Goal: Task Accomplishment & Management: Manage account settings

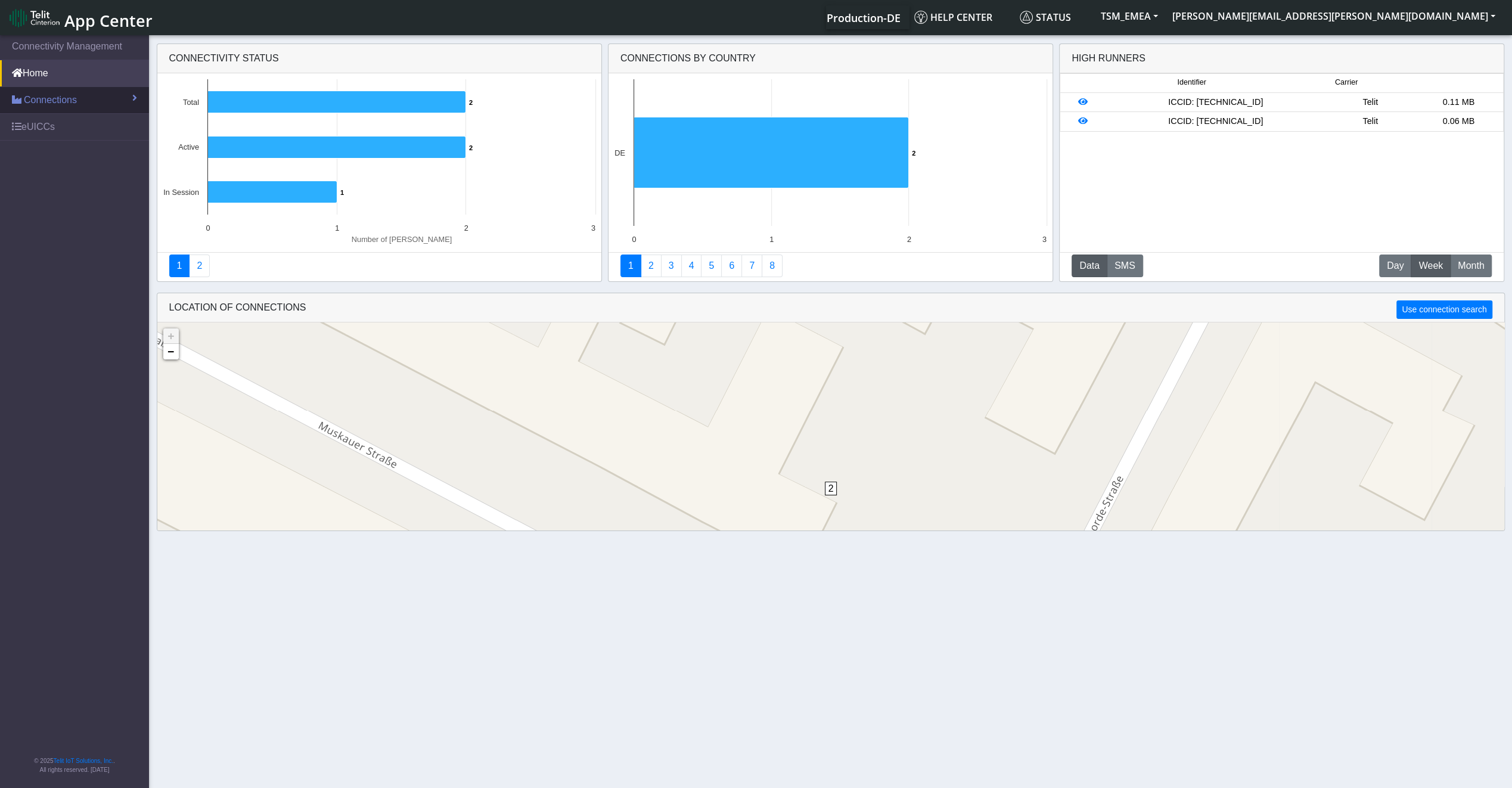
click at [85, 104] on link "Connections" at bounding box center [74, 100] width 149 height 26
click at [79, 131] on link "List" at bounding box center [74, 126] width 149 height 25
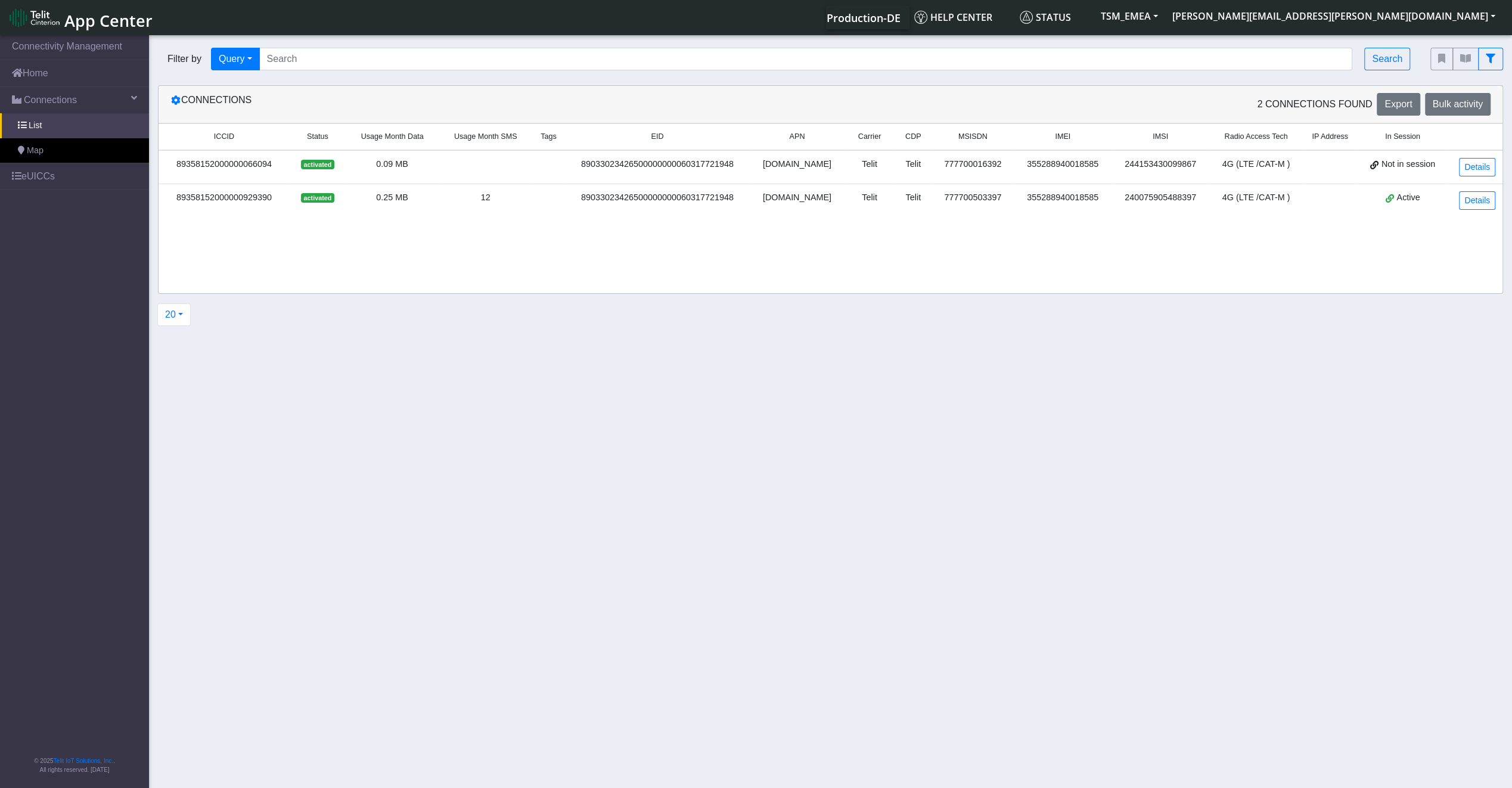
click at [395, 136] on span "Usage Month Data" at bounding box center [392, 137] width 62 height 11
click at [38, 180] on link "eUICCs" at bounding box center [74, 176] width 149 height 26
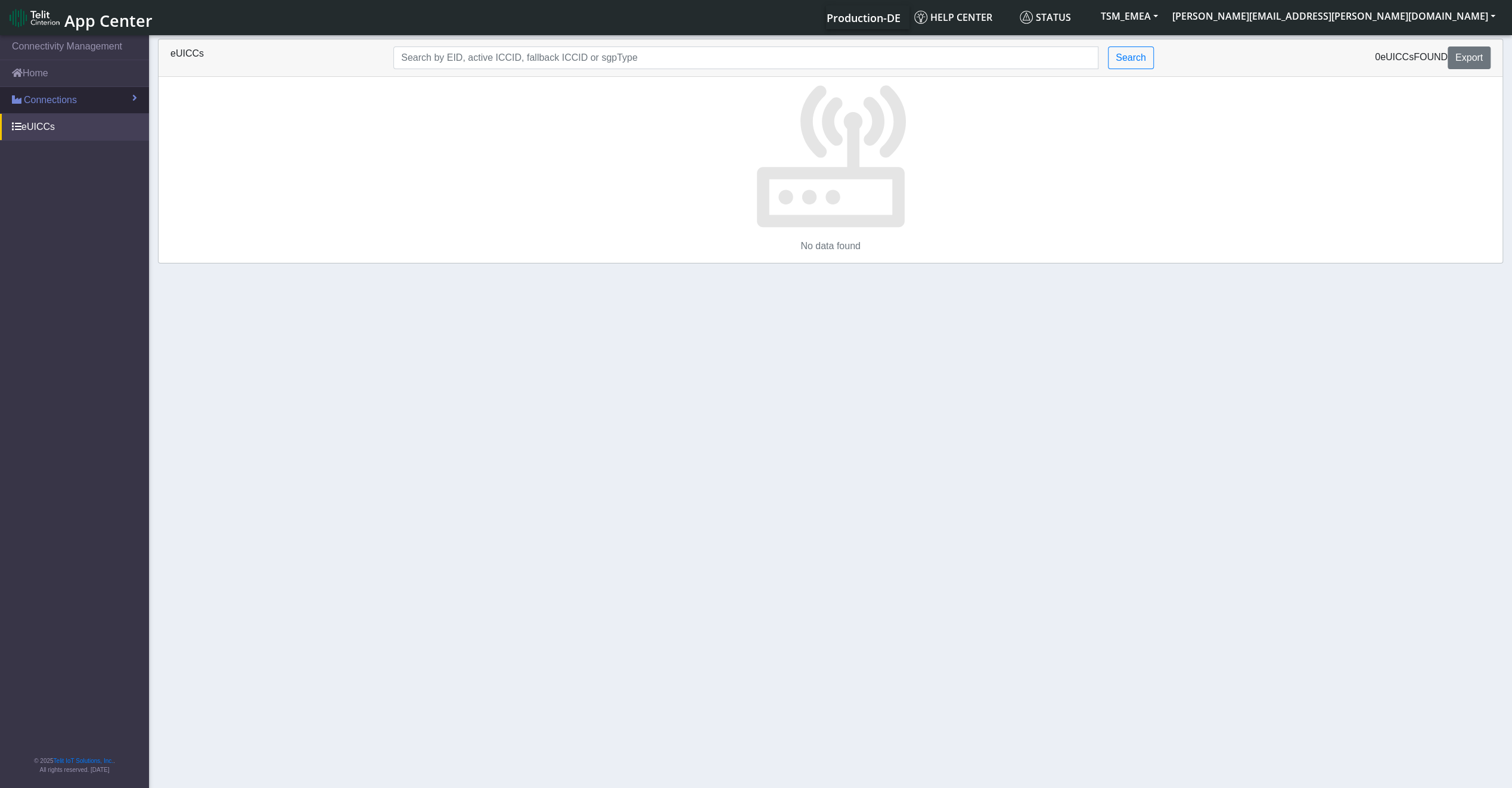
click at [105, 108] on link "Connections" at bounding box center [74, 100] width 149 height 26
click at [76, 126] on link "List" at bounding box center [74, 126] width 149 height 25
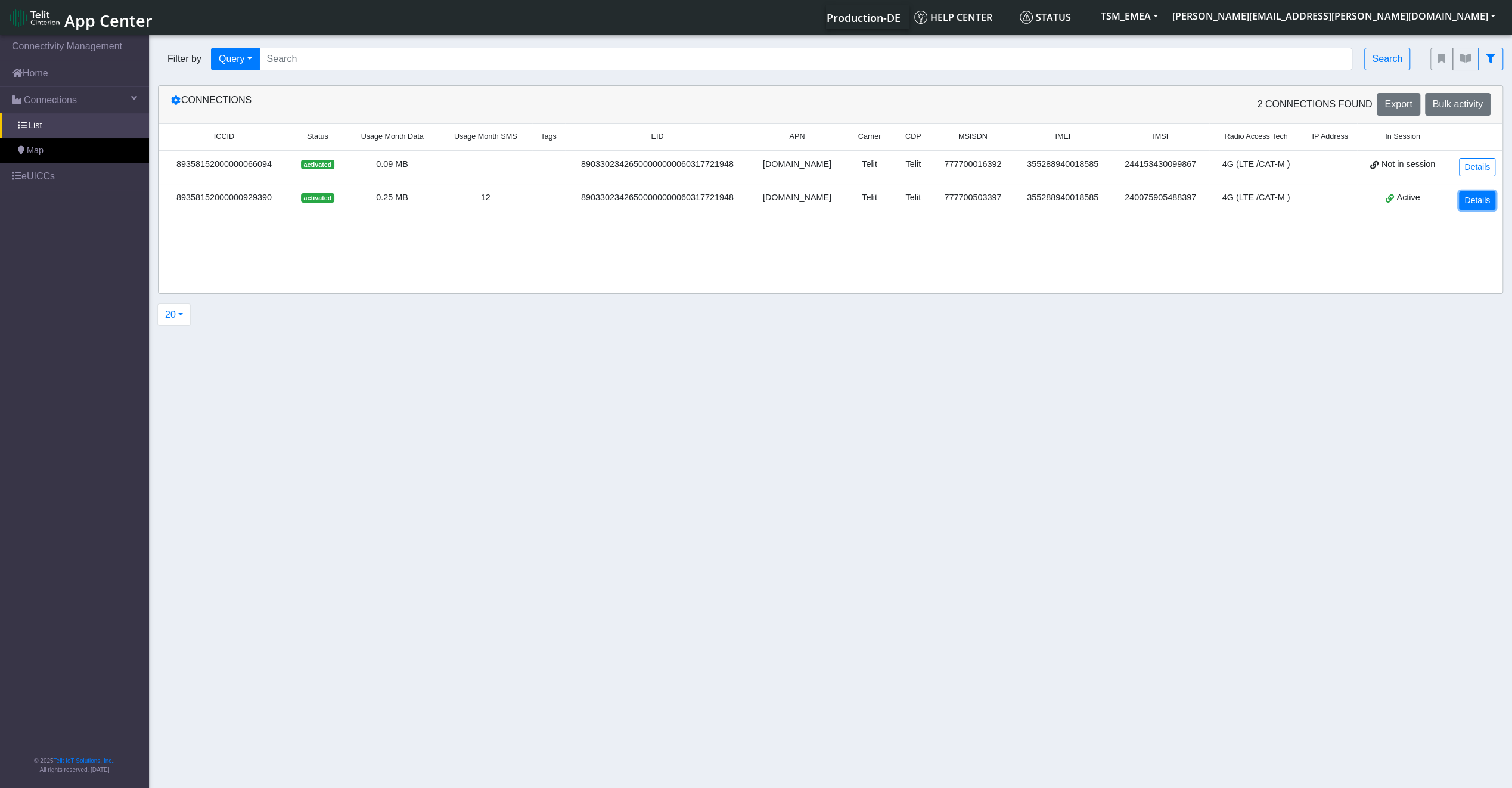
click at [1470, 195] on link "Details" at bounding box center [1477, 200] width 36 height 19
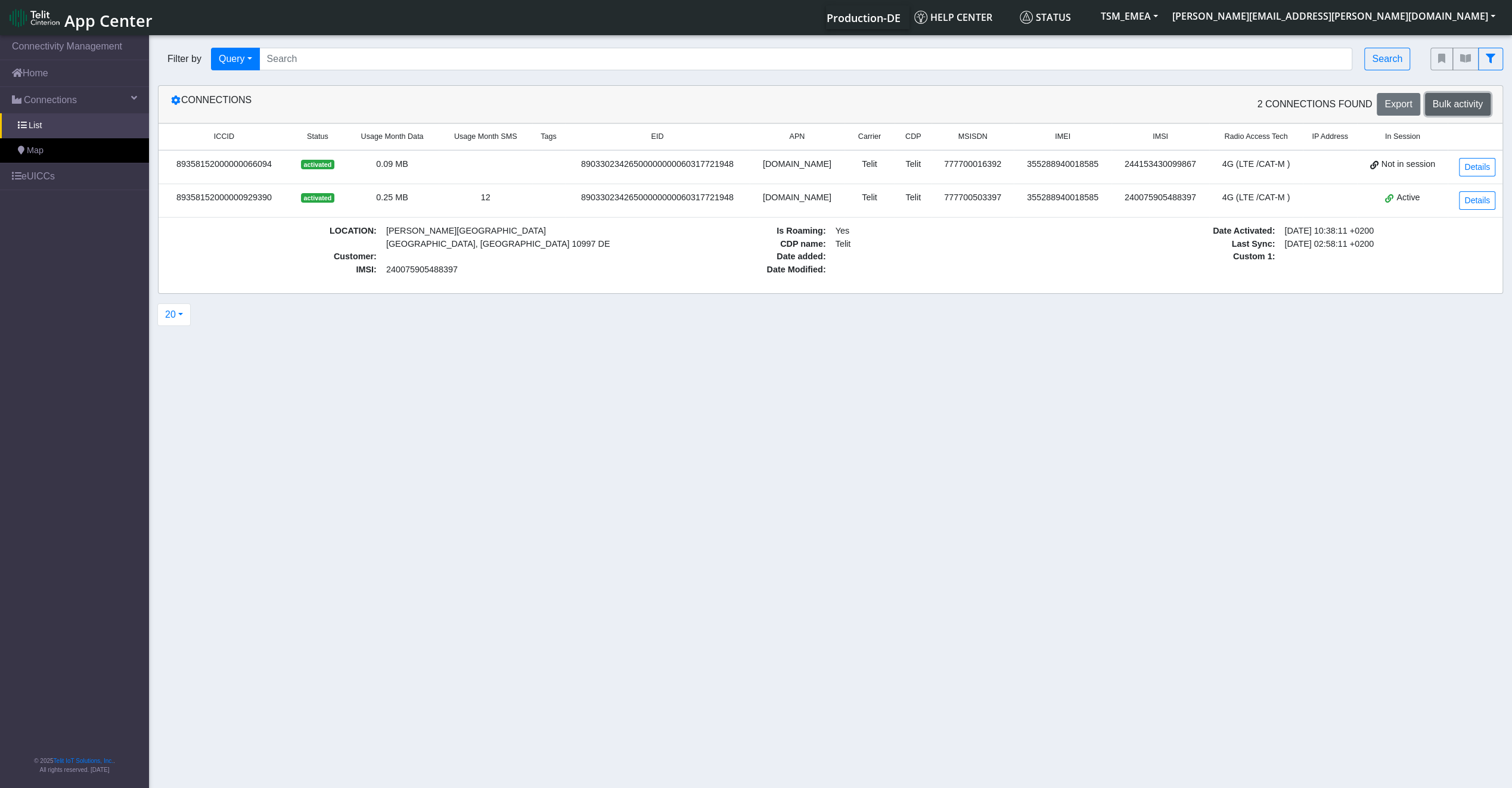
click at [1445, 110] on button "Bulk activity" at bounding box center [1458, 104] width 66 height 23
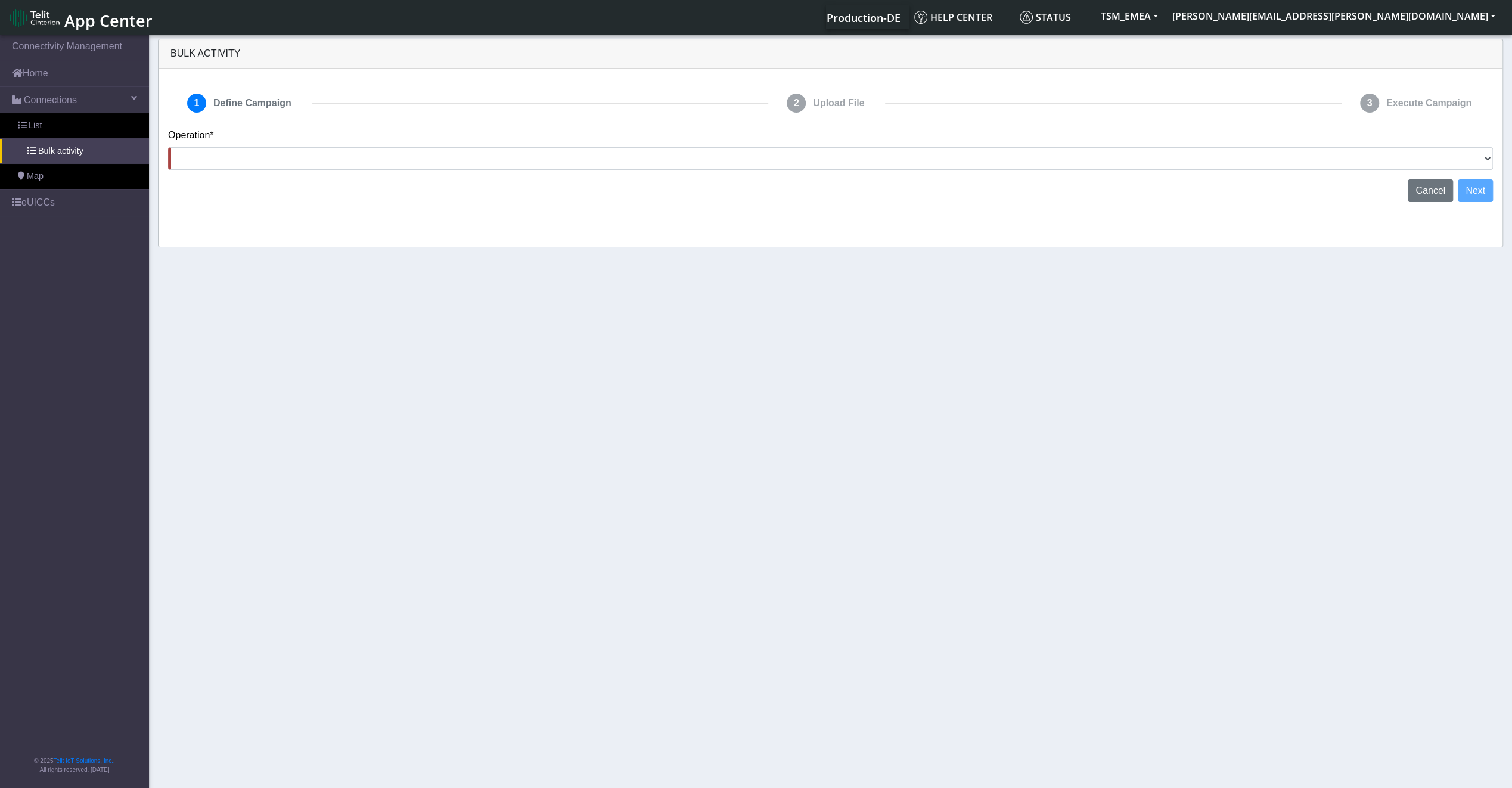
click at [1176, 176] on div "Operation* Activate SIMs Deactivate SIMs Add Tags Remove Tags Advanced" at bounding box center [830, 153] width 1342 height 51
click at [1173, 173] on div "Operation* Activate SIMs Deactivate SIMs Add Tags Remove Tags Advanced" at bounding box center [830, 153] width 1342 height 51
click at [1171, 167] on select "Activate SIMs Deactivate SIMs Add Tags Remove Tags Advanced" at bounding box center [831, 158] width 1325 height 23
select select "text.addTags"
click at [168, 147] on select "Activate SIMs Deactivate SIMs Add Tags Remove Tags Advanced" at bounding box center [831, 158] width 1325 height 23
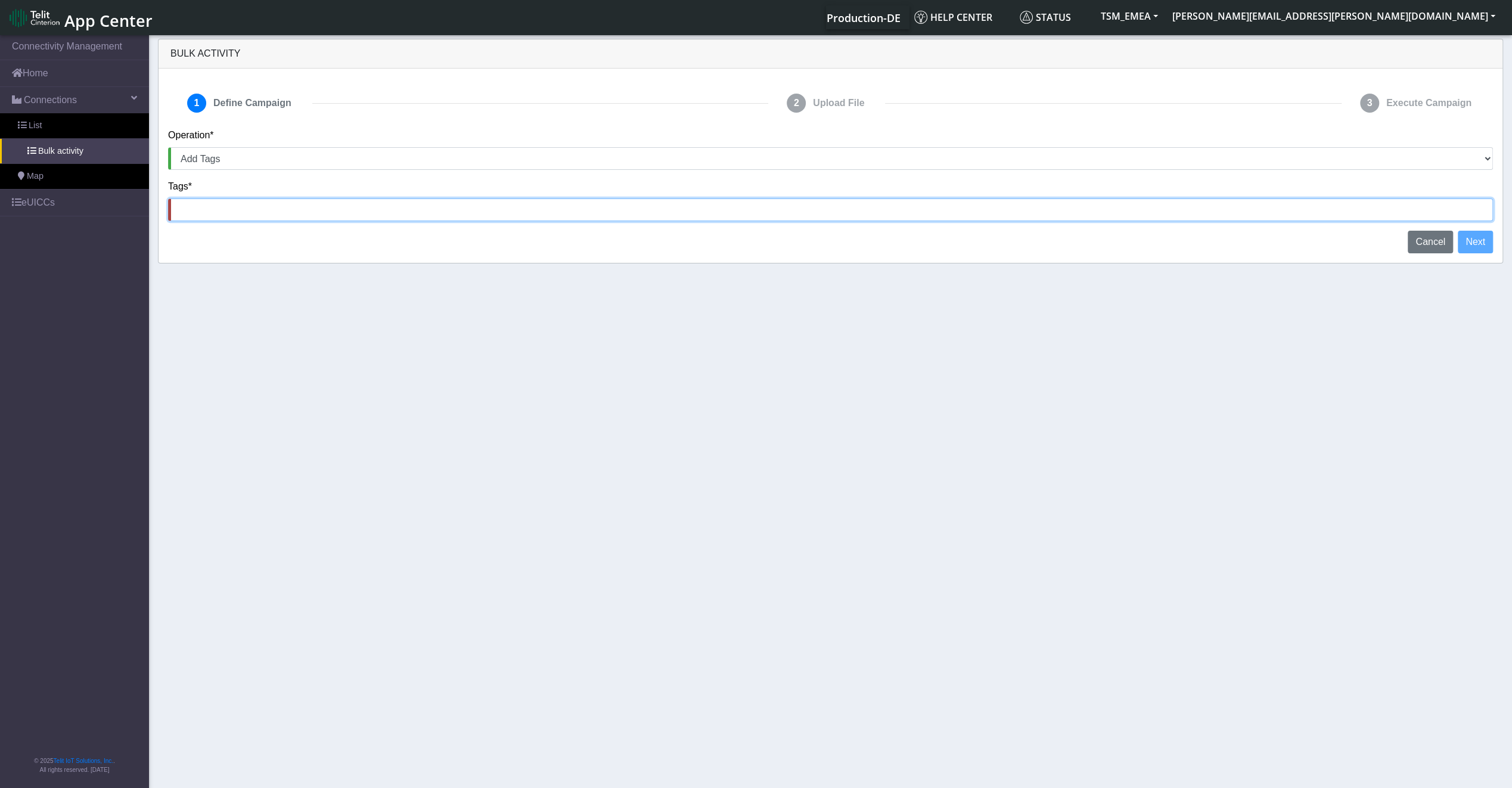
click at [1005, 218] on input at bounding box center [831, 210] width 1325 height 23
type input "test"
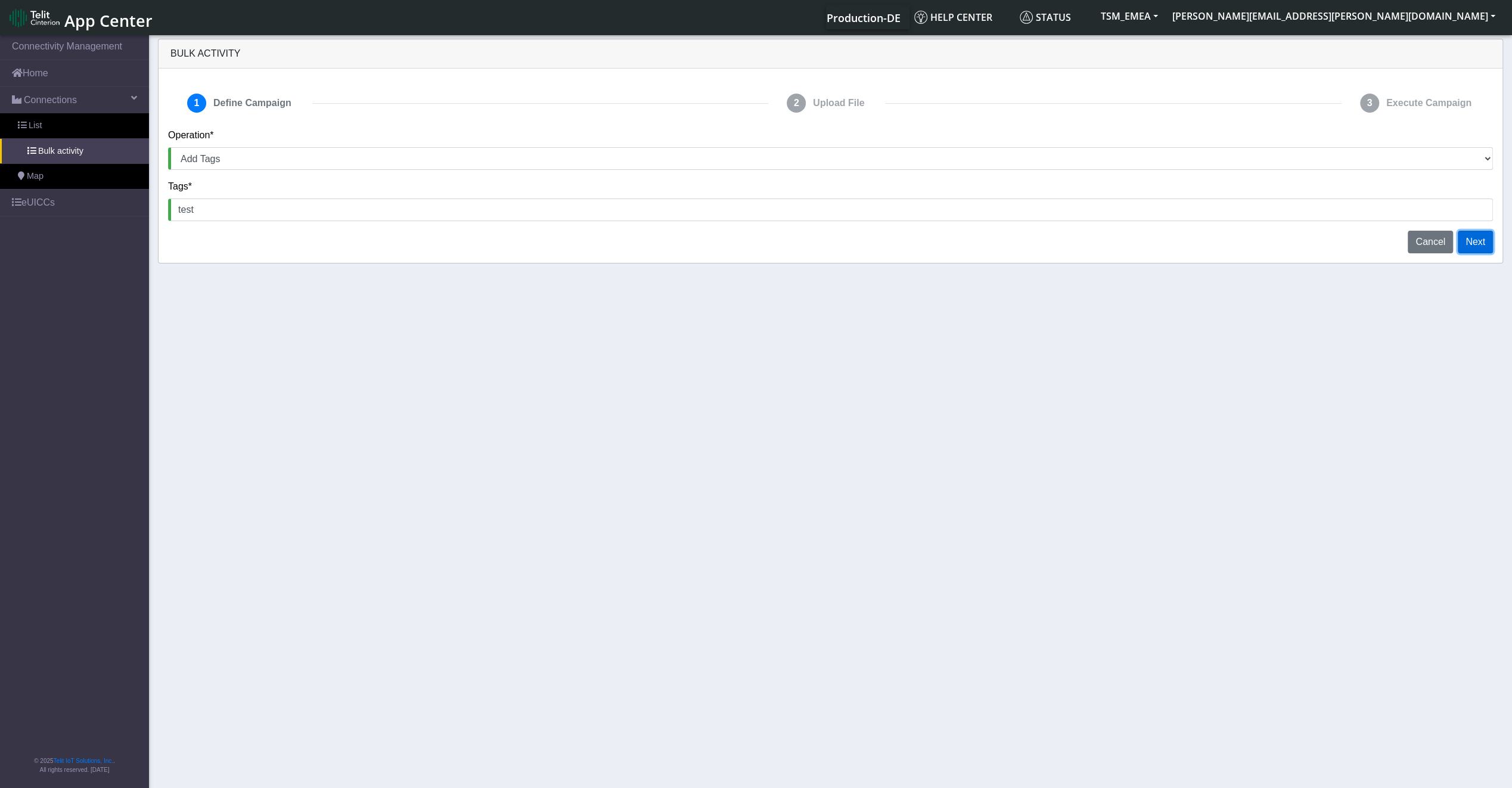
click at [1462, 248] on button "Next" at bounding box center [1475, 242] width 35 height 23
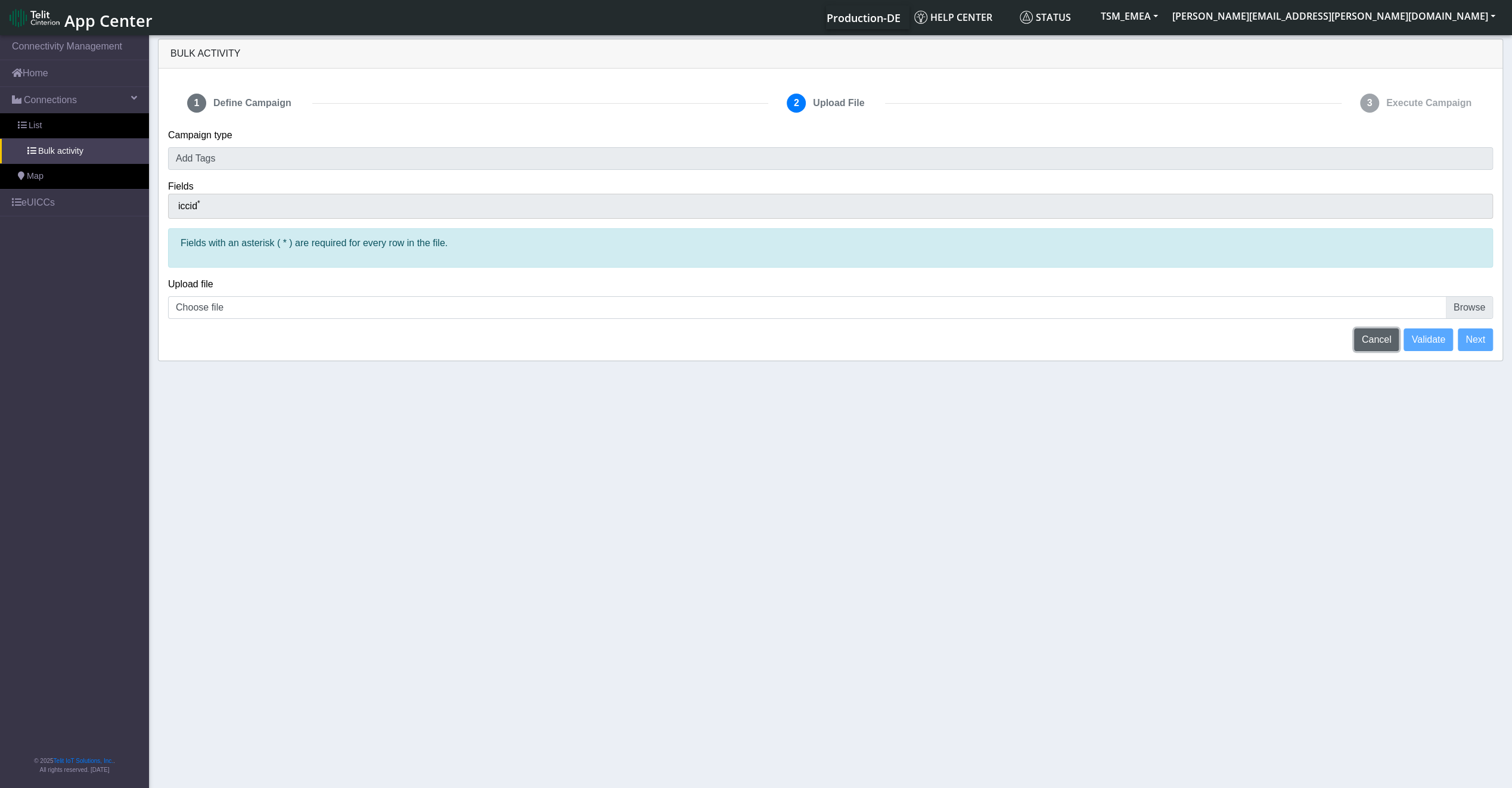
click at [1375, 342] on button "Cancel" at bounding box center [1376, 340] width 45 height 23
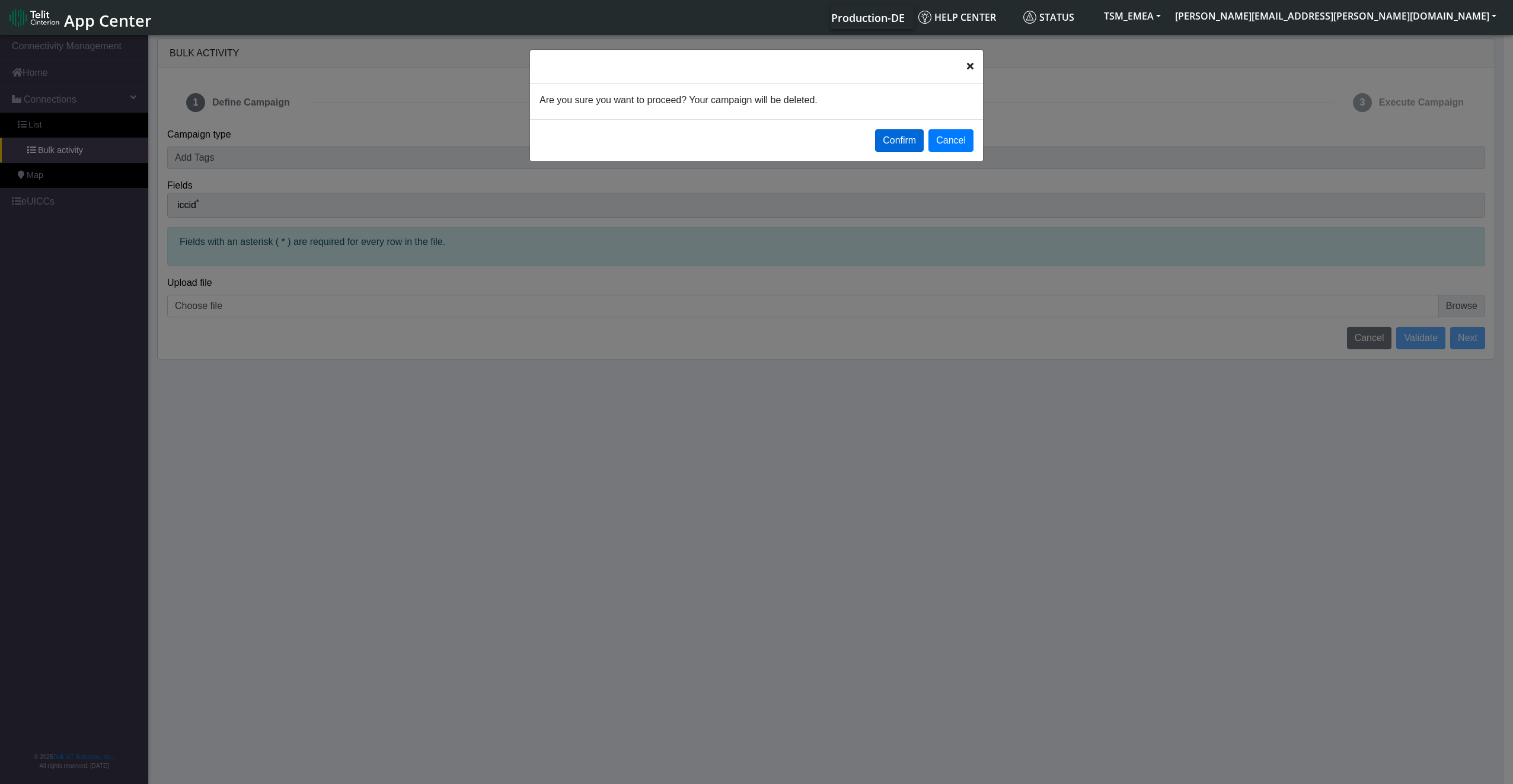
click at [914, 137] on button "Confirm" at bounding box center [899, 140] width 49 height 23
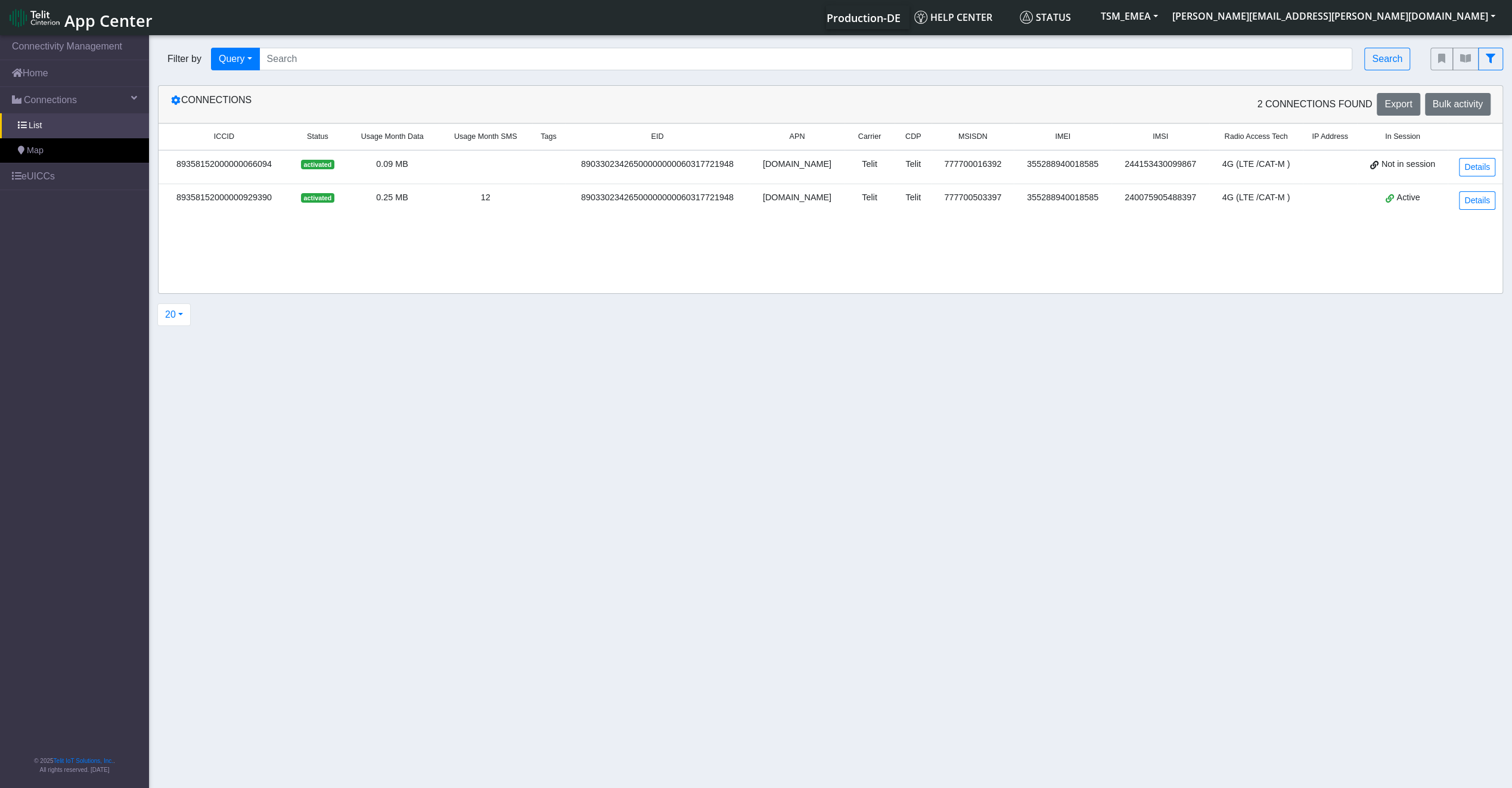
click at [231, 175] on td "89358152000000066094" at bounding box center [224, 167] width 131 height 34
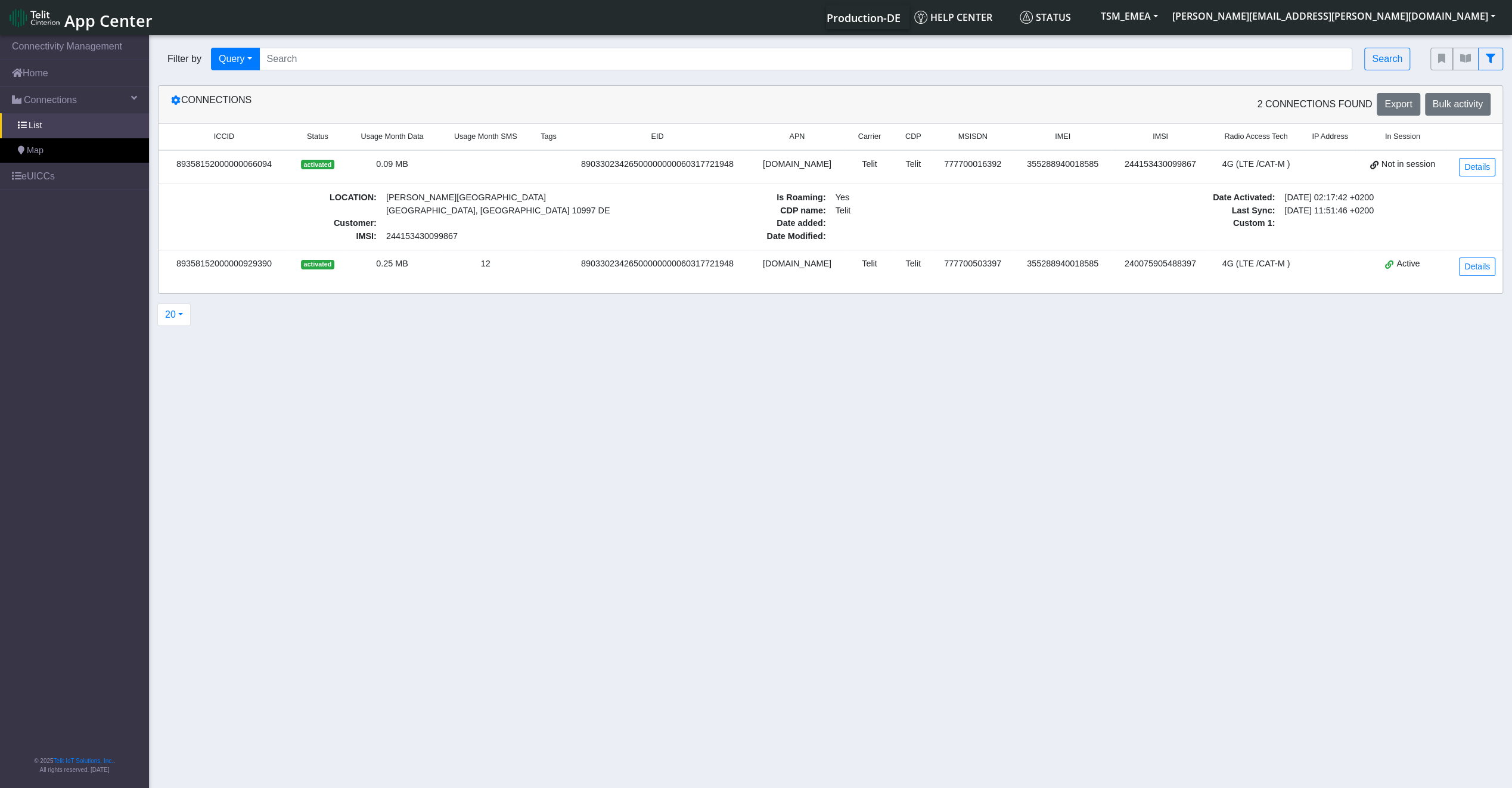
click at [231, 175] on td "89358152000000066094" at bounding box center [224, 167] width 131 height 34
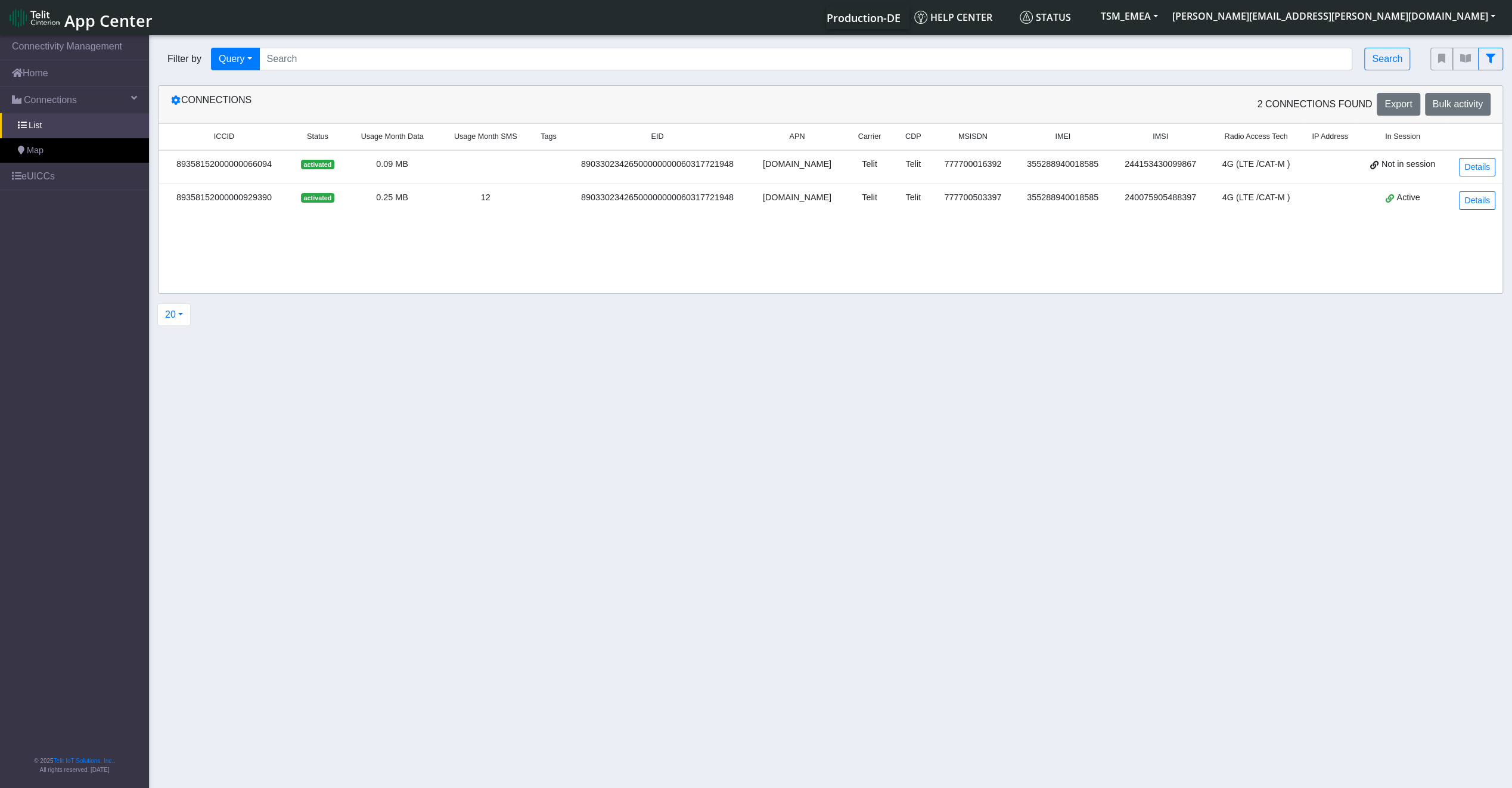
click at [231, 175] on td "89358152000000066094" at bounding box center [224, 167] width 131 height 34
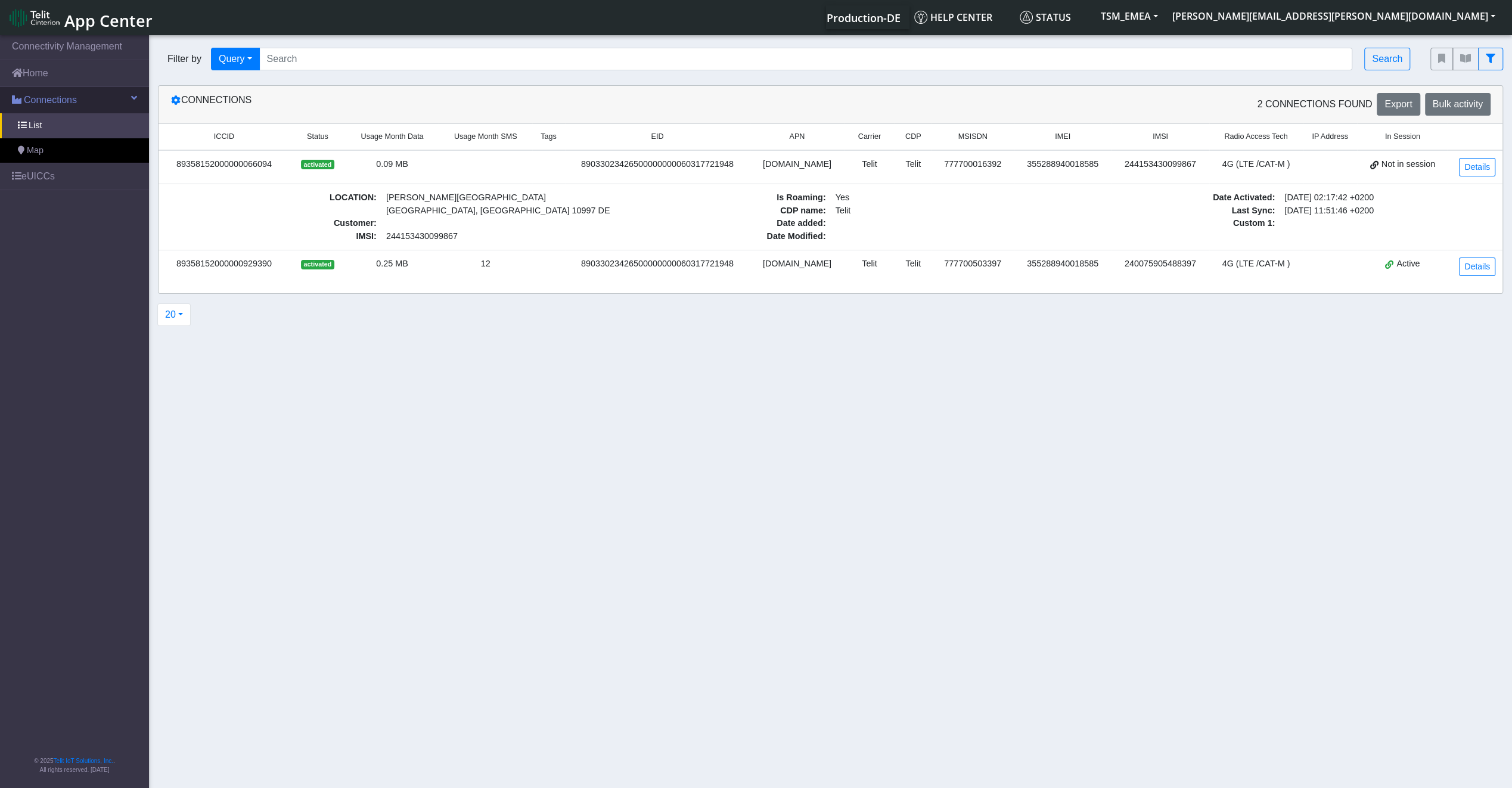
click at [90, 110] on link "Connections" at bounding box center [74, 100] width 149 height 26
click at [75, 81] on link "Home" at bounding box center [74, 73] width 149 height 26
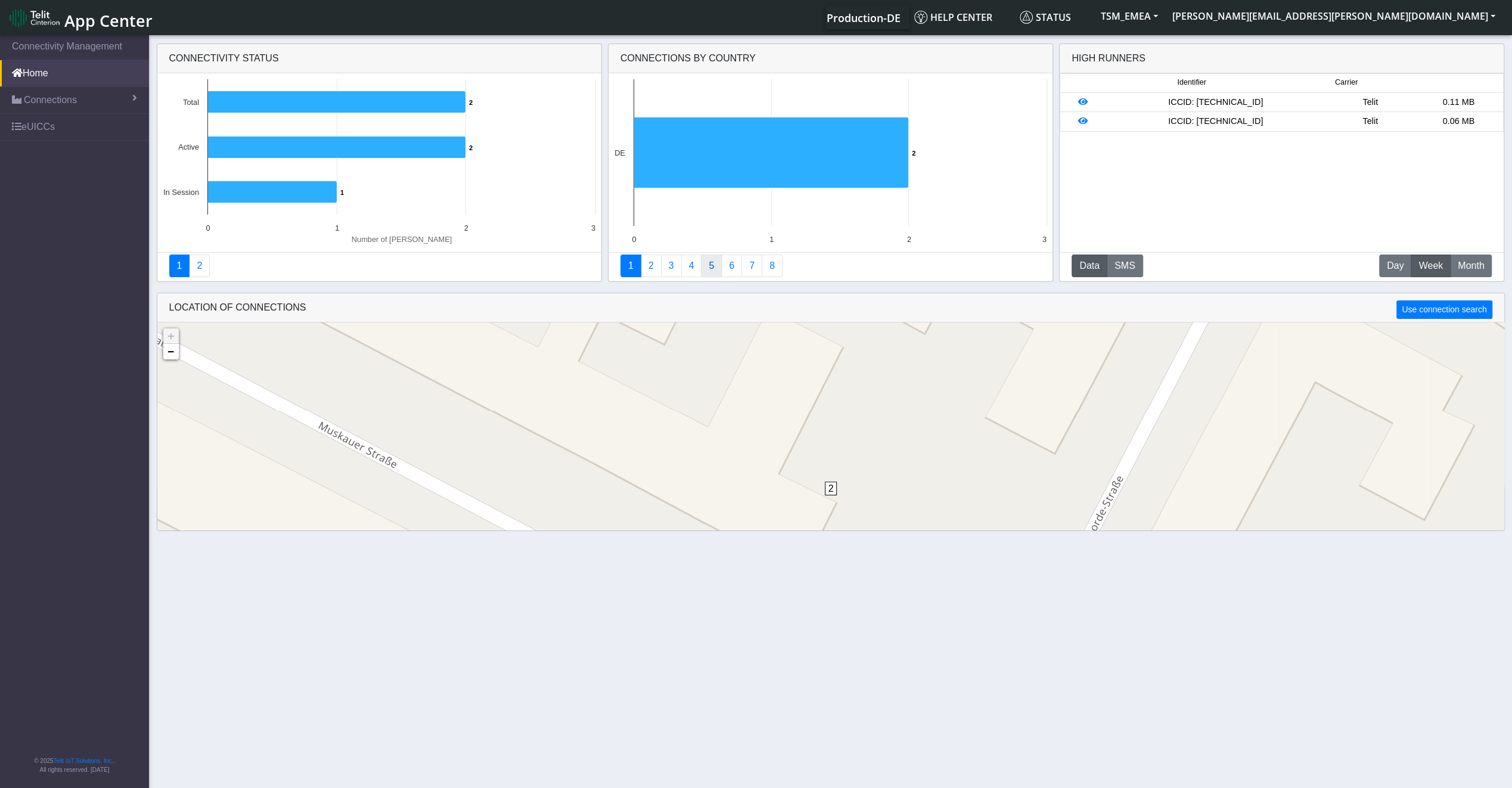
click at [701, 263] on link "5" at bounding box center [711, 266] width 21 height 23
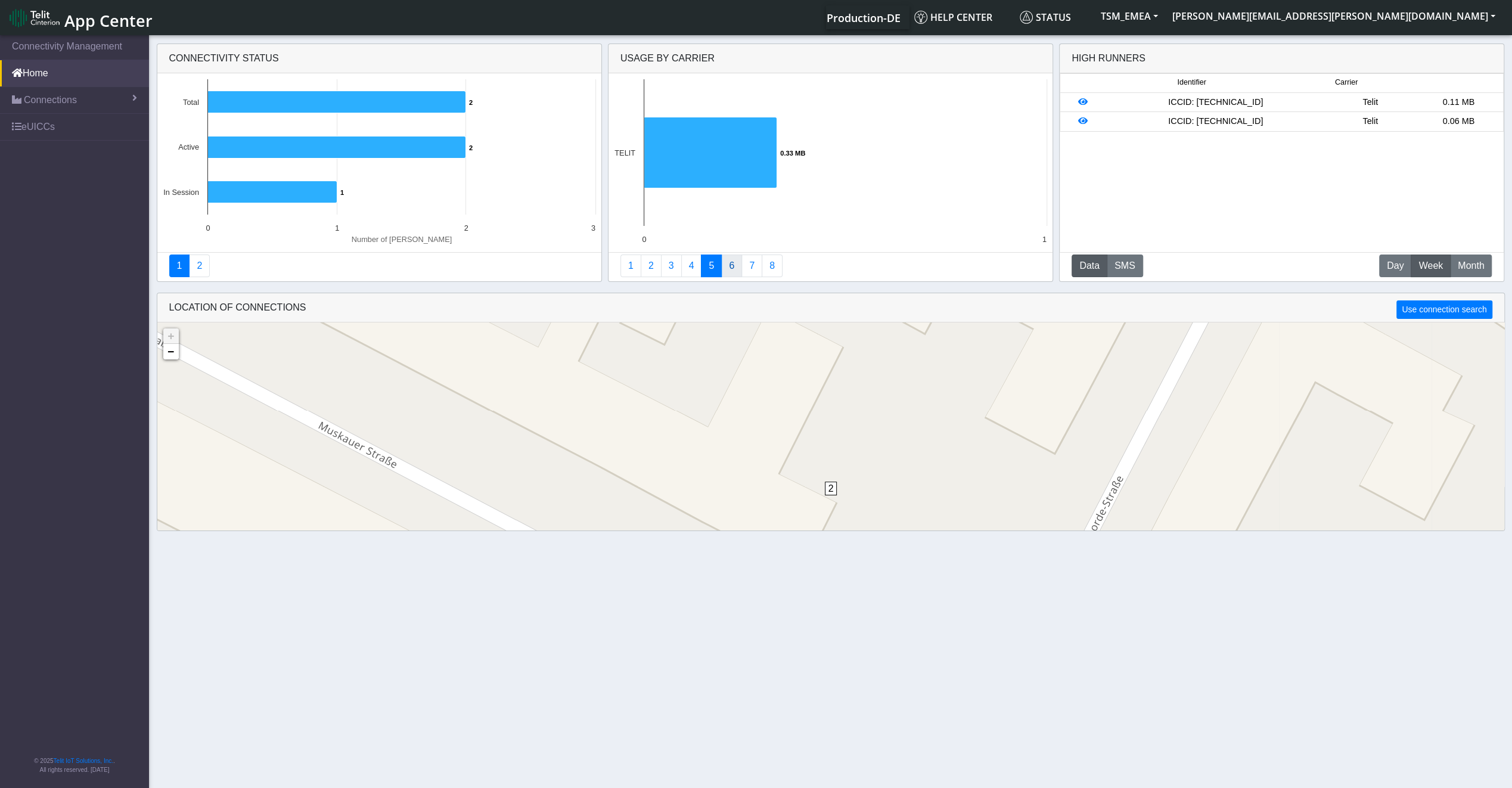
click at [725, 261] on link "6" at bounding box center [731, 266] width 21 height 23
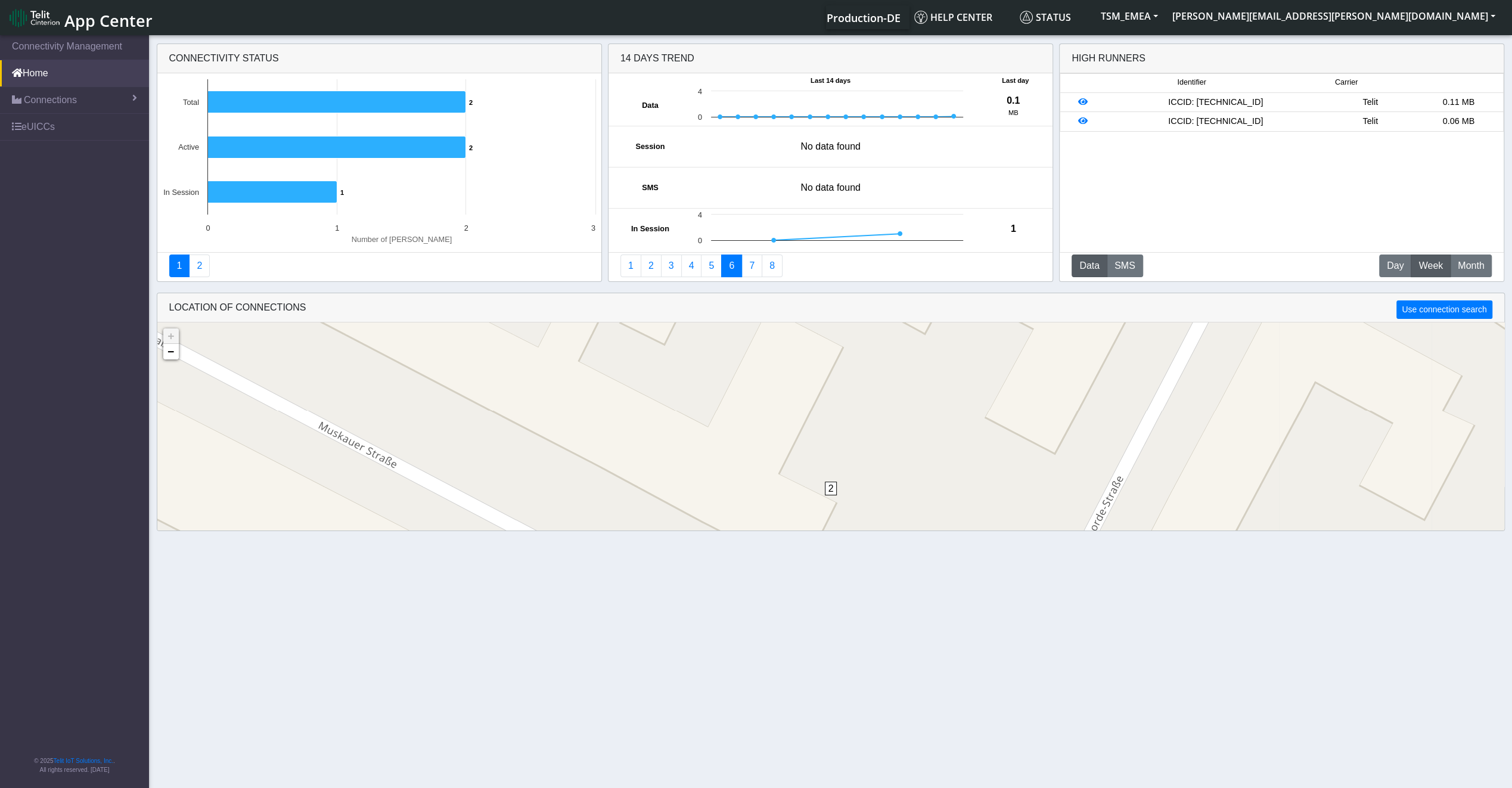
click at [737, 260] on link "6" at bounding box center [731, 266] width 21 height 23
click at [749, 263] on link "7" at bounding box center [751, 266] width 21 height 23
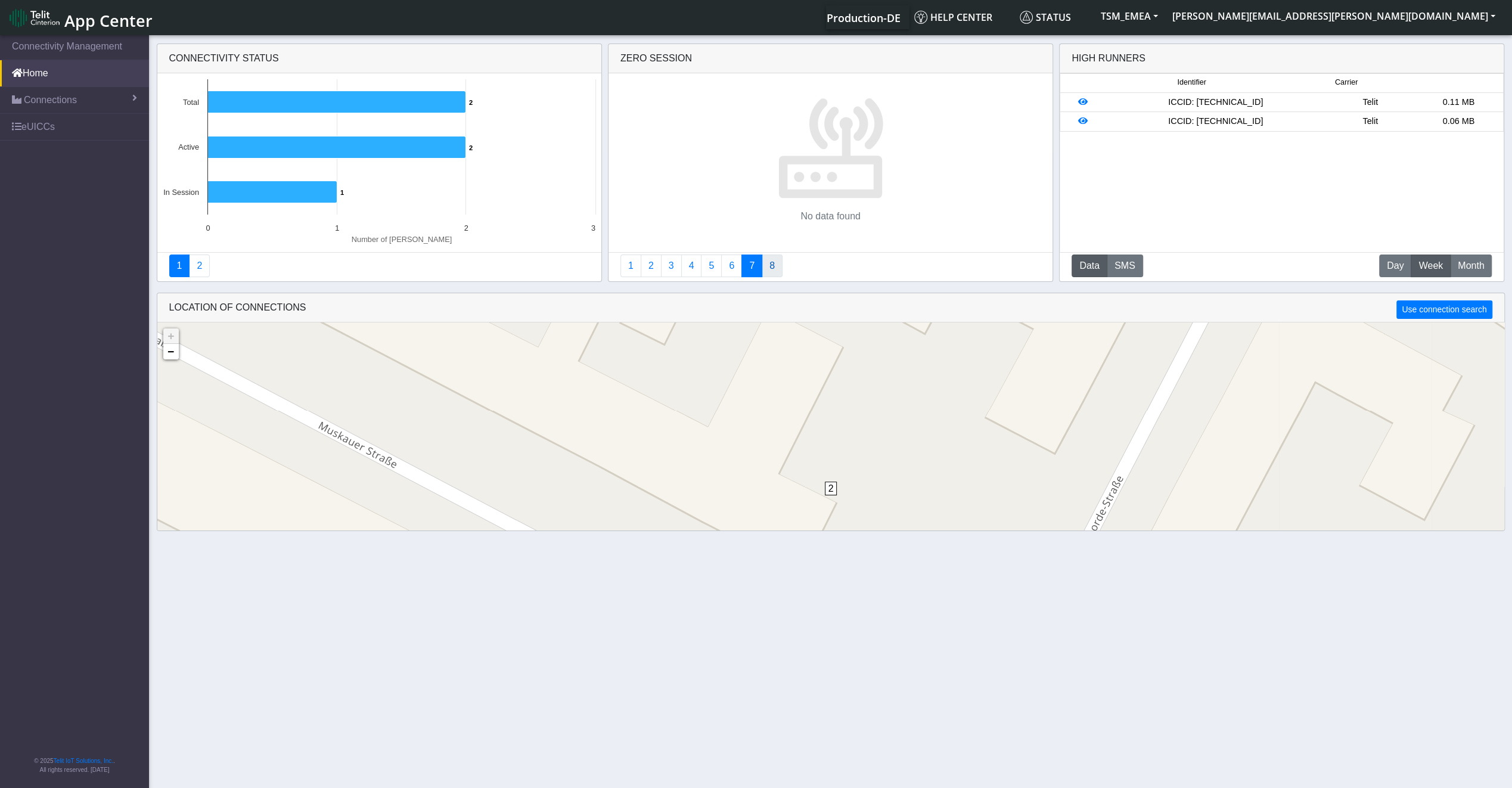
click at [766, 264] on link "8" at bounding box center [772, 266] width 21 height 23
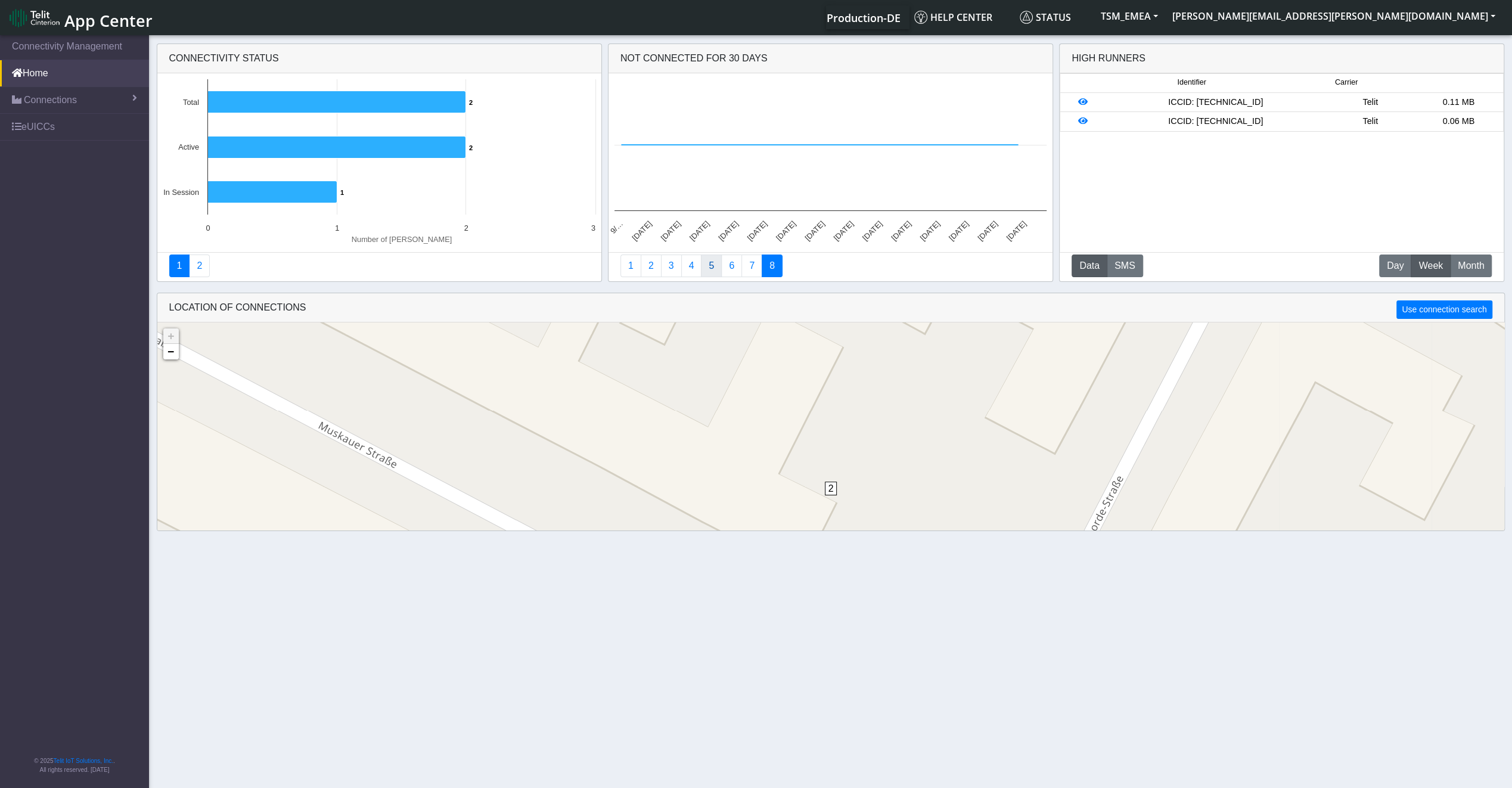
click at [701, 268] on link "5" at bounding box center [711, 266] width 21 height 23
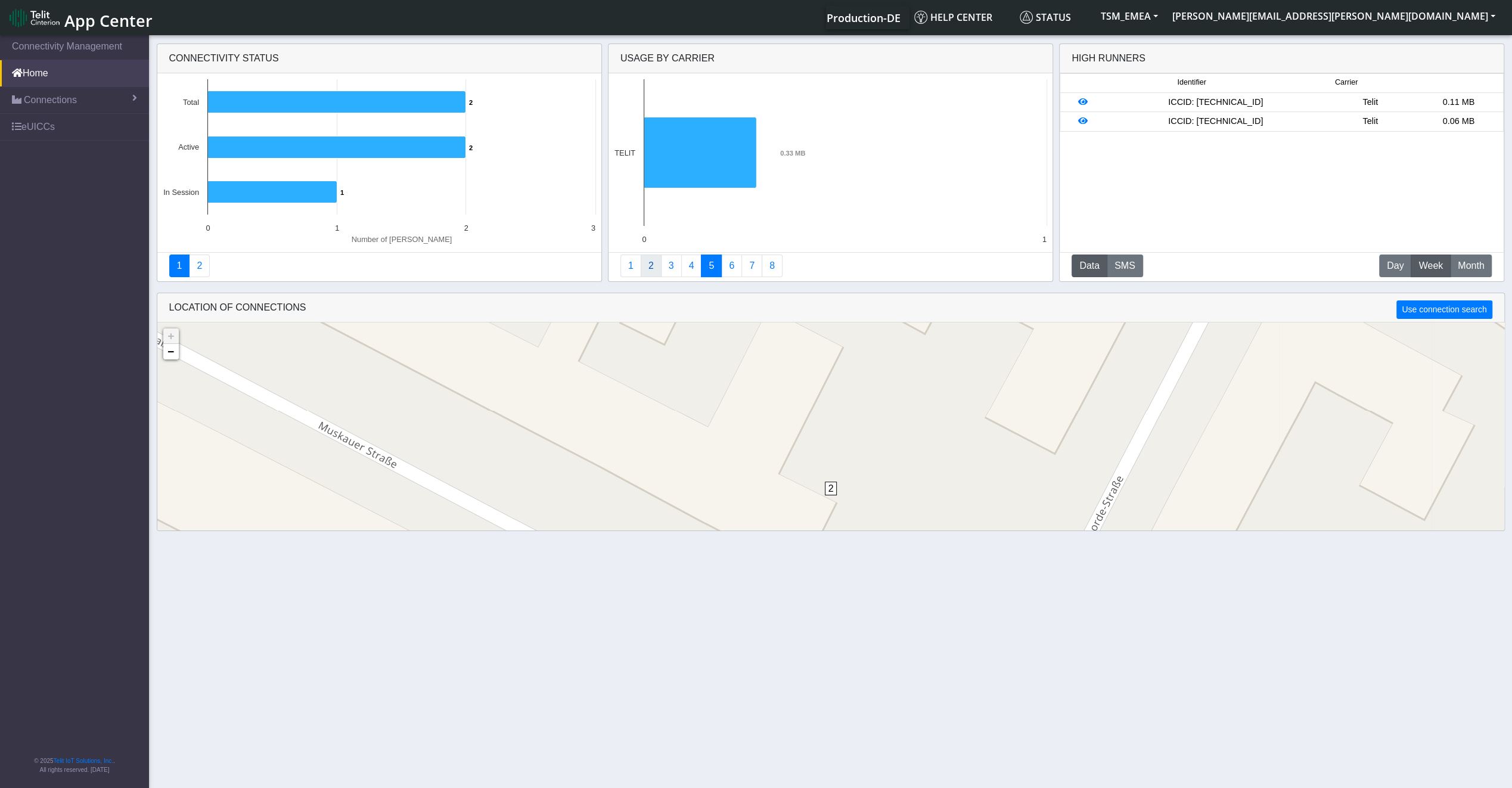
click at [653, 268] on link "2" at bounding box center [650, 266] width 21 height 23
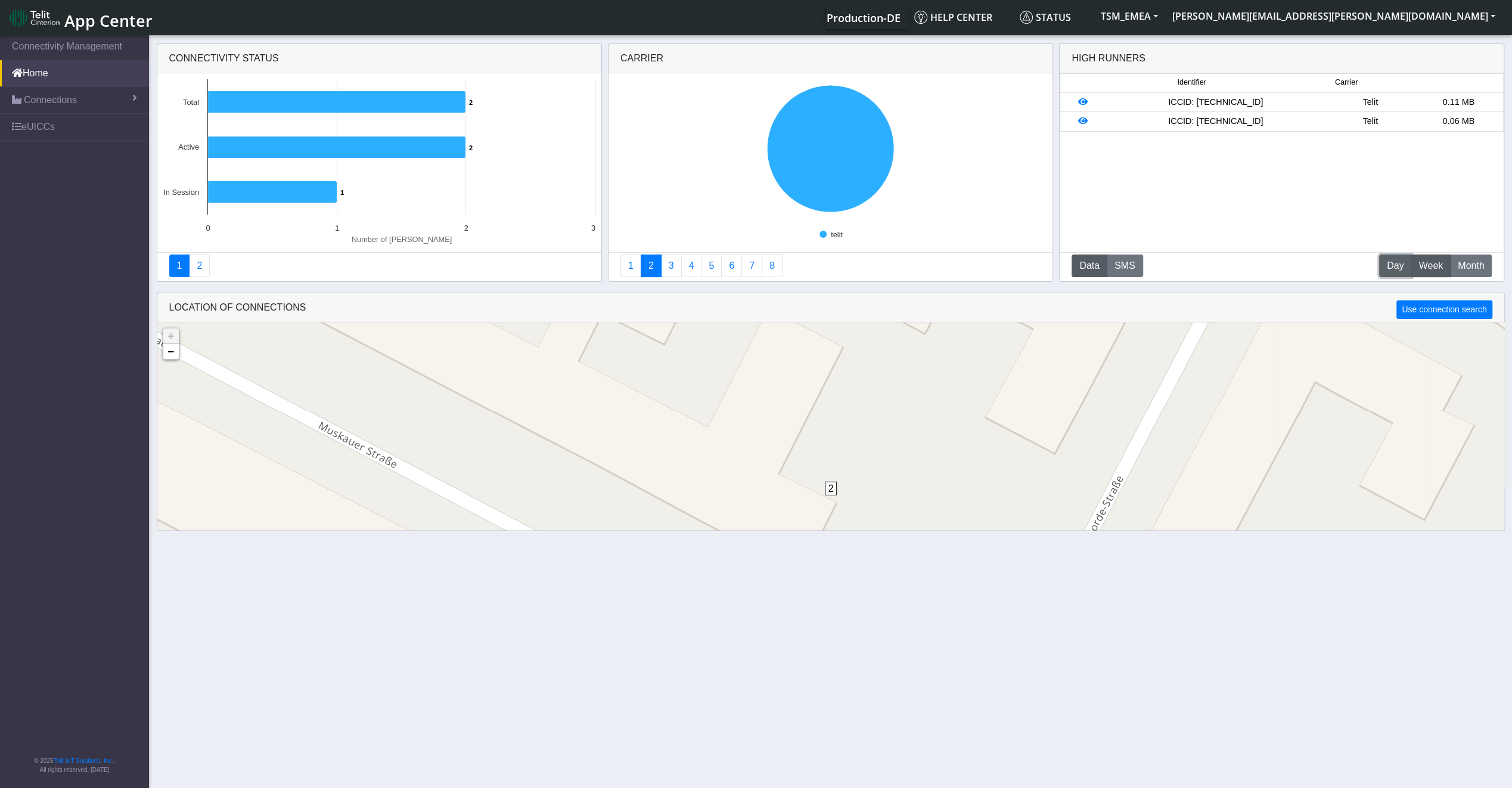
click at [1397, 259] on span "Day" at bounding box center [1395, 265] width 16 height 14
click at [1462, 259] on span "Month" at bounding box center [1471, 265] width 26 height 14
click at [1165, 11] on button "TSM_EMEA" at bounding box center [1129, 16] width 71 height 21
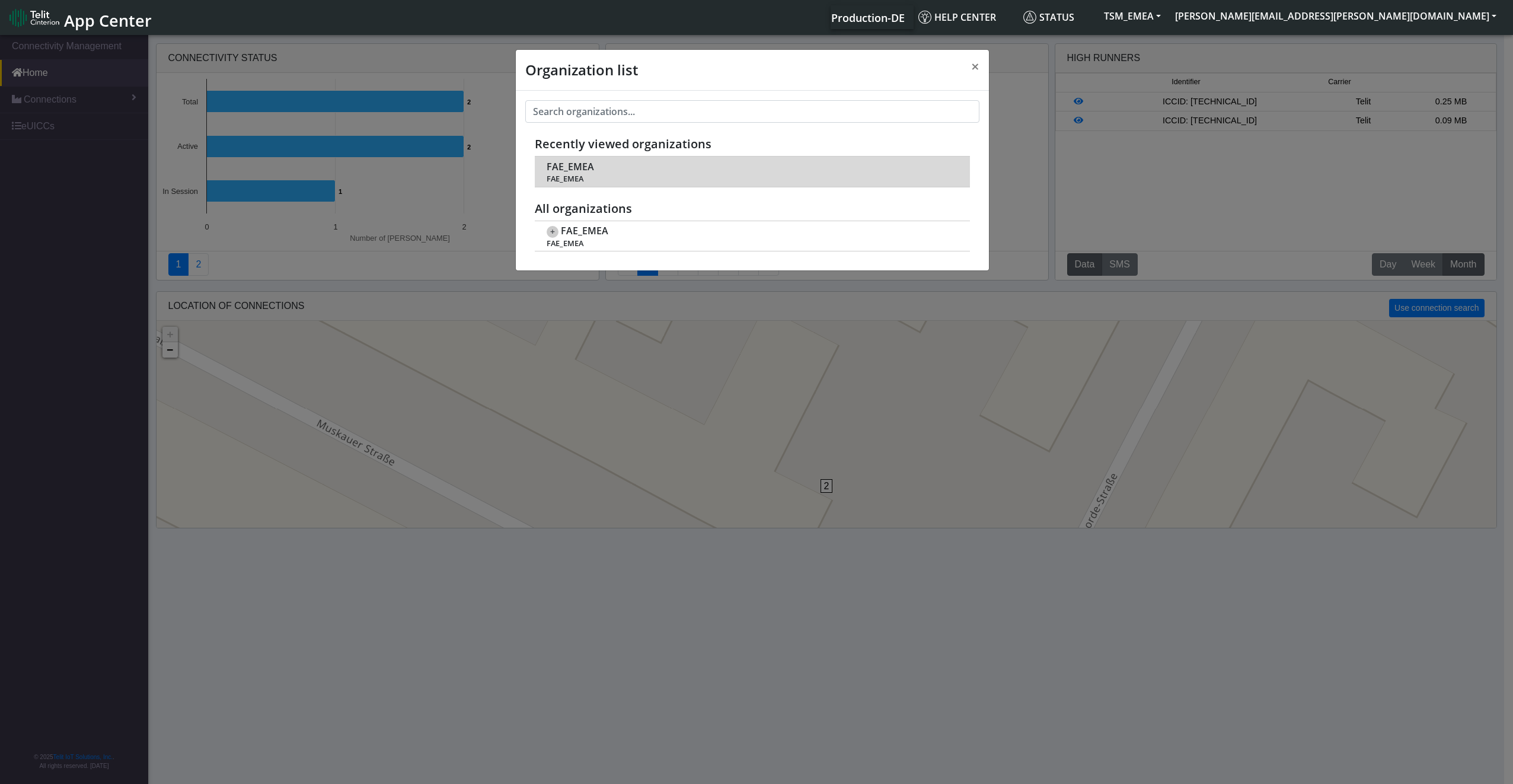
scroll to position [4, 0]
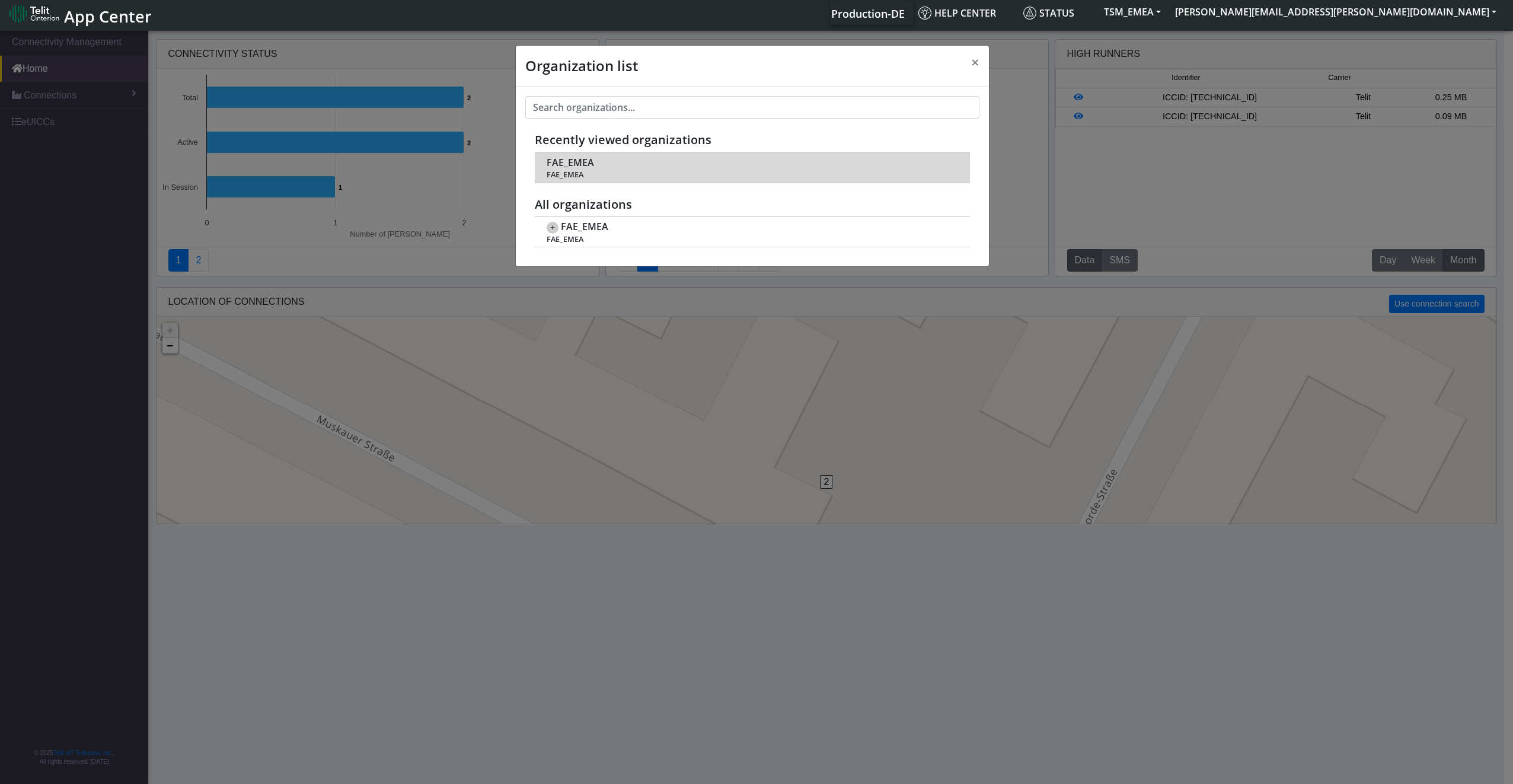
click at [630, 158] on td "FAE_EMEA FAE_EMEA" at bounding box center [752, 167] width 435 height 30
click at [559, 158] on span "FAE_EMEA" at bounding box center [570, 163] width 47 height 11
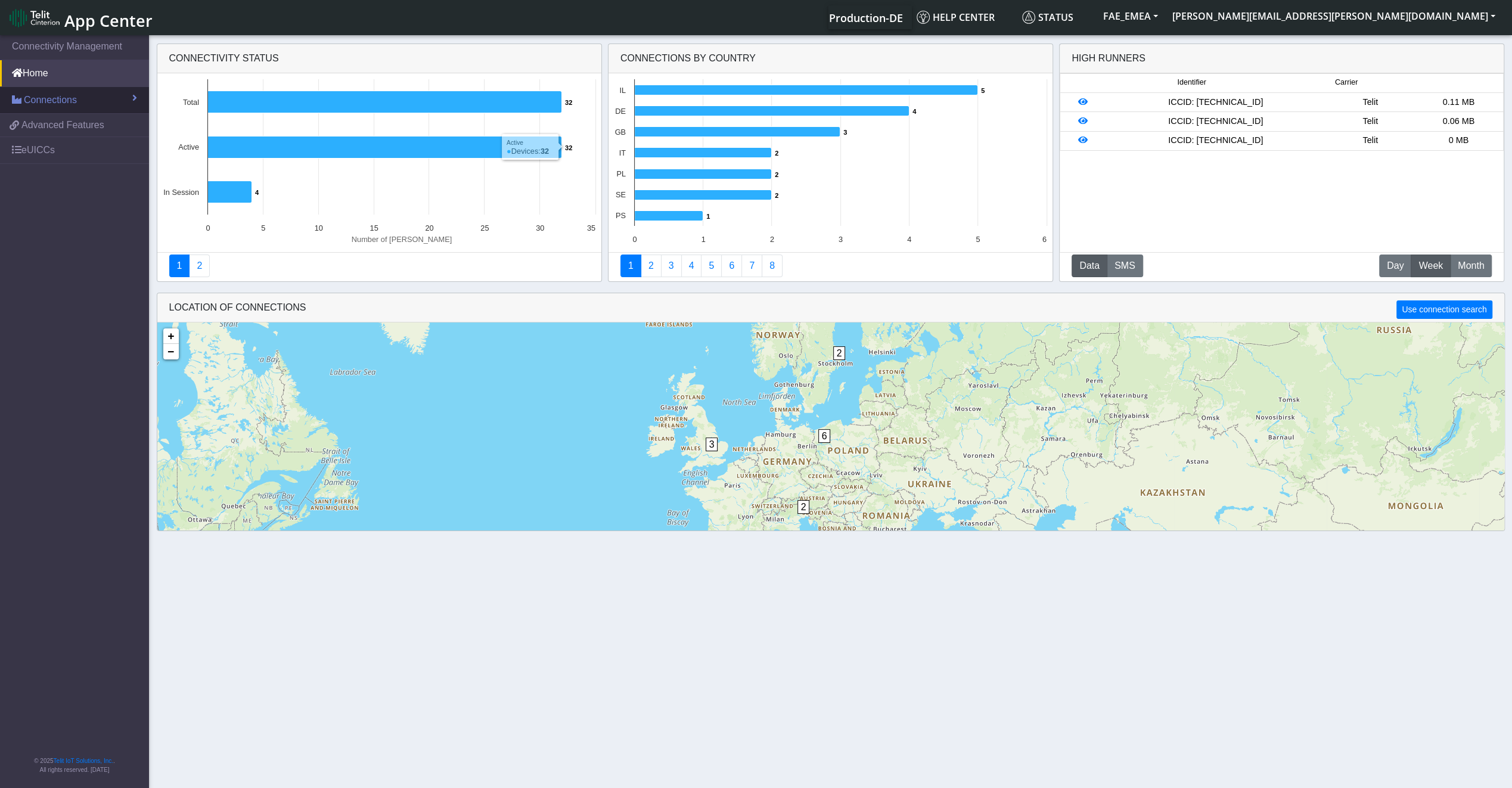
click at [113, 108] on link "Connections" at bounding box center [74, 100] width 149 height 26
click at [111, 117] on link "List" at bounding box center [74, 126] width 149 height 25
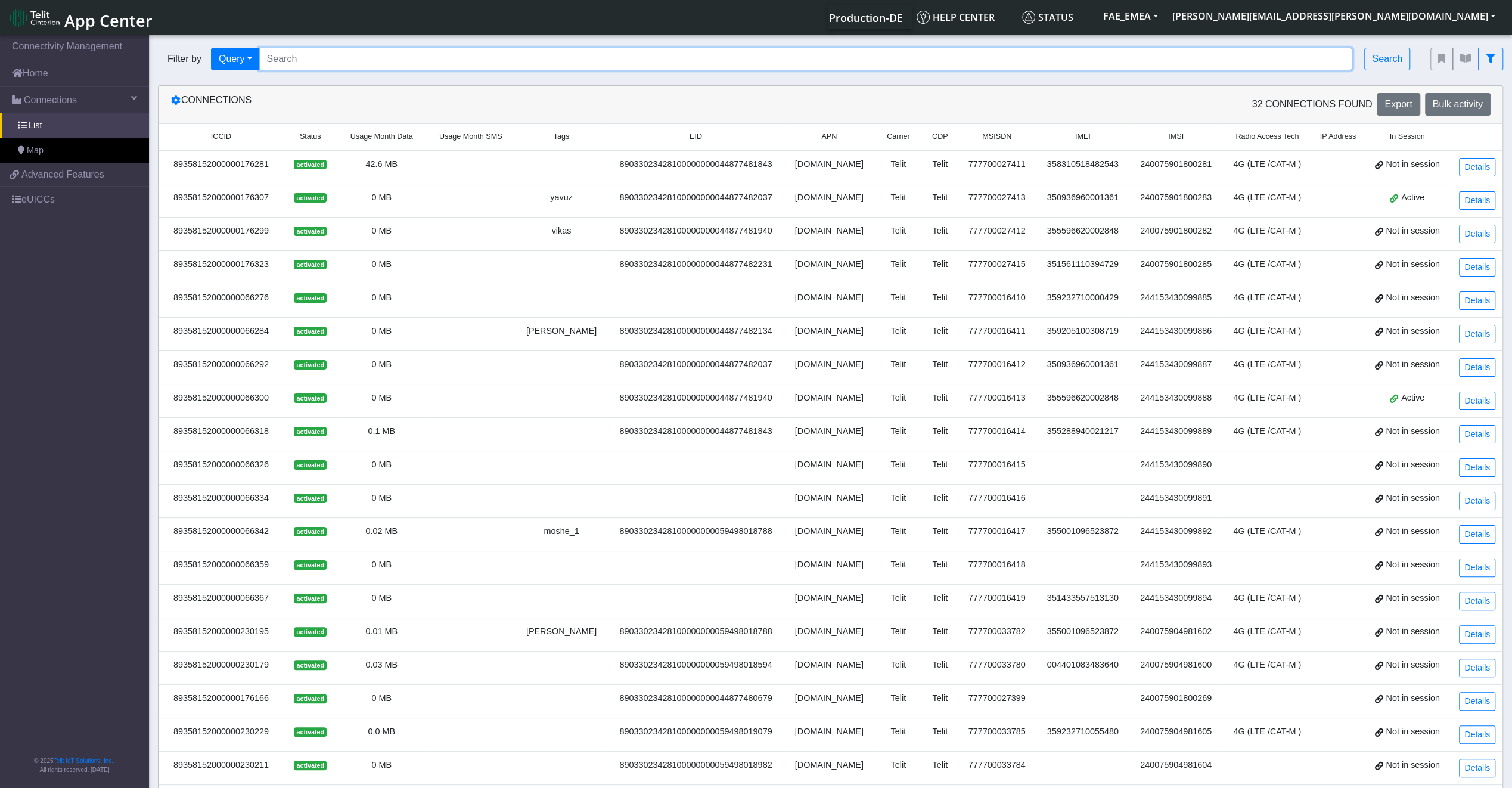
click at [419, 66] on input "Search..." at bounding box center [806, 59] width 1093 height 23
paste input "89033023426500000000060317721948"
type input "89033023426500000000060317721948"
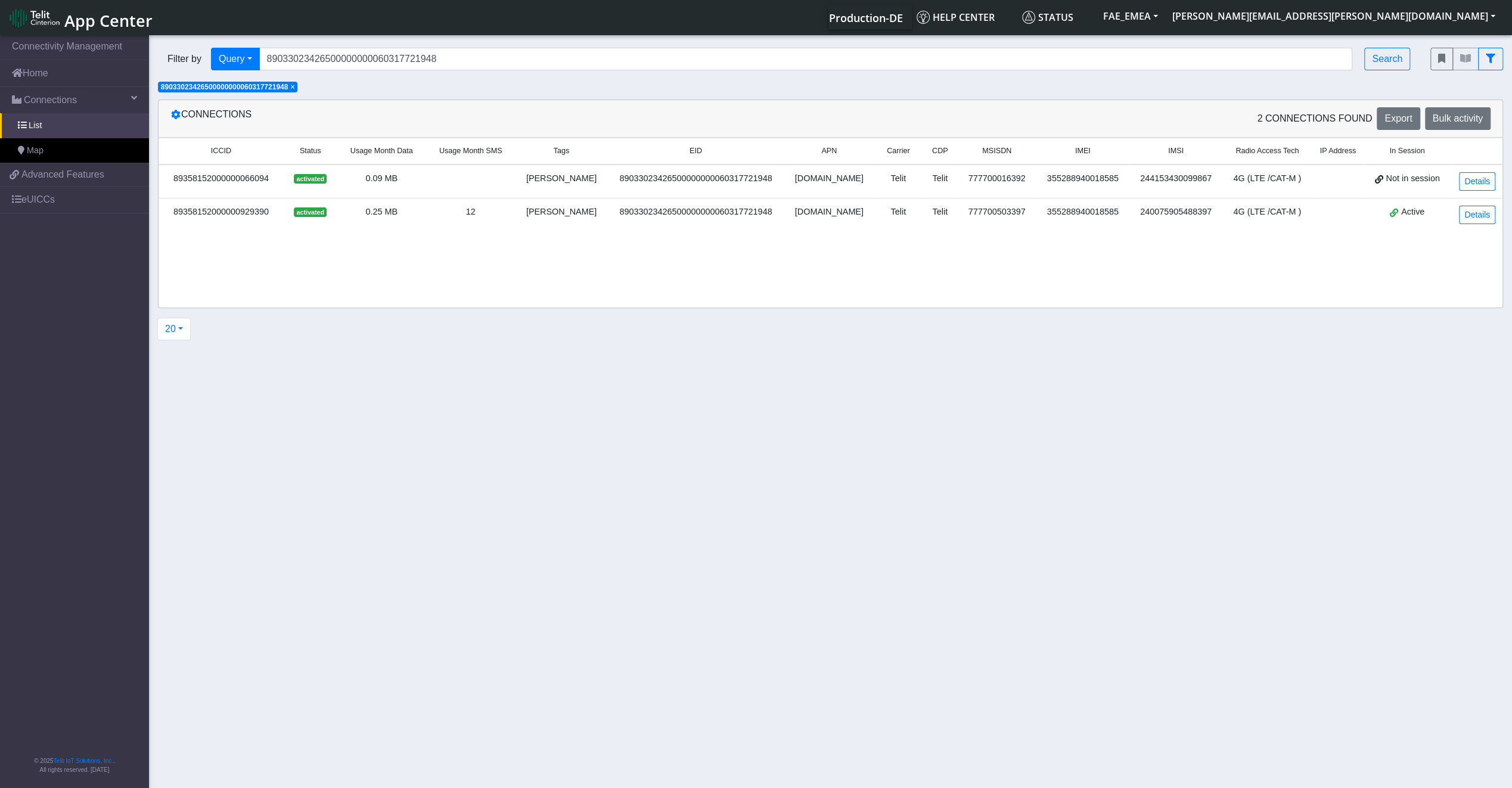
click at [404, 222] on td "0.25 MB" at bounding box center [382, 214] width 89 height 34
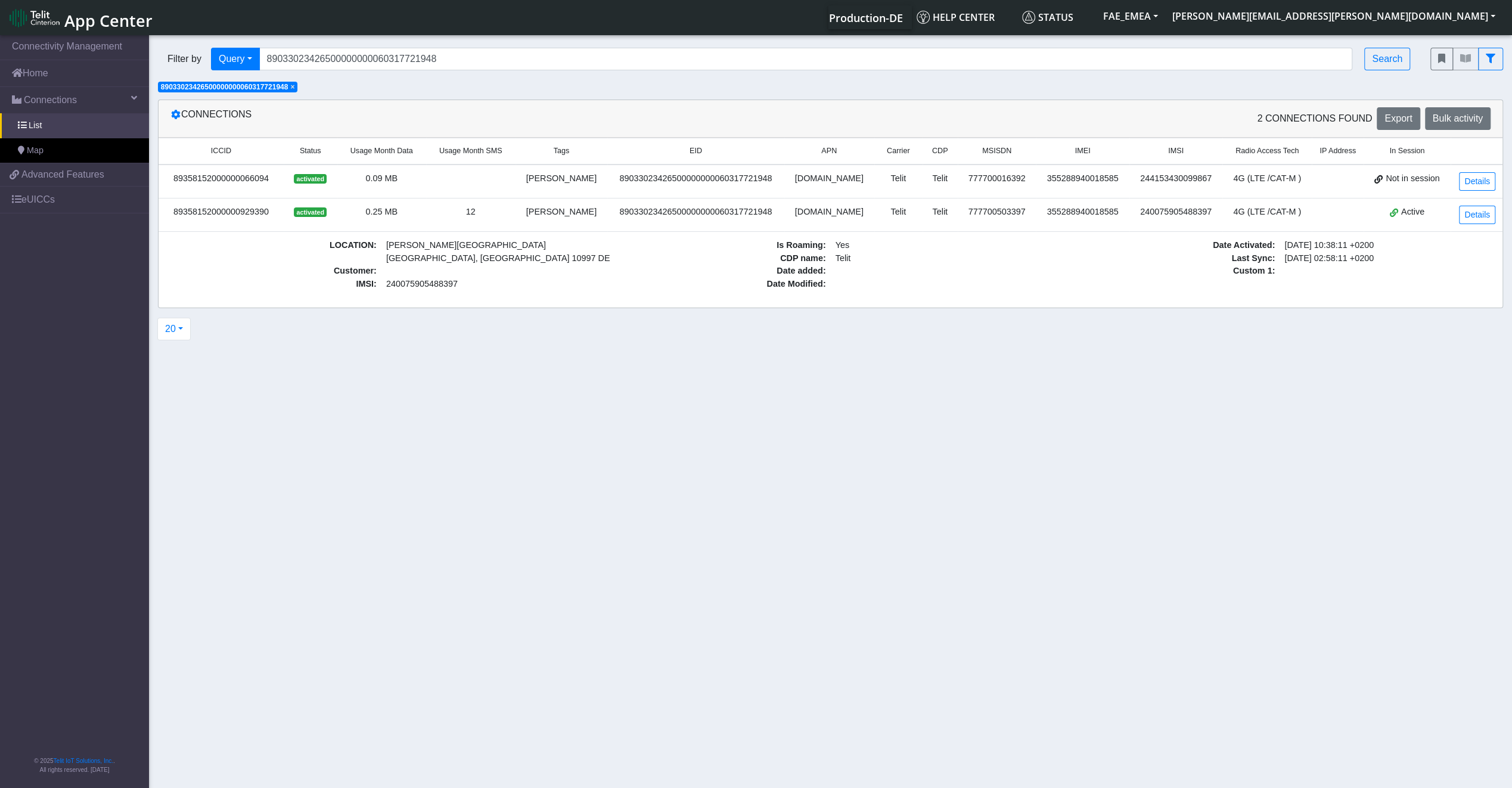
click at [1487, 222] on td "Details" at bounding box center [1476, 214] width 52 height 34
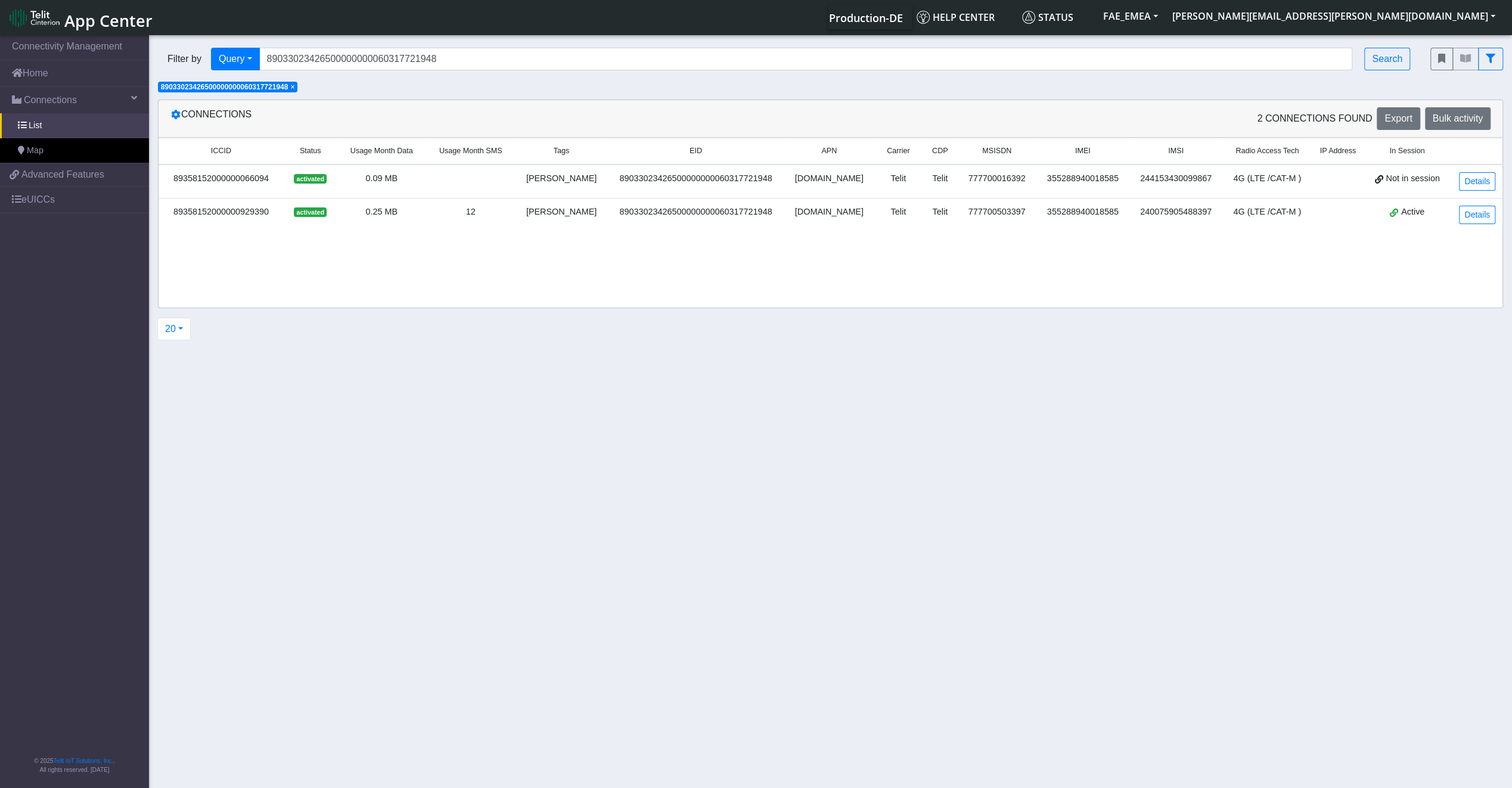
click at [1487, 222] on td "Details" at bounding box center [1476, 214] width 52 height 34
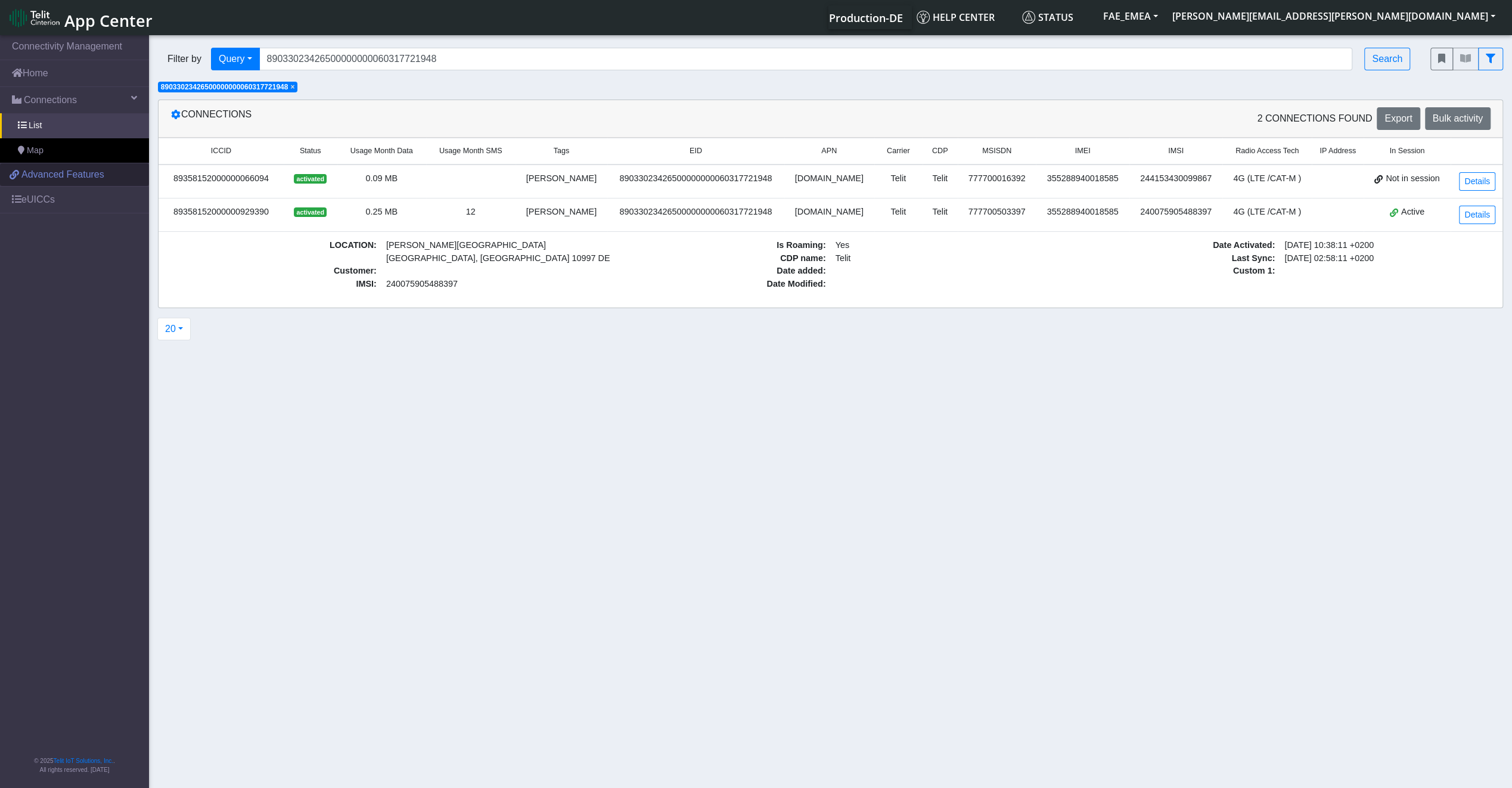
click at [69, 176] on span "Advanced Features" at bounding box center [62, 174] width 83 height 14
click at [62, 197] on link "eUICCs" at bounding box center [74, 199] width 149 height 26
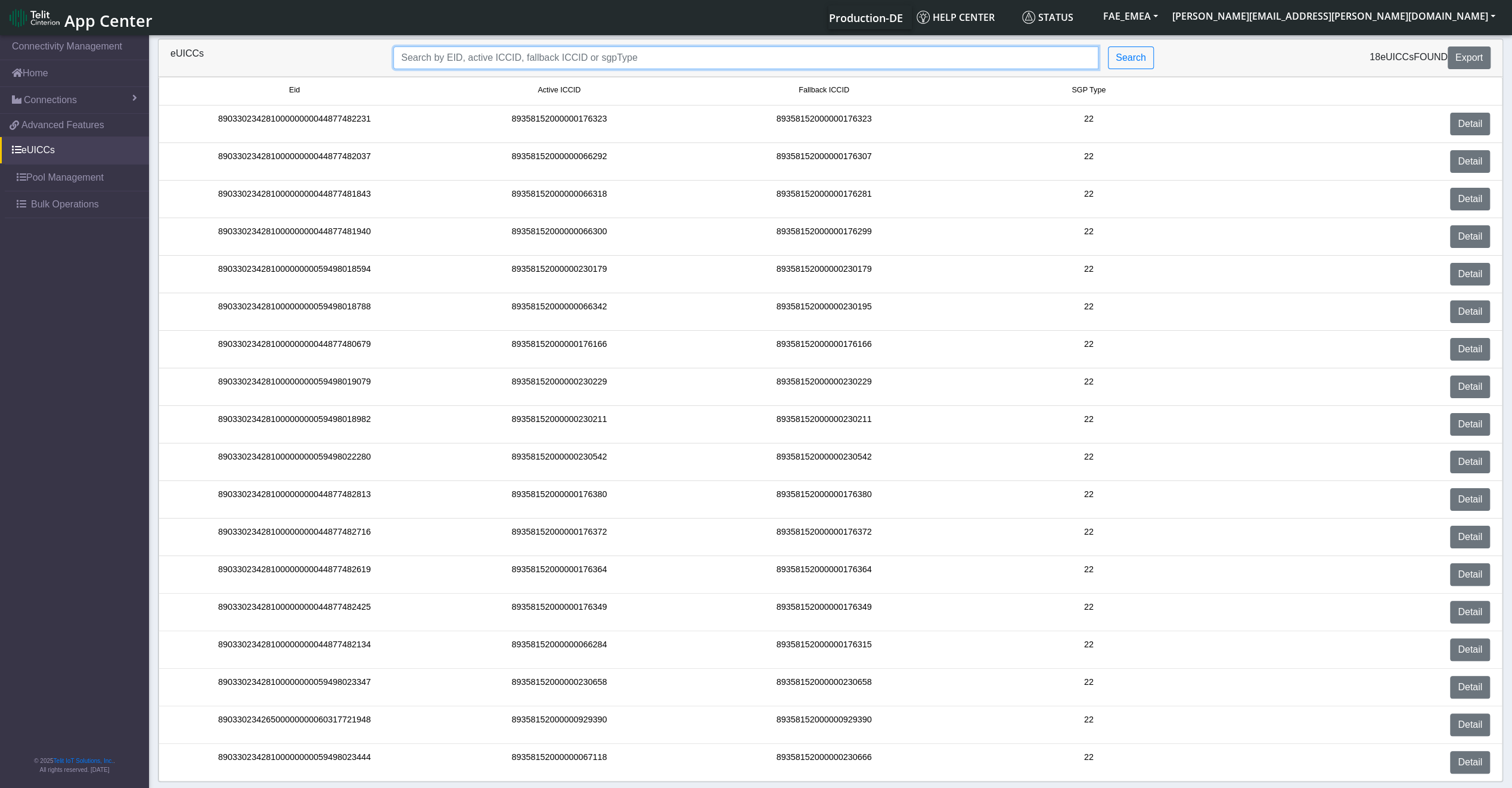
click at [536, 51] on input "Search..." at bounding box center [745, 58] width 705 height 23
paste input "89033023426500000000060317721948"
type input "89033023426500000000060317721948"
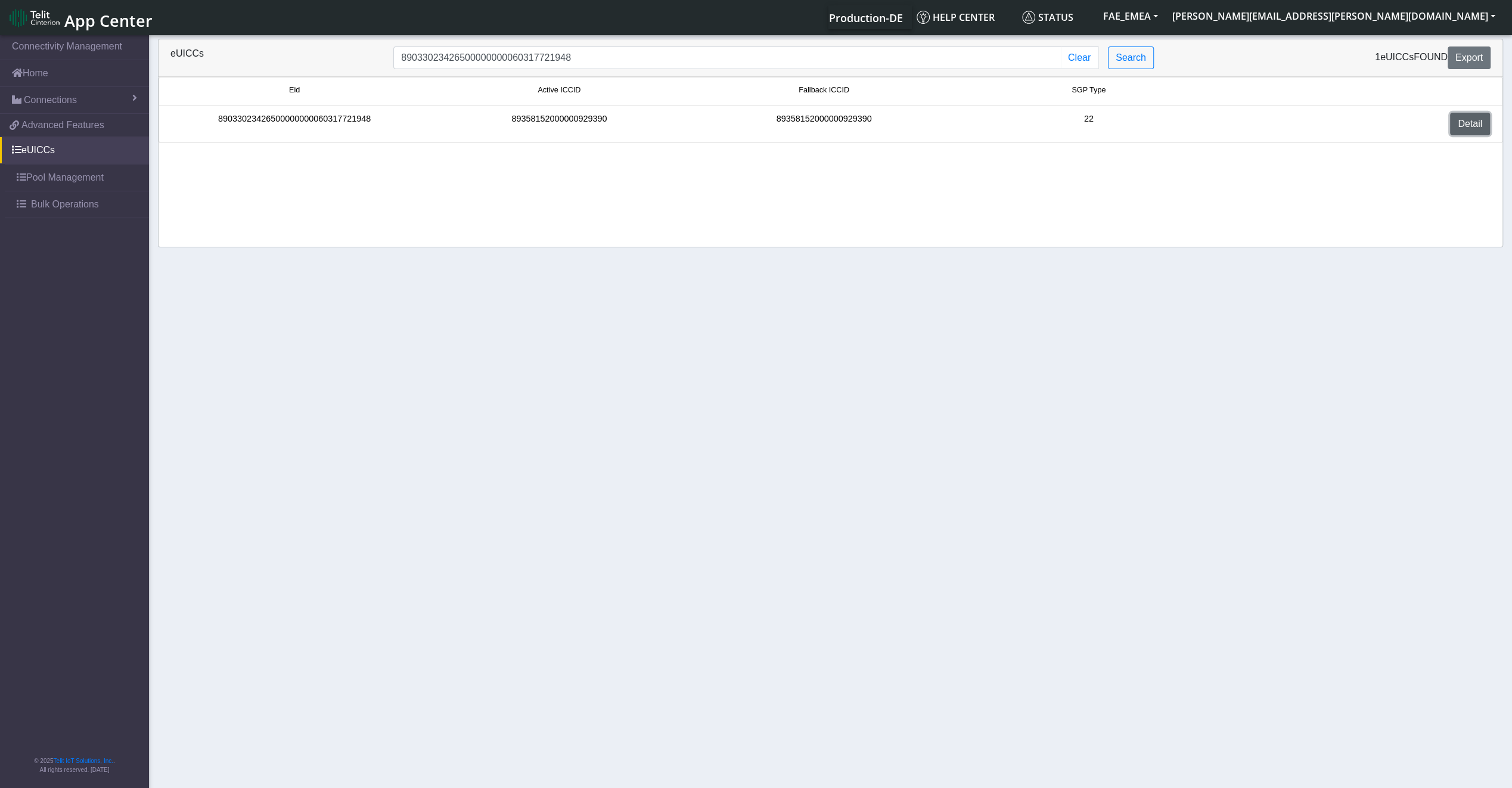
click at [1459, 129] on link "Detail" at bounding box center [1469, 124] width 40 height 23
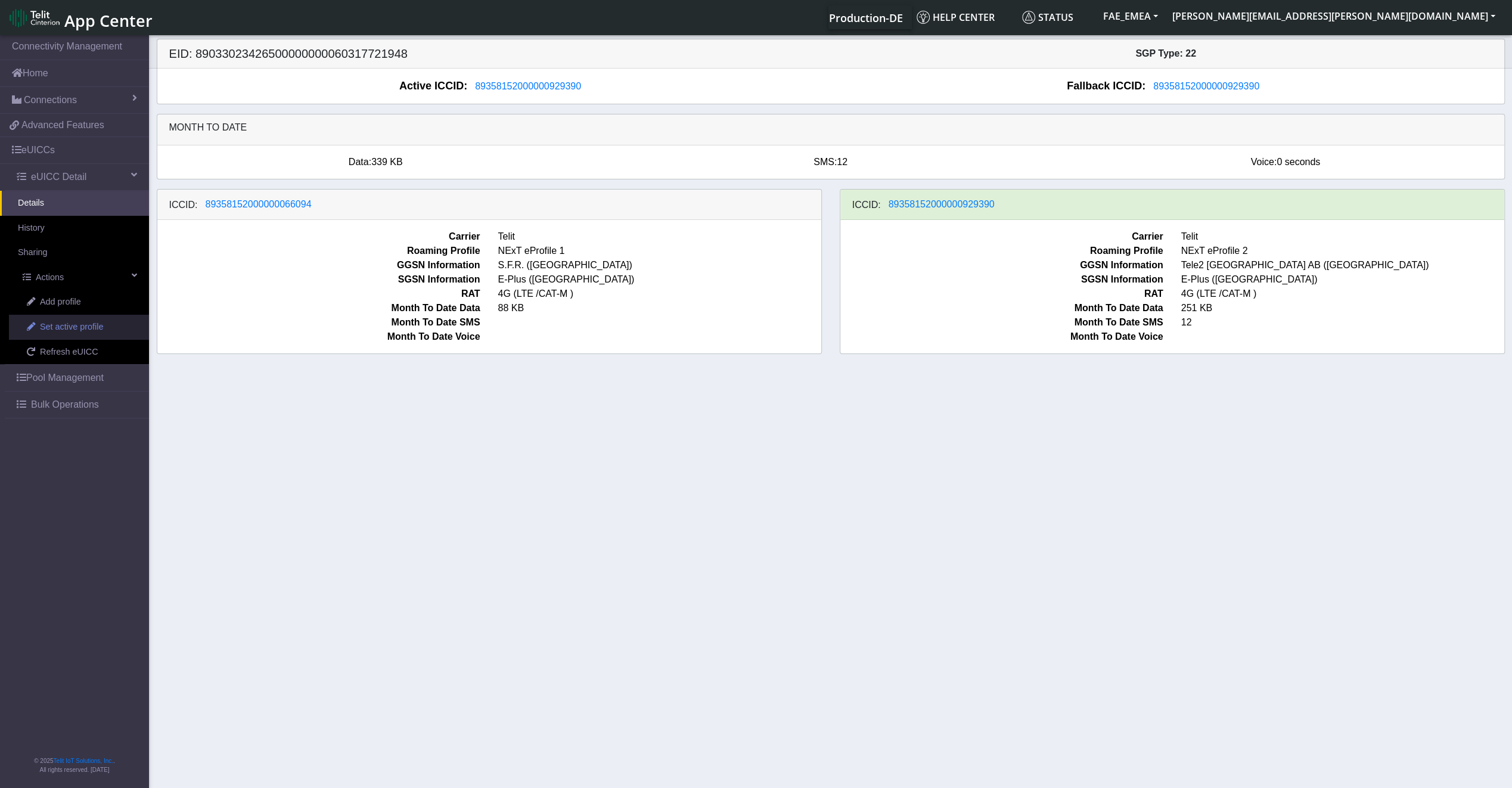
click at [80, 322] on span "Set active profile" at bounding box center [71, 328] width 63 height 13
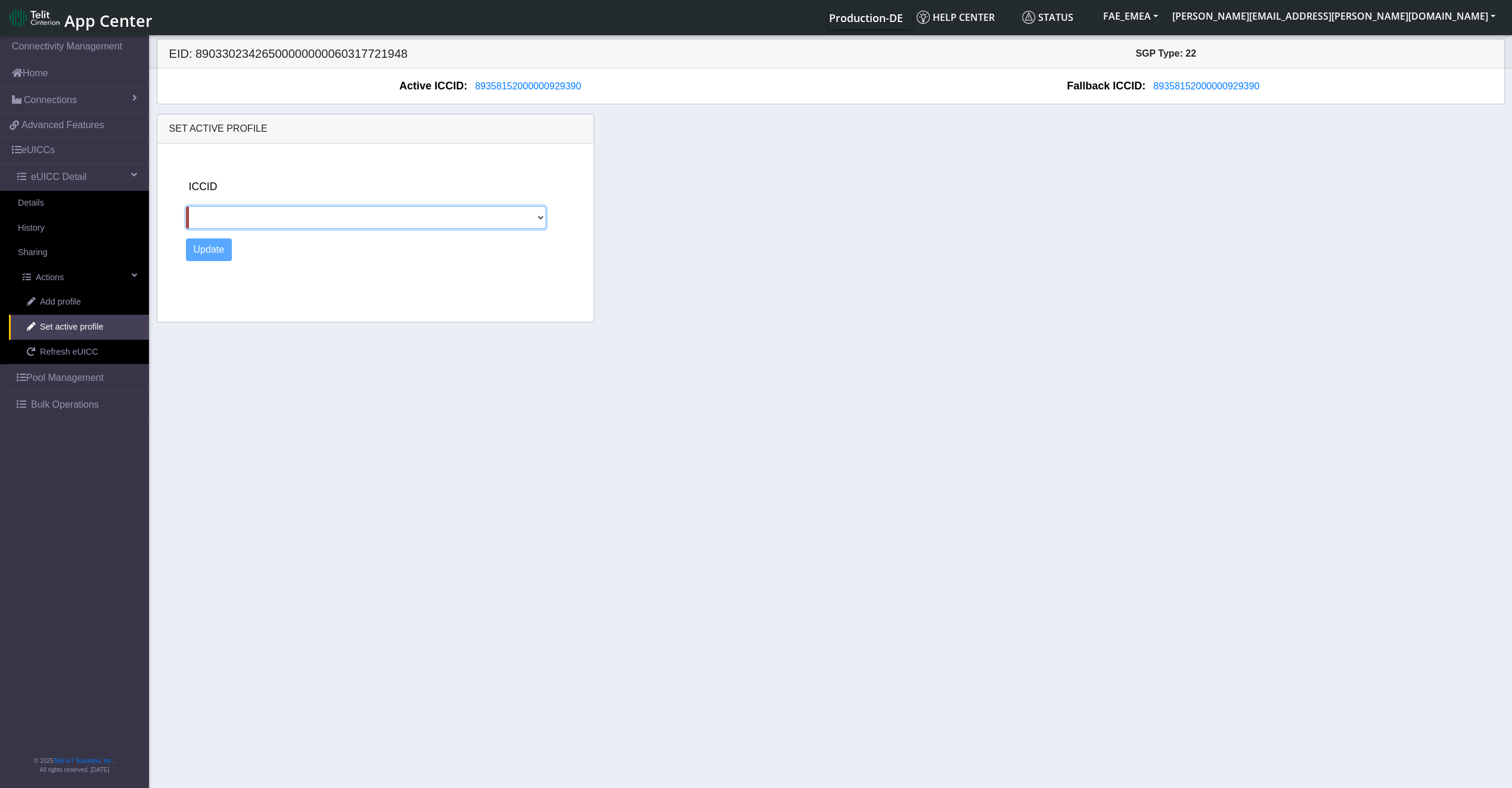
click at [226, 222] on select "89358152000000066094" at bounding box center [365, 218] width 360 height 23
select select "89358152000000066094"
click at [186, 206] on select "89358152000000066094" at bounding box center [365, 218] width 360 height 23
click at [201, 247] on button "Update" at bounding box center [208, 250] width 47 height 23
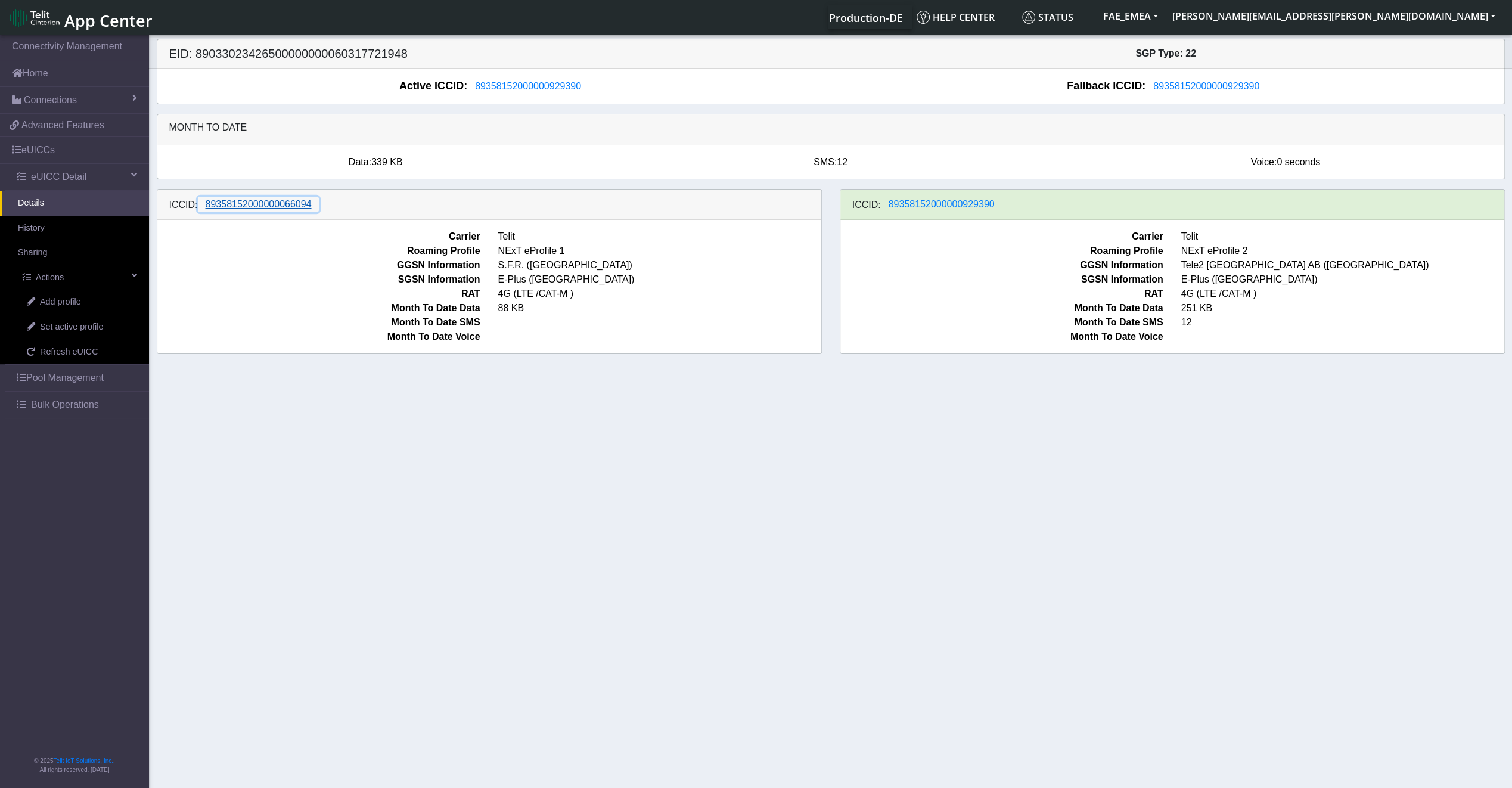
click at [303, 209] on span "89358152000000066094" at bounding box center [258, 204] width 106 height 10
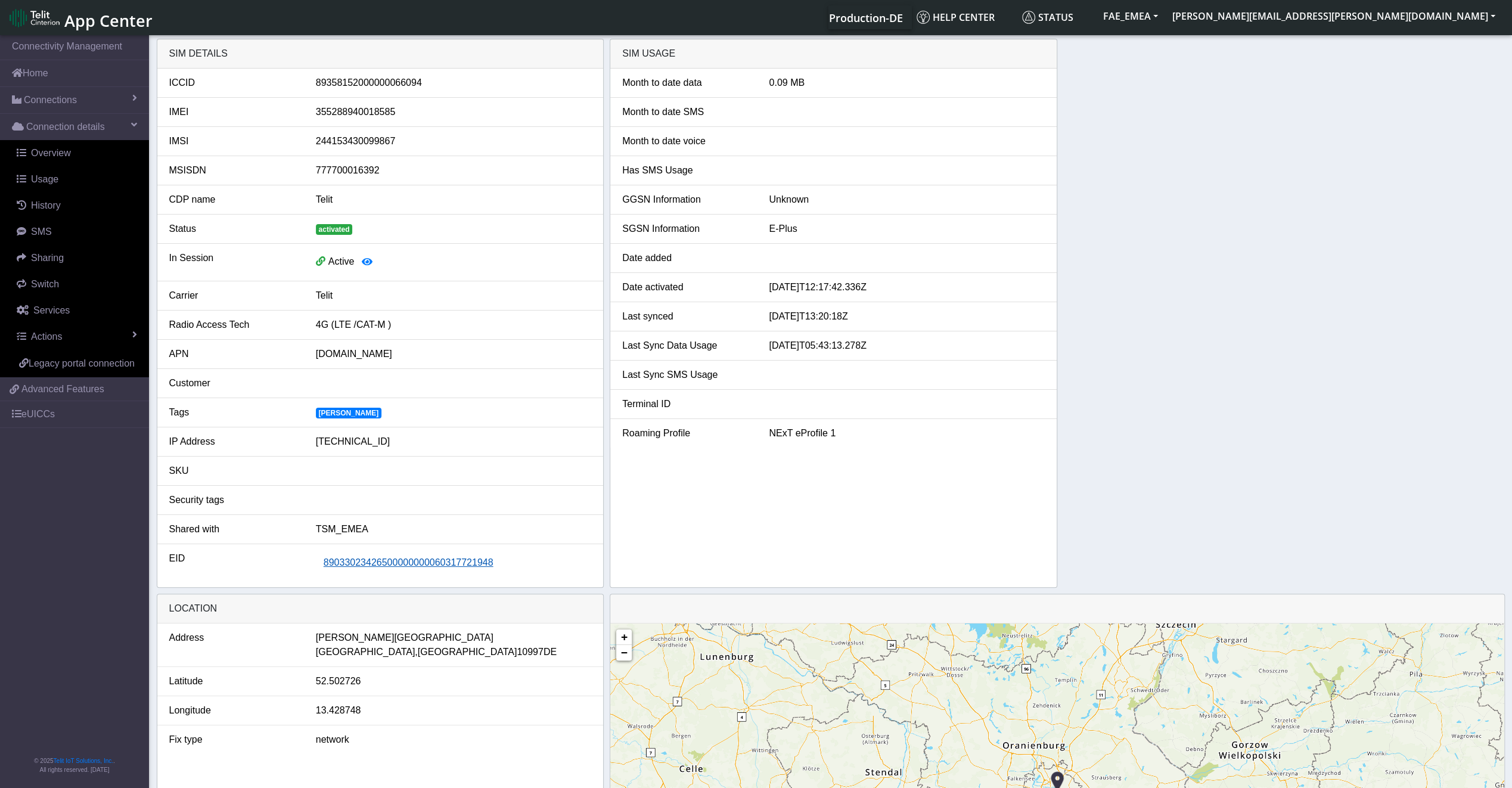
click at [375, 561] on span "89033023426500000000060317721948" at bounding box center [408, 562] width 170 height 10
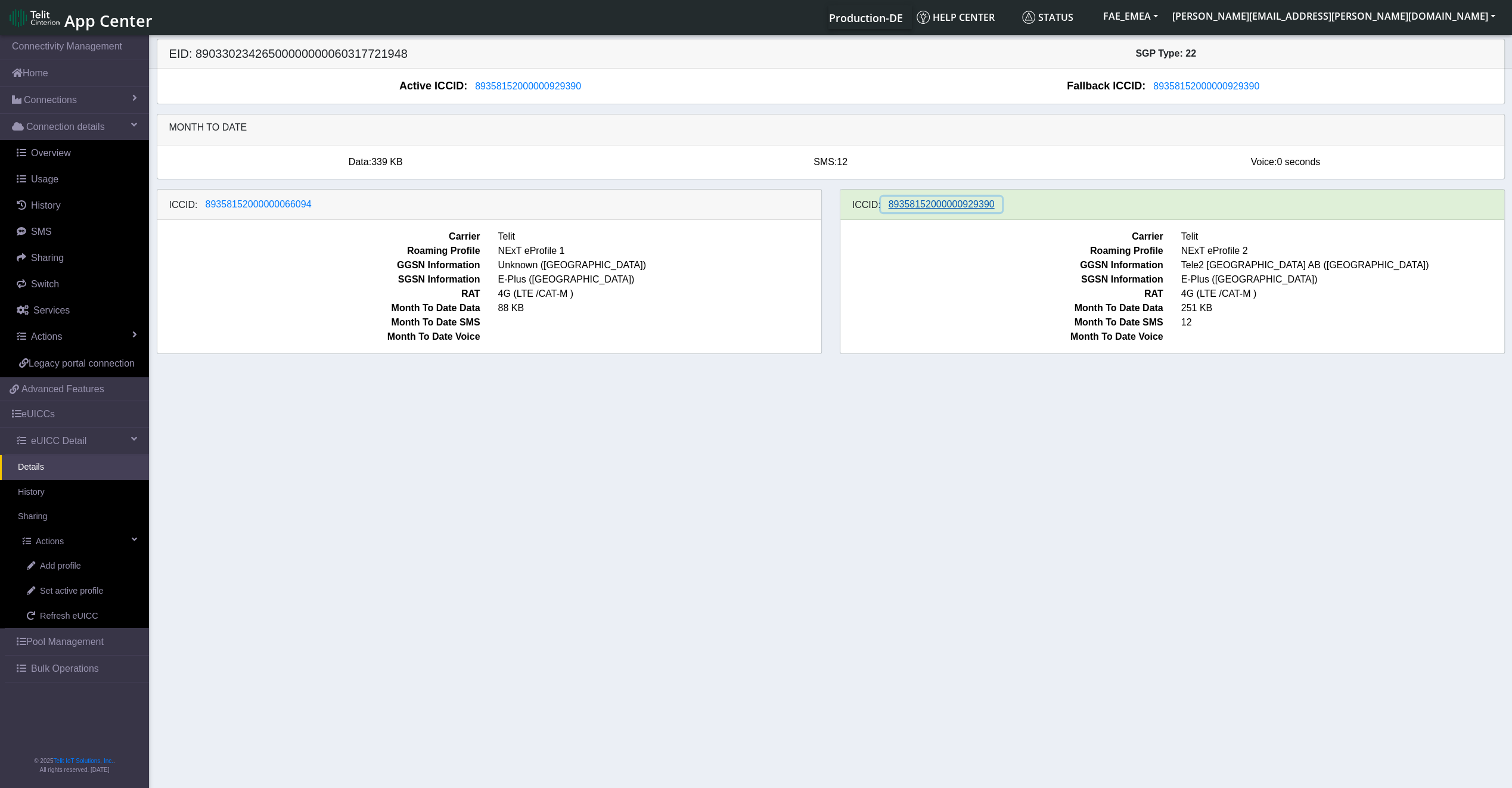
click at [965, 204] on span "89358152000000929390" at bounding box center [941, 204] width 106 height 10
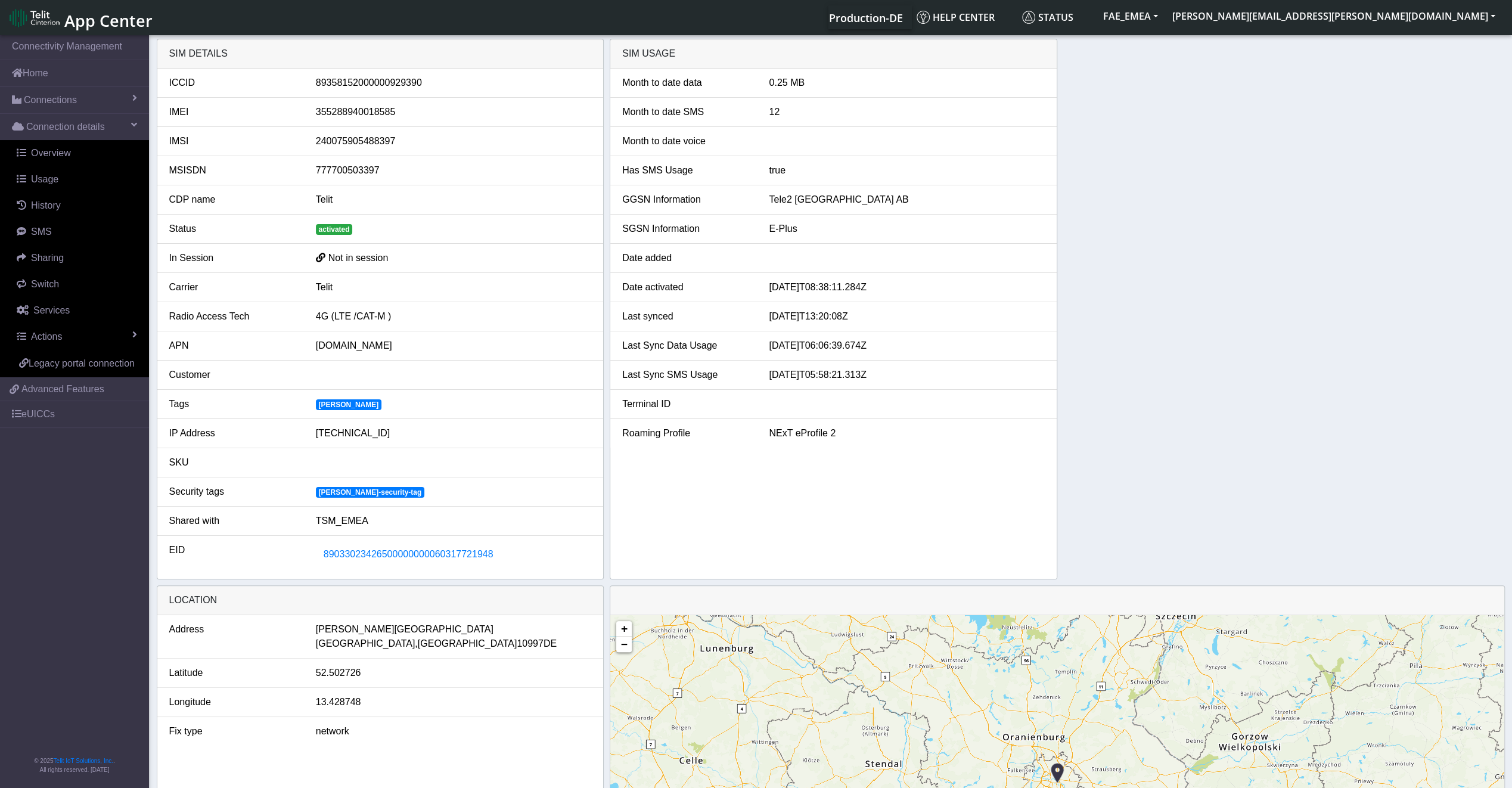
click at [338, 227] on span "activated" at bounding box center [334, 229] width 37 height 11
click at [419, 551] on span "89033023426500000000060317721948" at bounding box center [408, 554] width 170 height 10
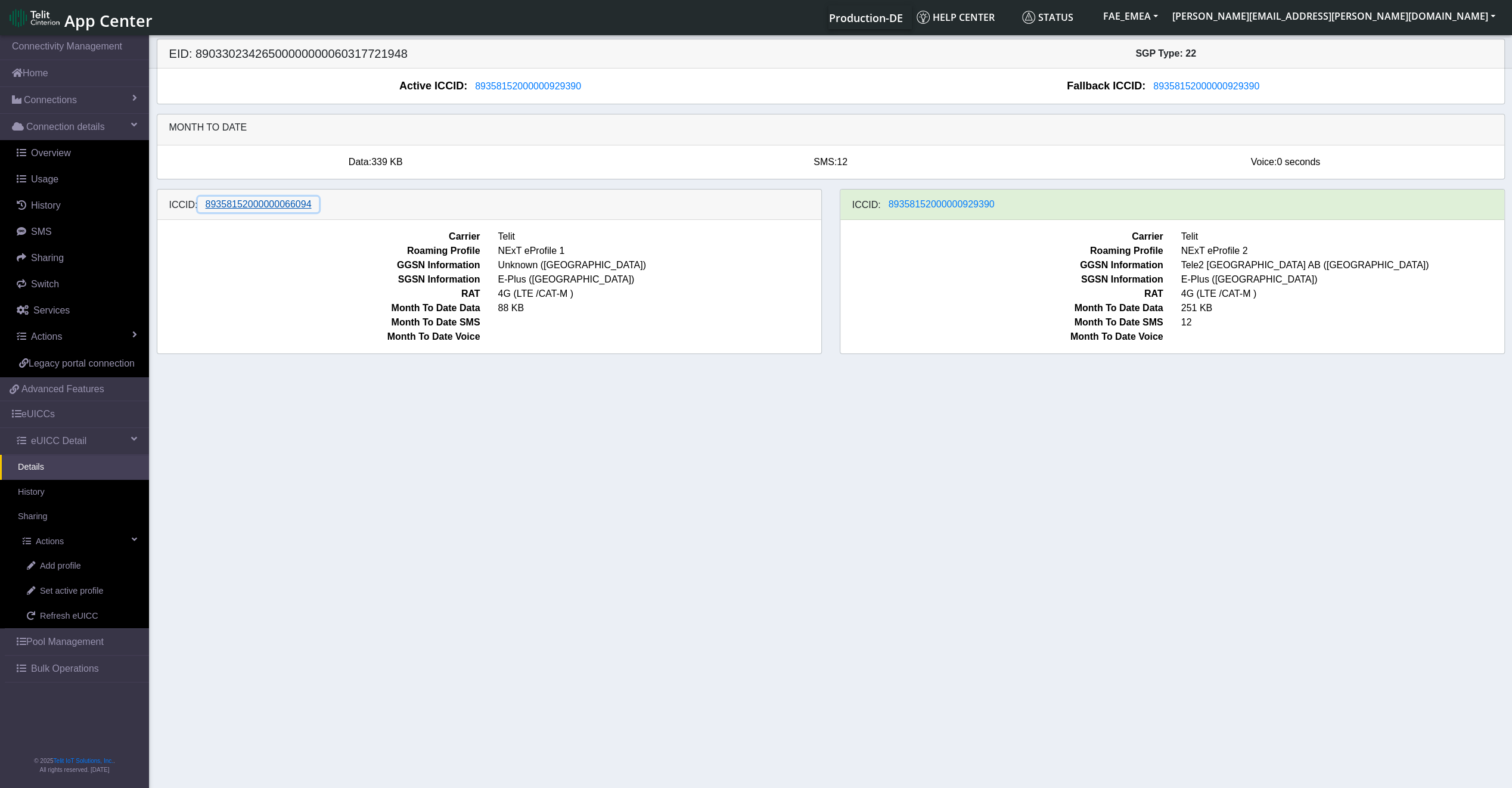
click at [249, 200] on span "89358152000000066094" at bounding box center [258, 204] width 106 height 10
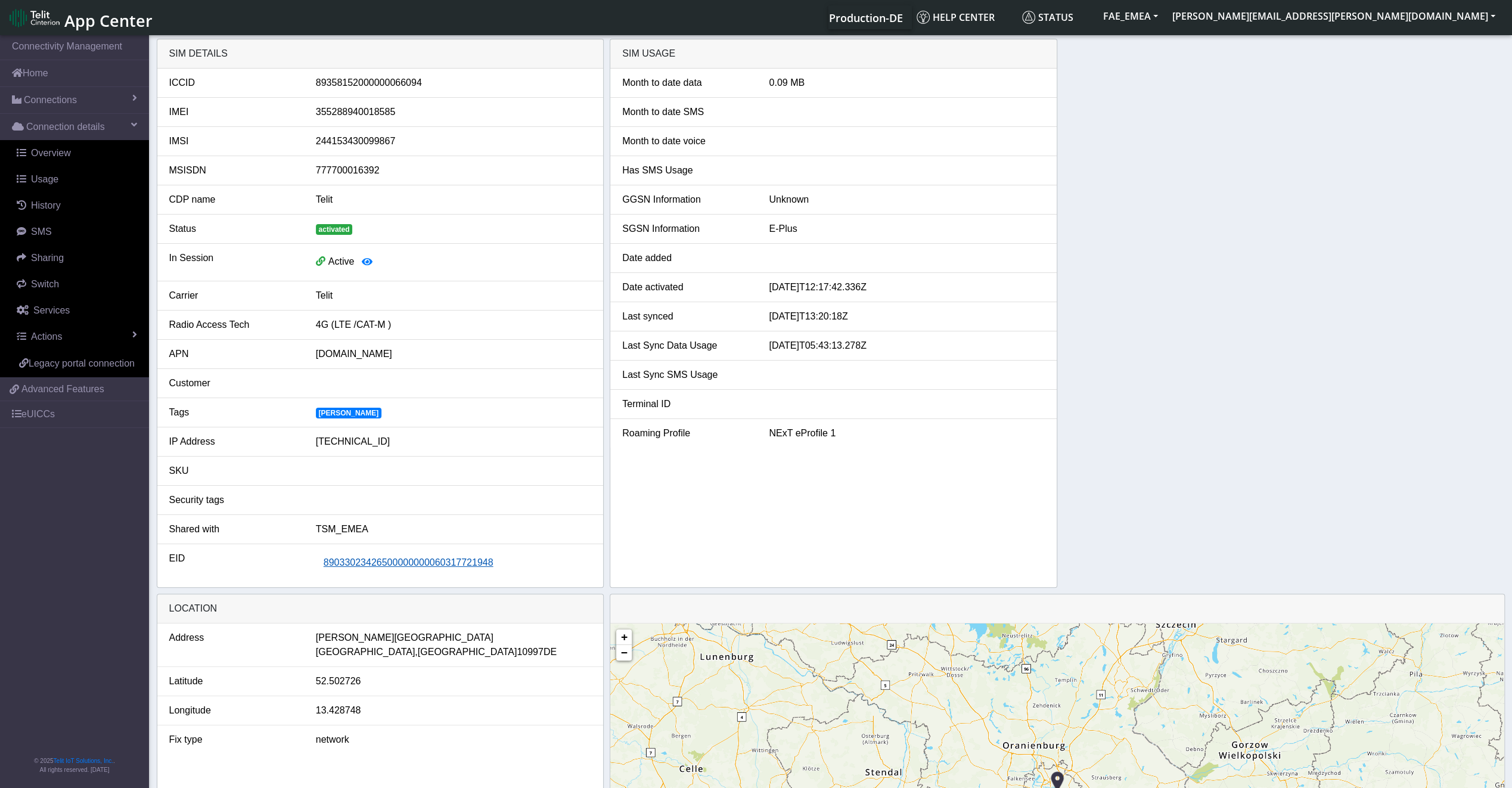
click at [364, 562] on span "89033023426500000000060317721948" at bounding box center [408, 562] width 170 height 10
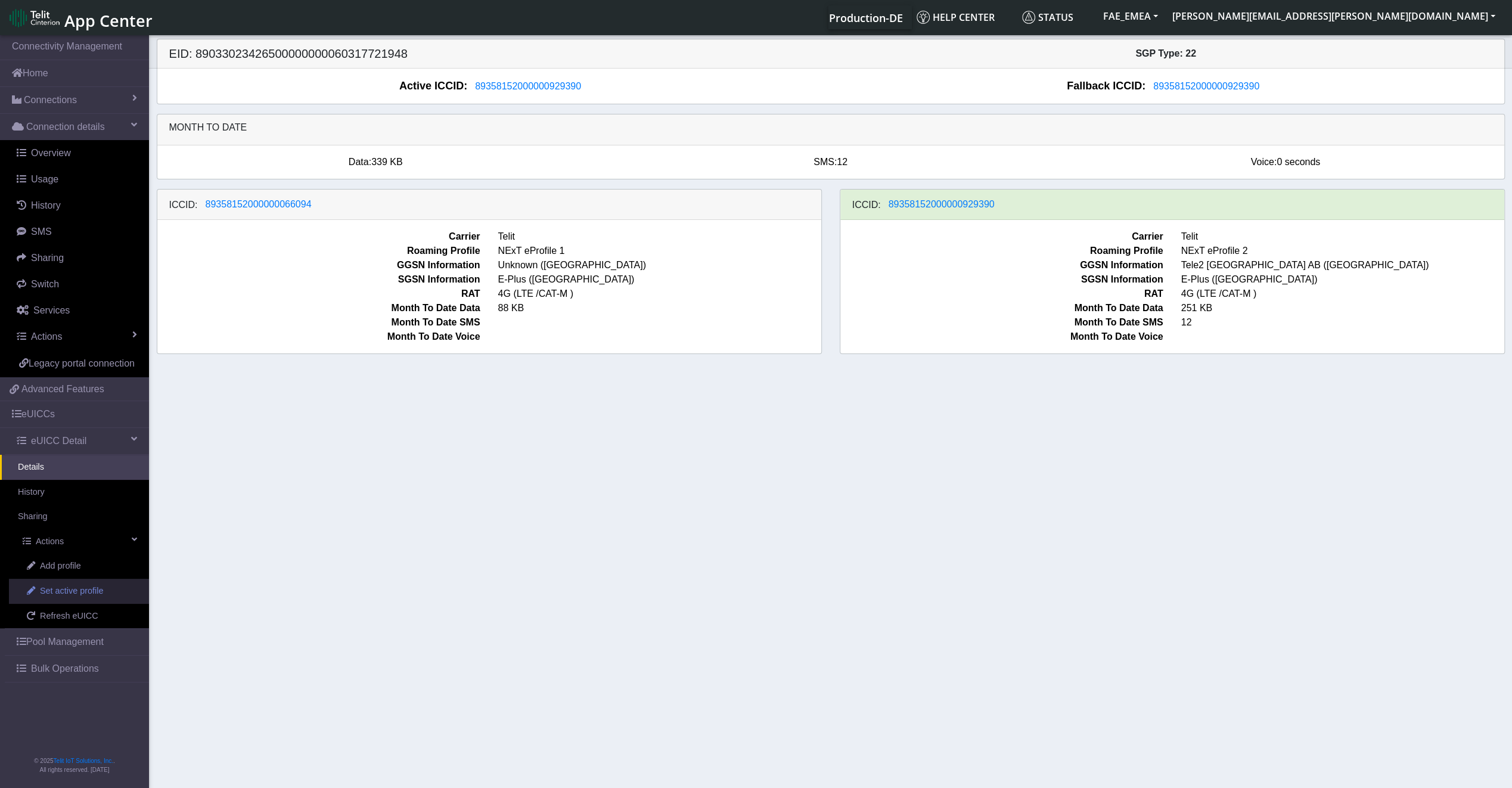
click at [62, 587] on span "Set active profile" at bounding box center [71, 591] width 63 height 13
select select
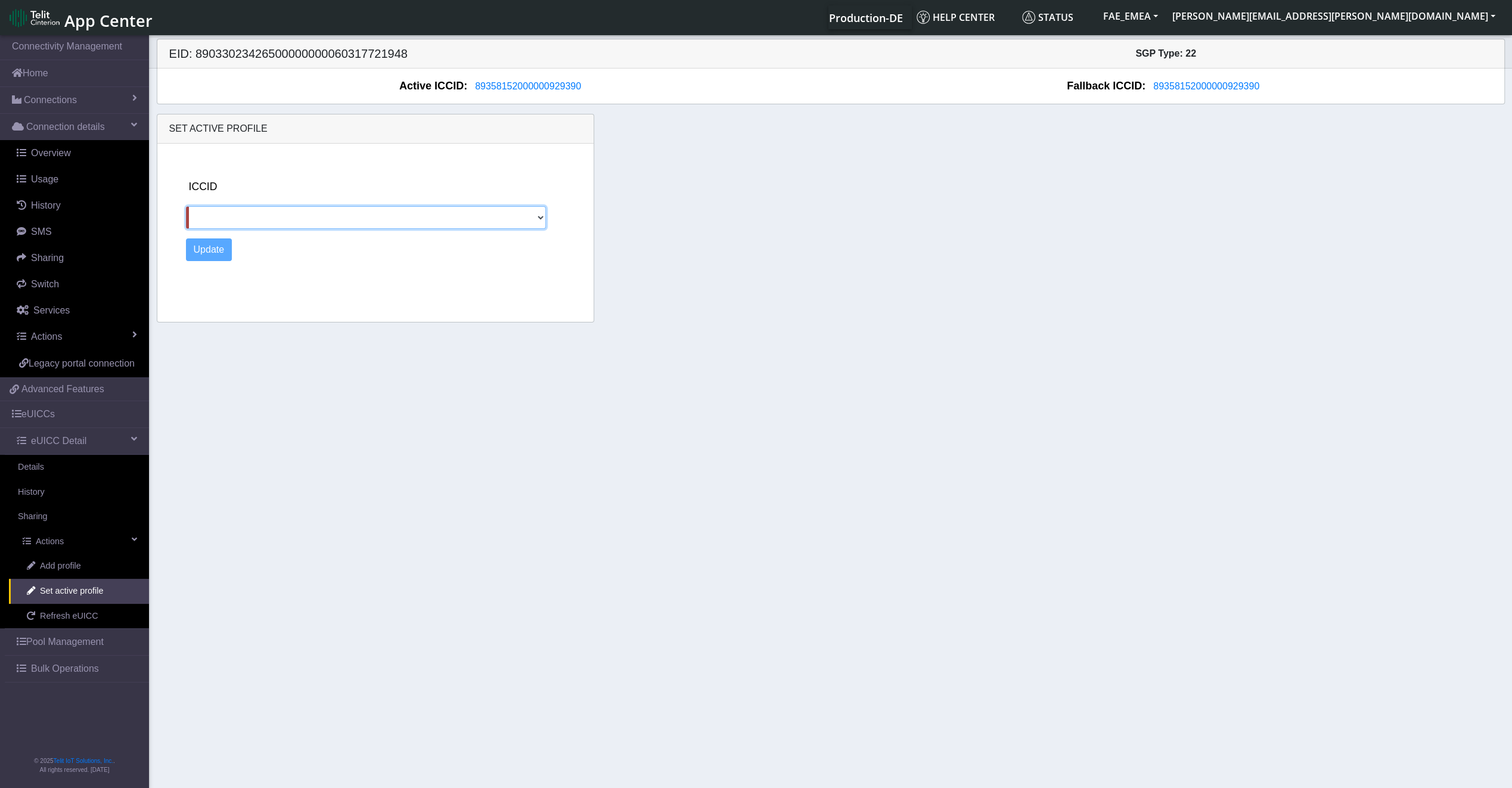
click at [347, 213] on select "89358152000000066094" at bounding box center [365, 218] width 360 height 23
click at [68, 617] on span "Refresh eUICC" at bounding box center [69, 616] width 58 height 13
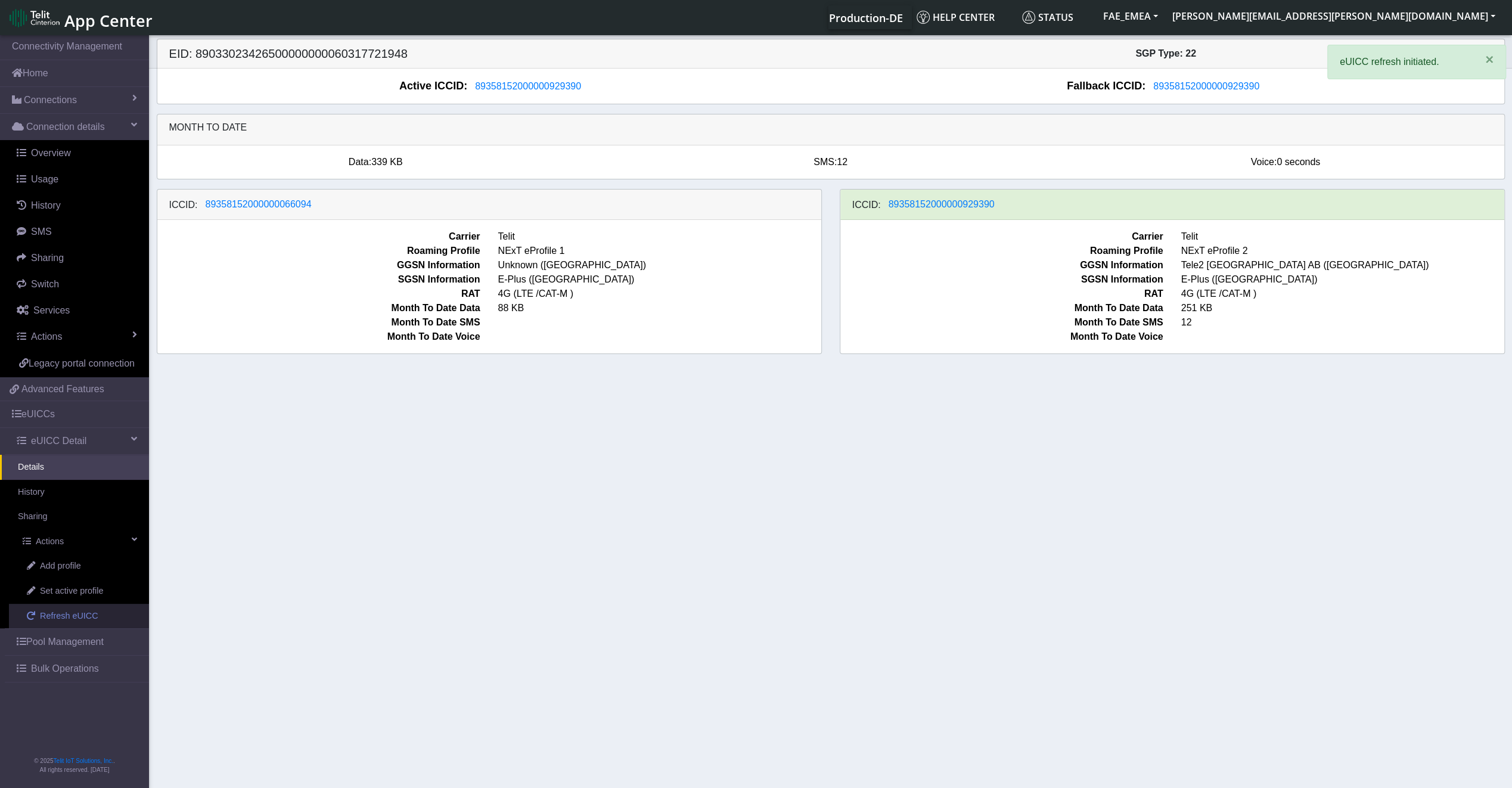
click at [68, 617] on span "Refresh eUICC" at bounding box center [69, 616] width 58 height 13
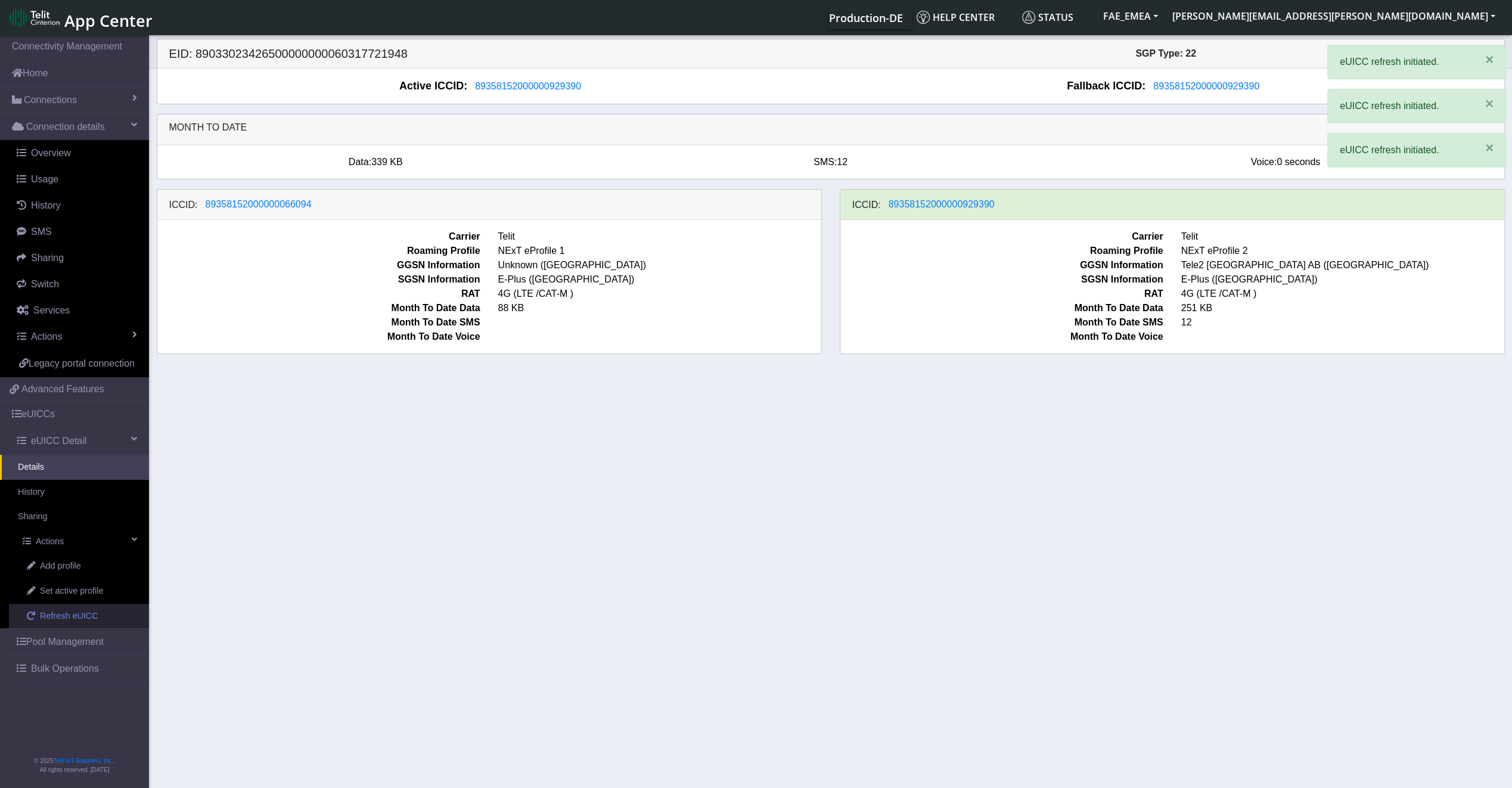
click at [68, 617] on span "Refresh eUICC" at bounding box center [69, 616] width 58 height 13
click at [68, 616] on span "Refresh eUICC" at bounding box center [69, 616] width 58 height 13
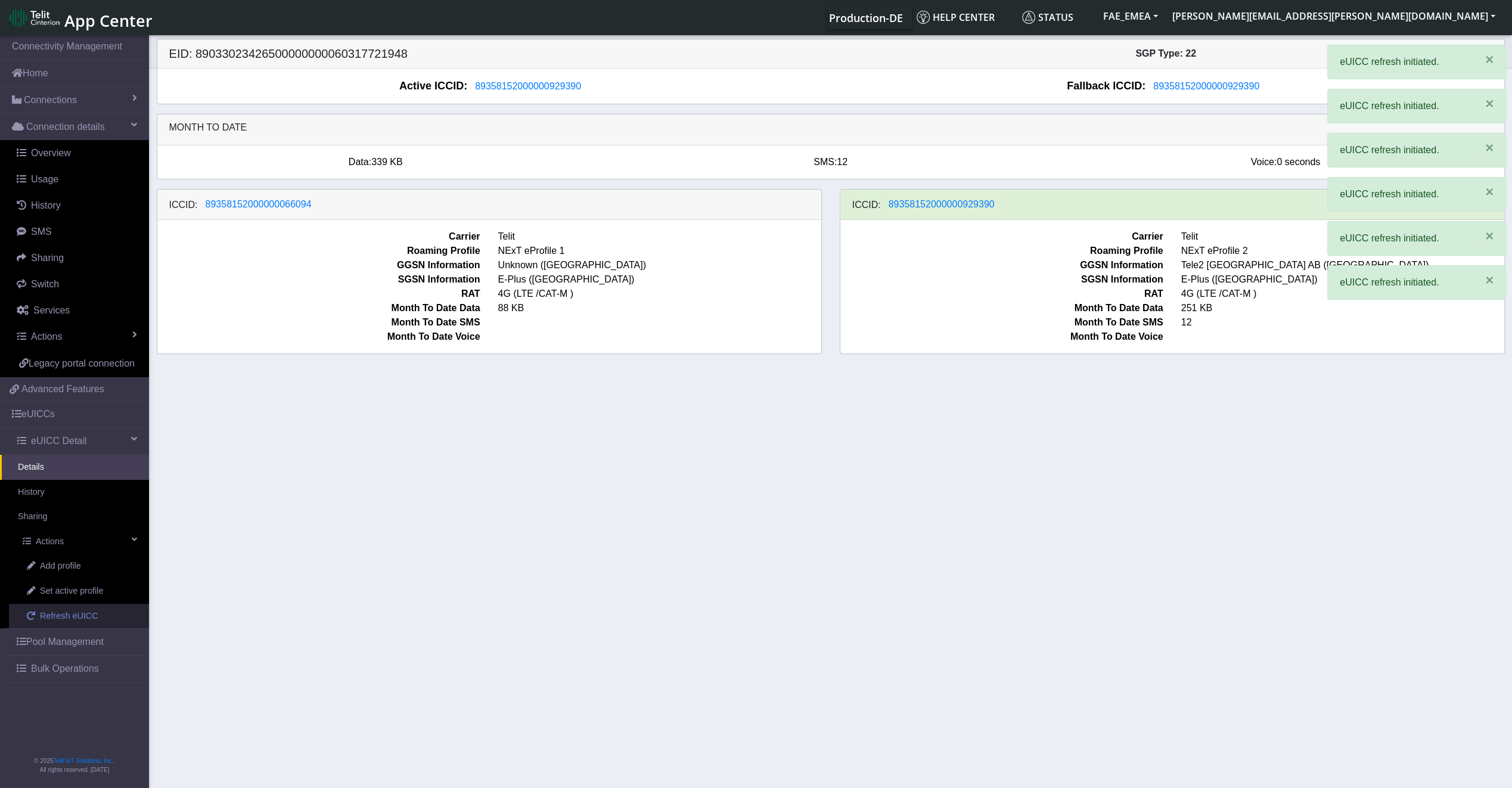
click at [68, 616] on span "Refresh eUICC" at bounding box center [69, 616] width 58 height 13
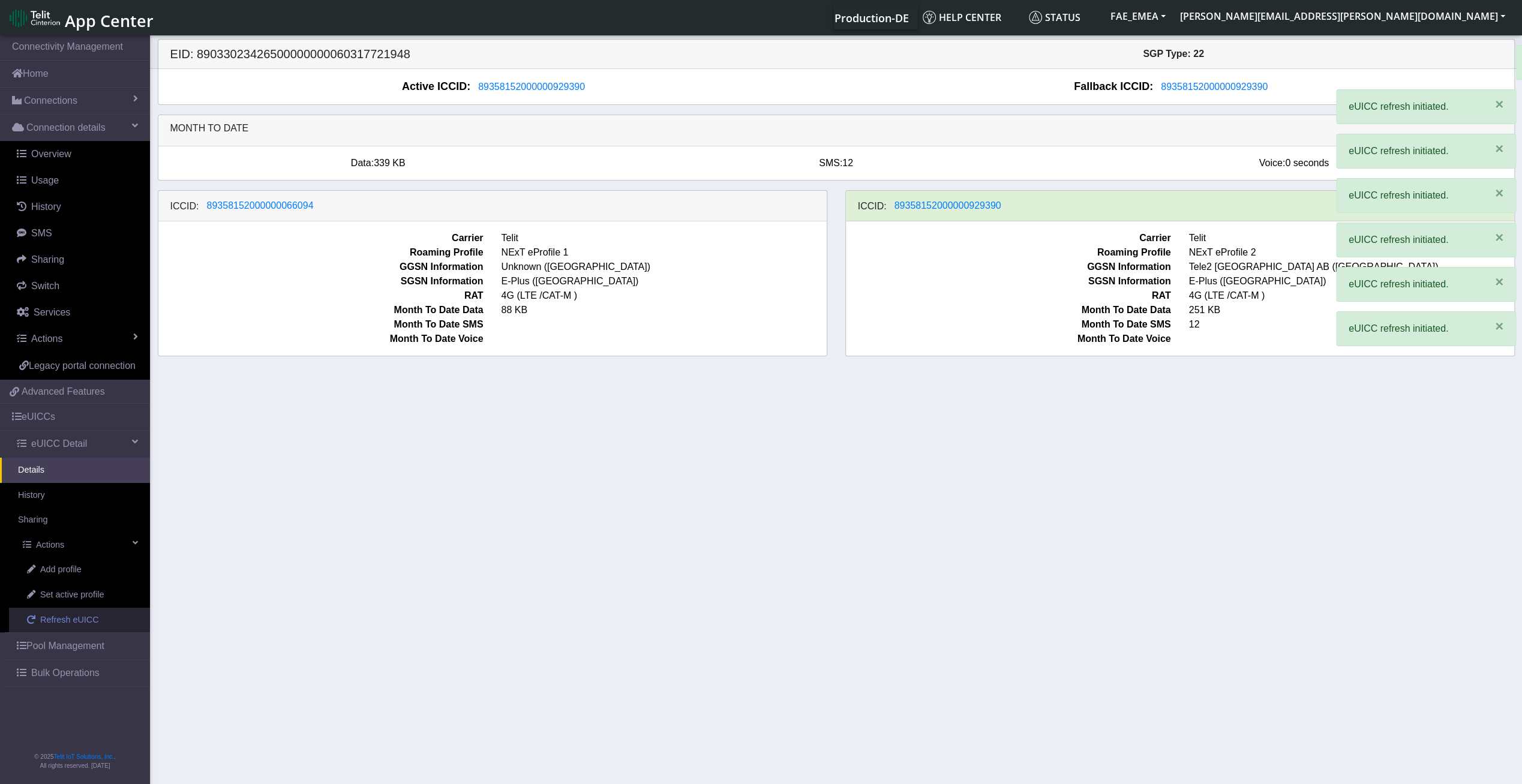
click at [69, 620] on span "Refresh eUICC" at bounding box center [69, 620] width 59 height 13
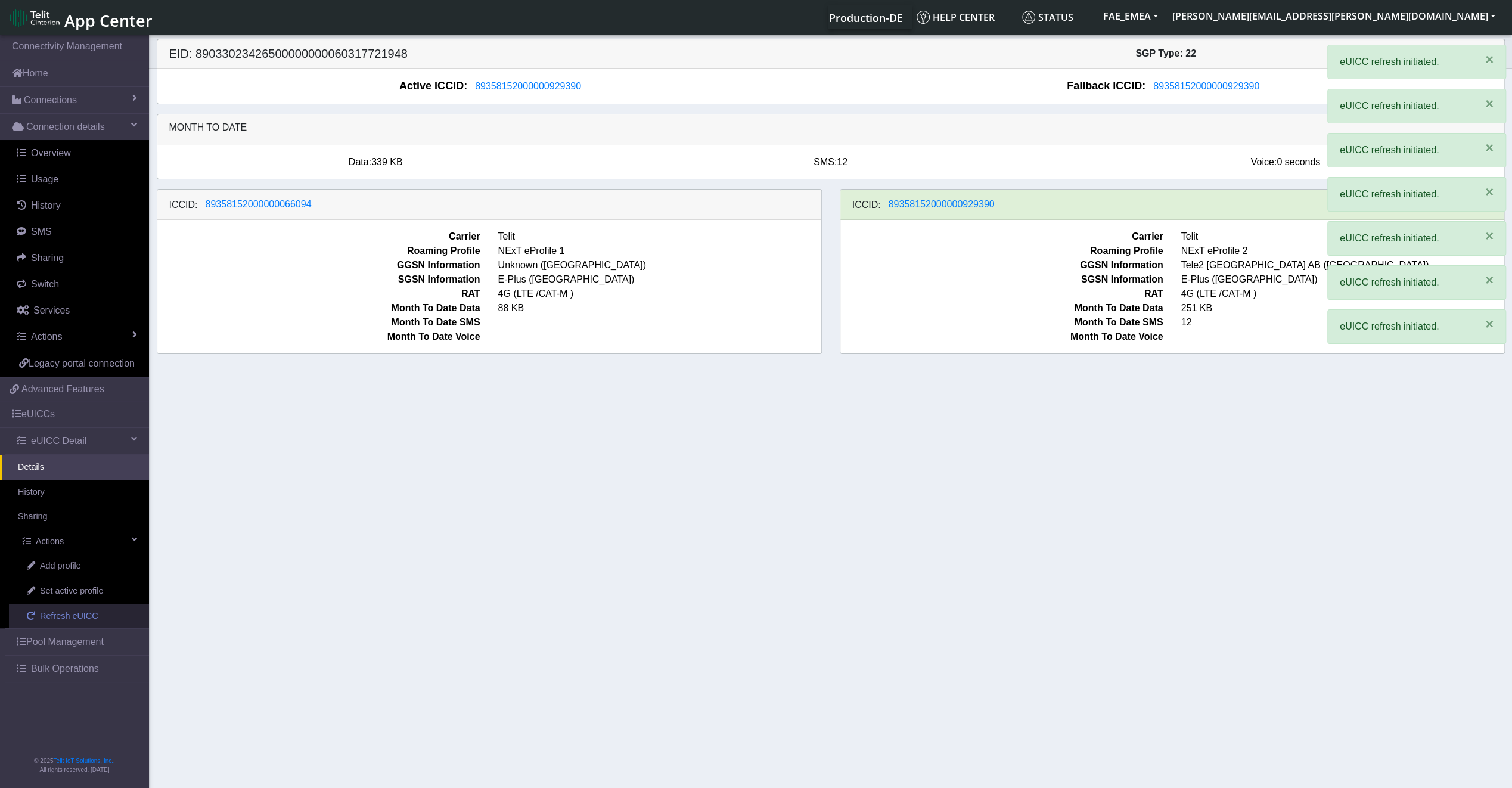
click at [68, 616] on span "Refresh eUICC" at bounding box center [69, 616] width 58 height 13
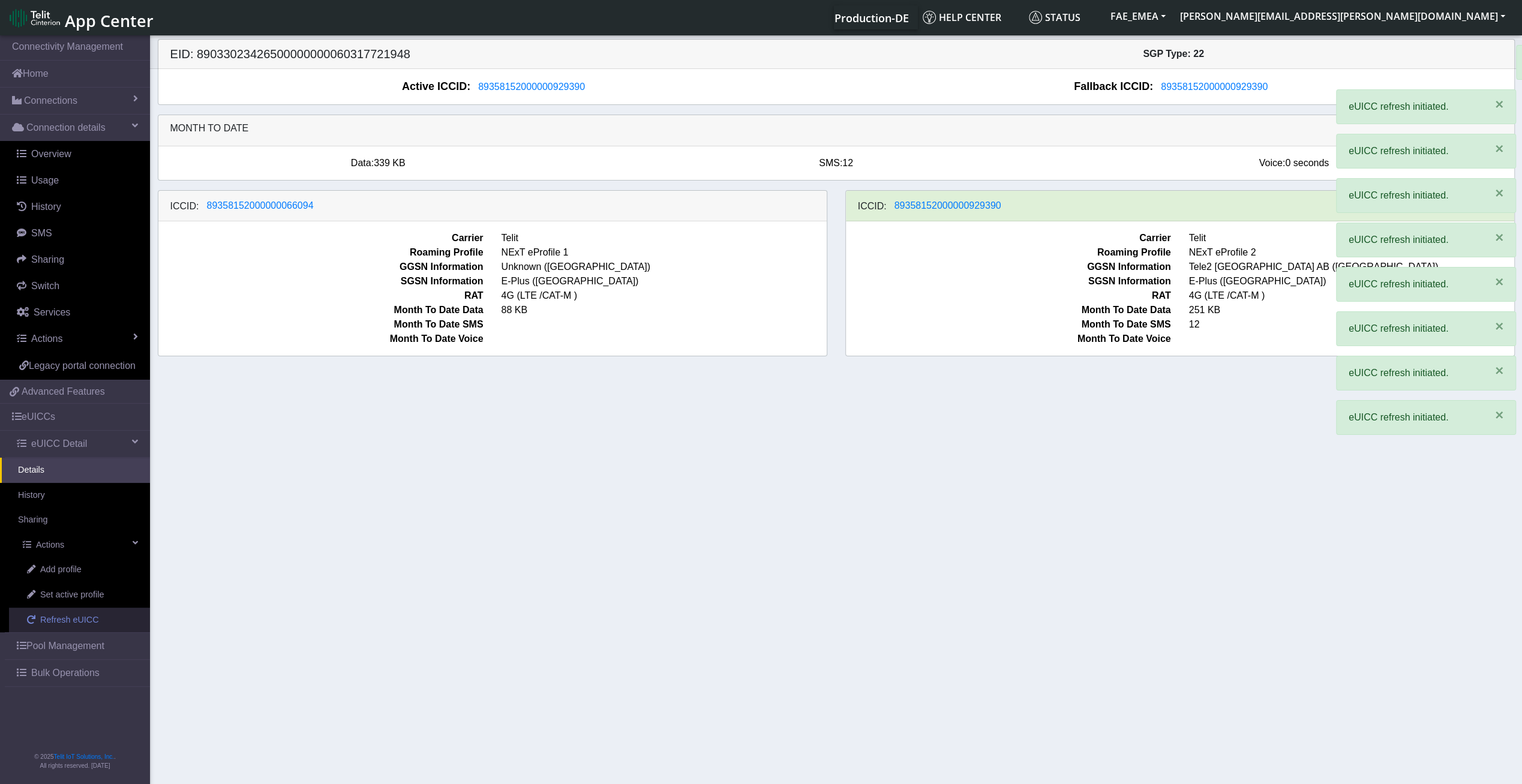
click at [69, 620] on span "Refresh eUICC" at bounding box center [69, 620] width 59 height 13
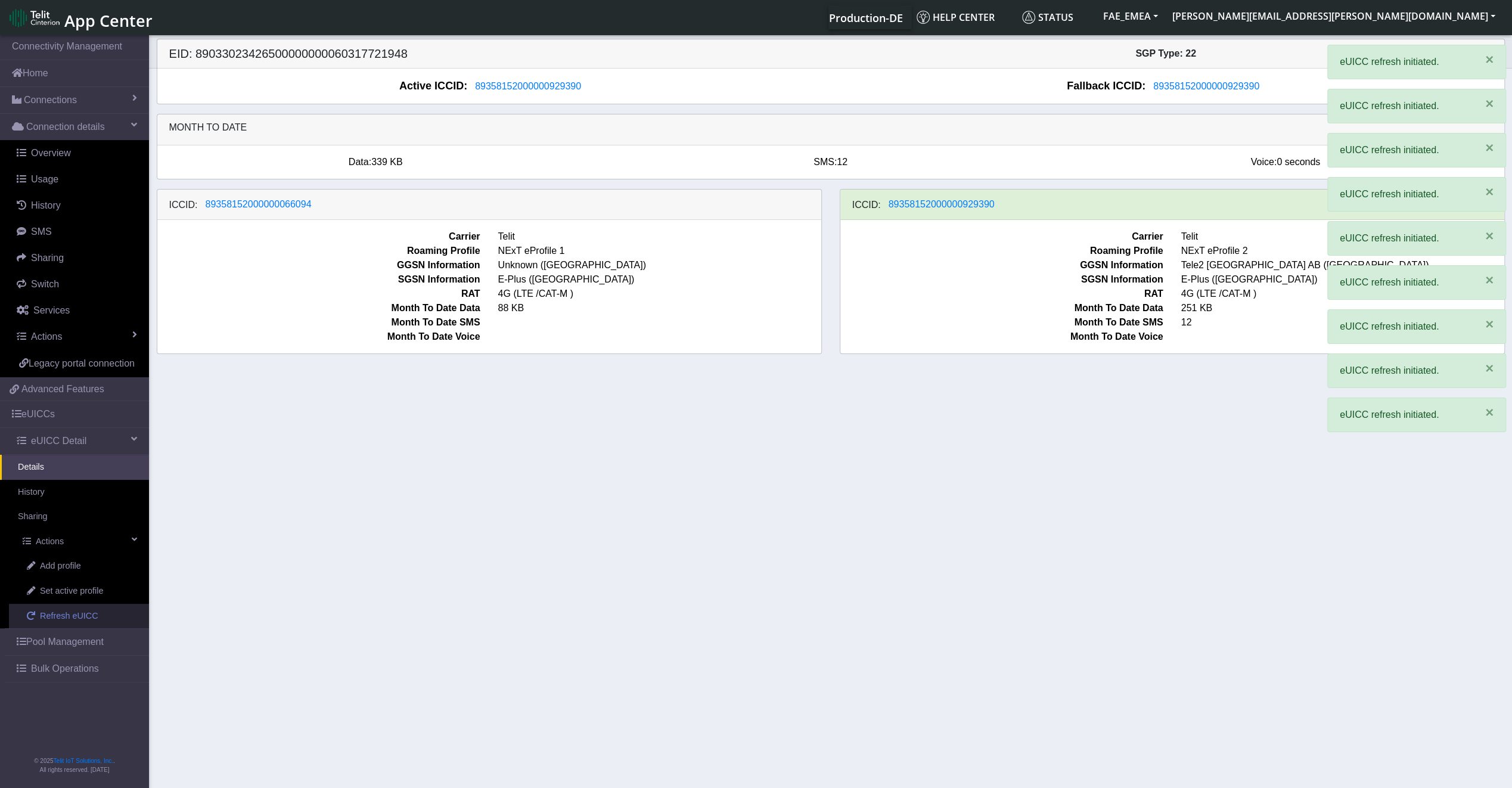
click at [68, 616] on span "Refresh eUICC" at bounding box center [69, 616] width 58 height 13
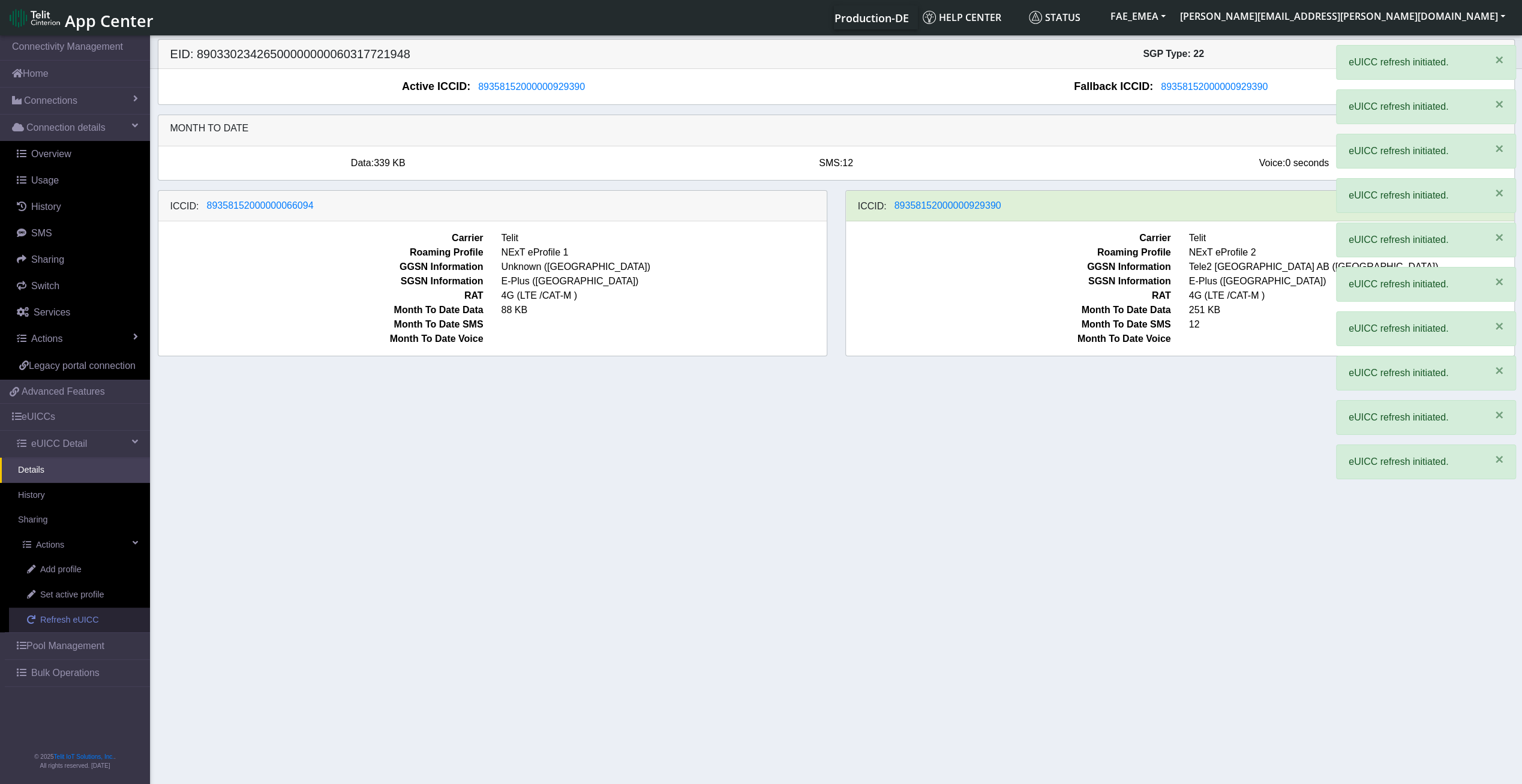
click at [69, 620] on span "Refresh eUICC" at bounding box center [69, 620] width 59 height 13
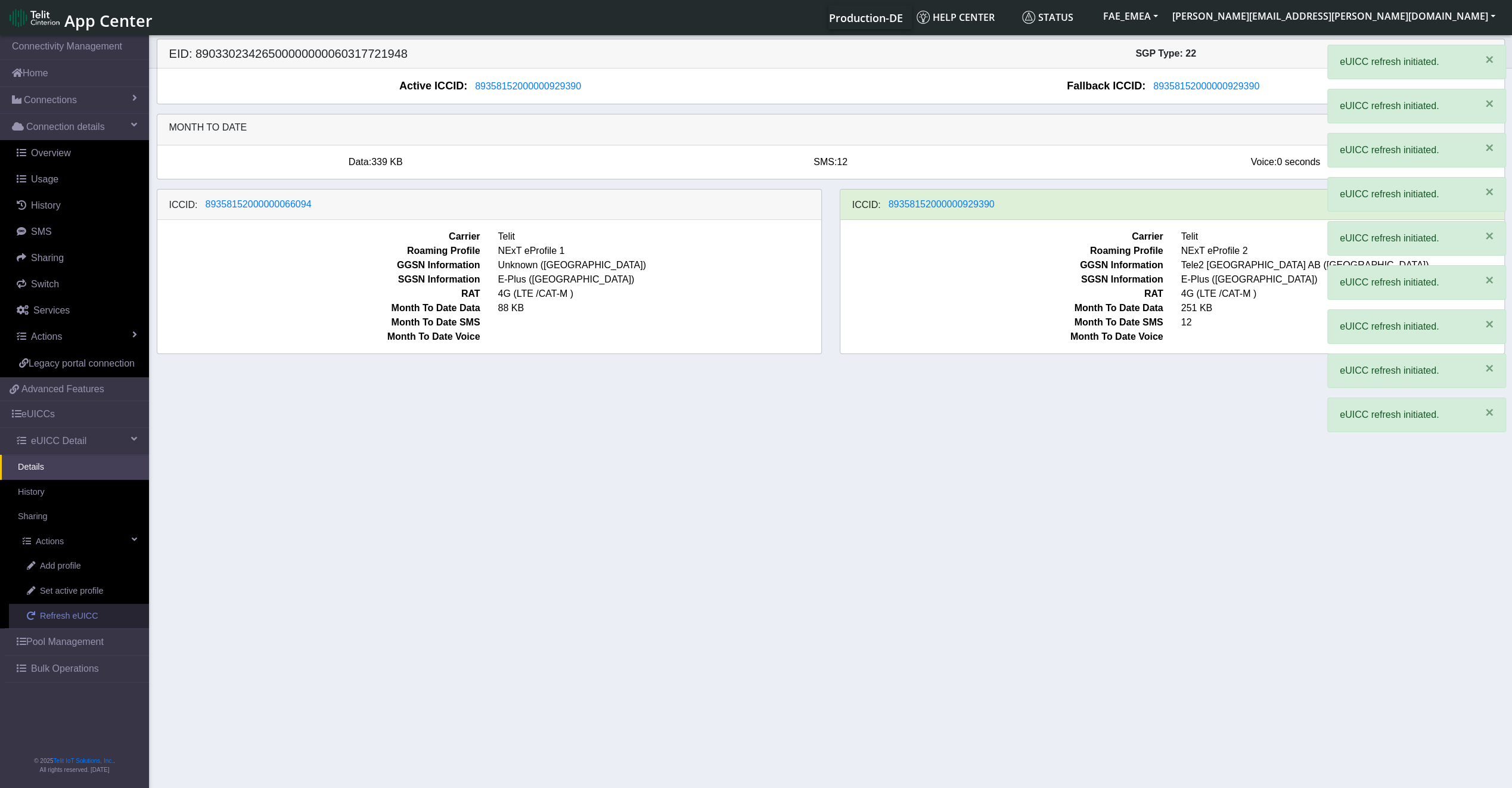
click at [68, 616] on span "Refresh eUICC" at bounding box center [69, 616] width 58 height 13
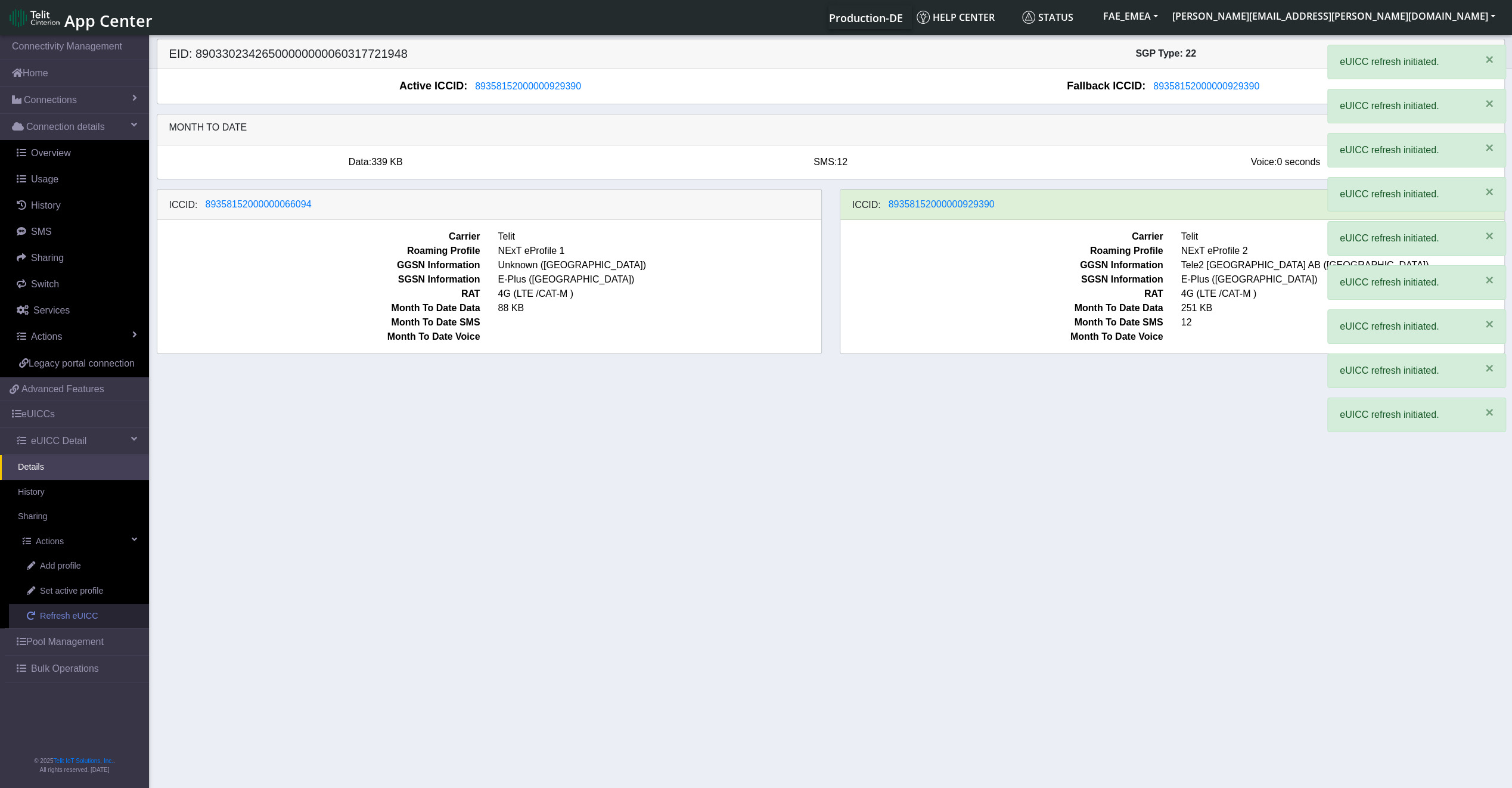
click at [67, 616] on span "Refresh eUICC" at bounding box center [69, 616] width 58 height 13
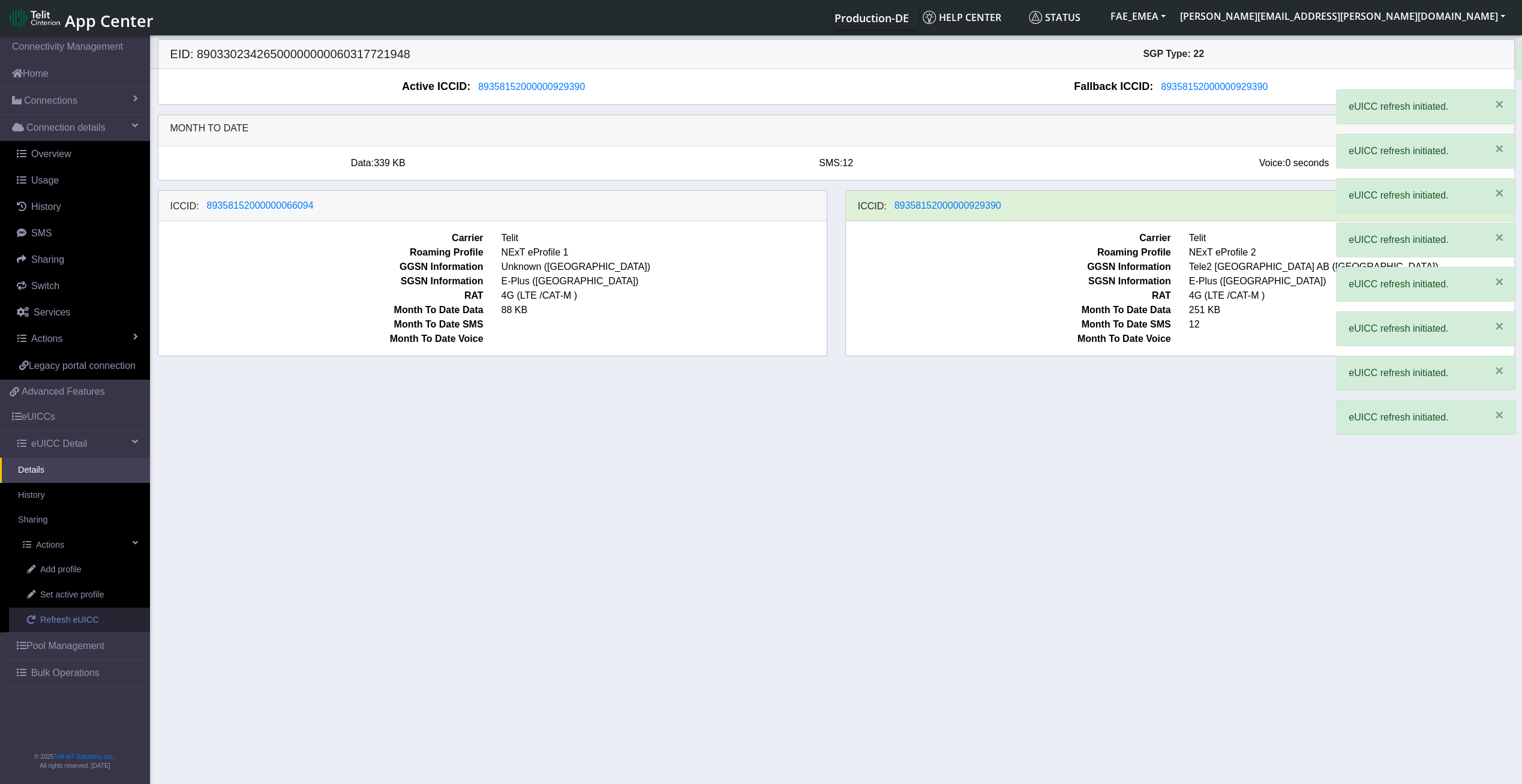
click at [68, 620] on span "Refresh eUICC" at bounding box center [69, 620] width 59 height 13
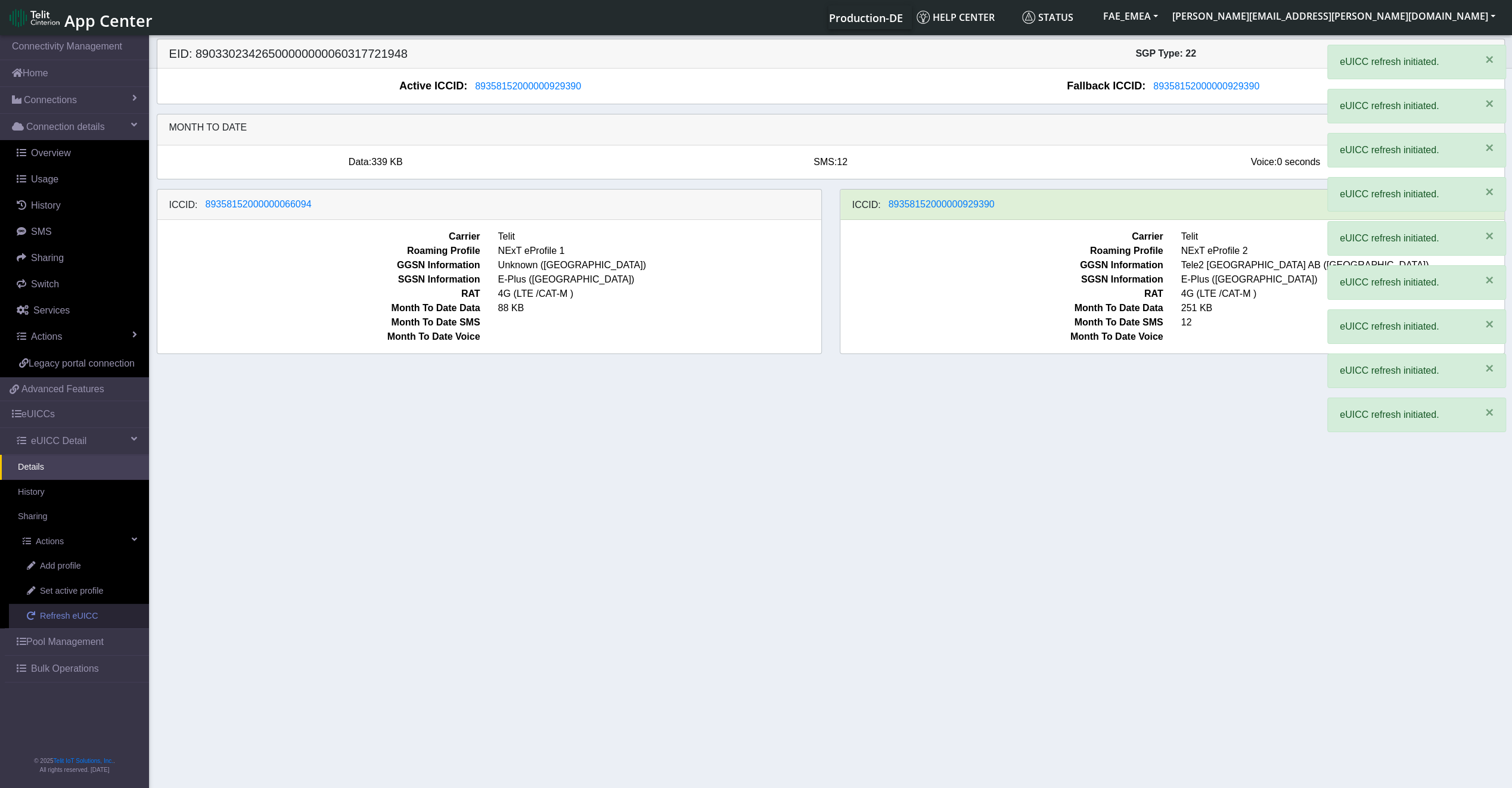
click at [67, 616] on span "Refresh eUICC" at bounding box center [69, 616] width 58 height 13
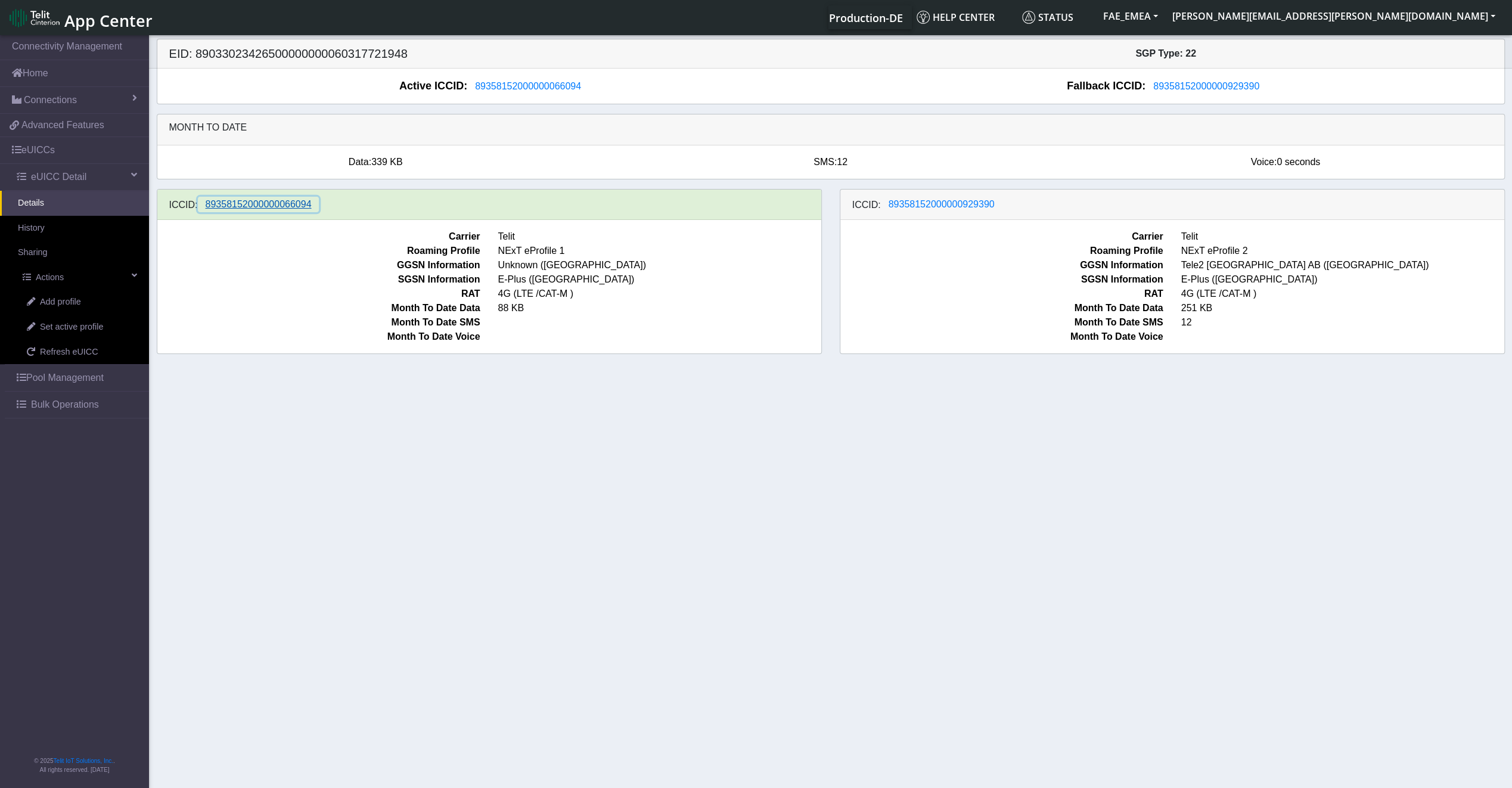
click at [280, 208] on span "89358152000000066094" at bounding box center [258, 204] width 106 height 10
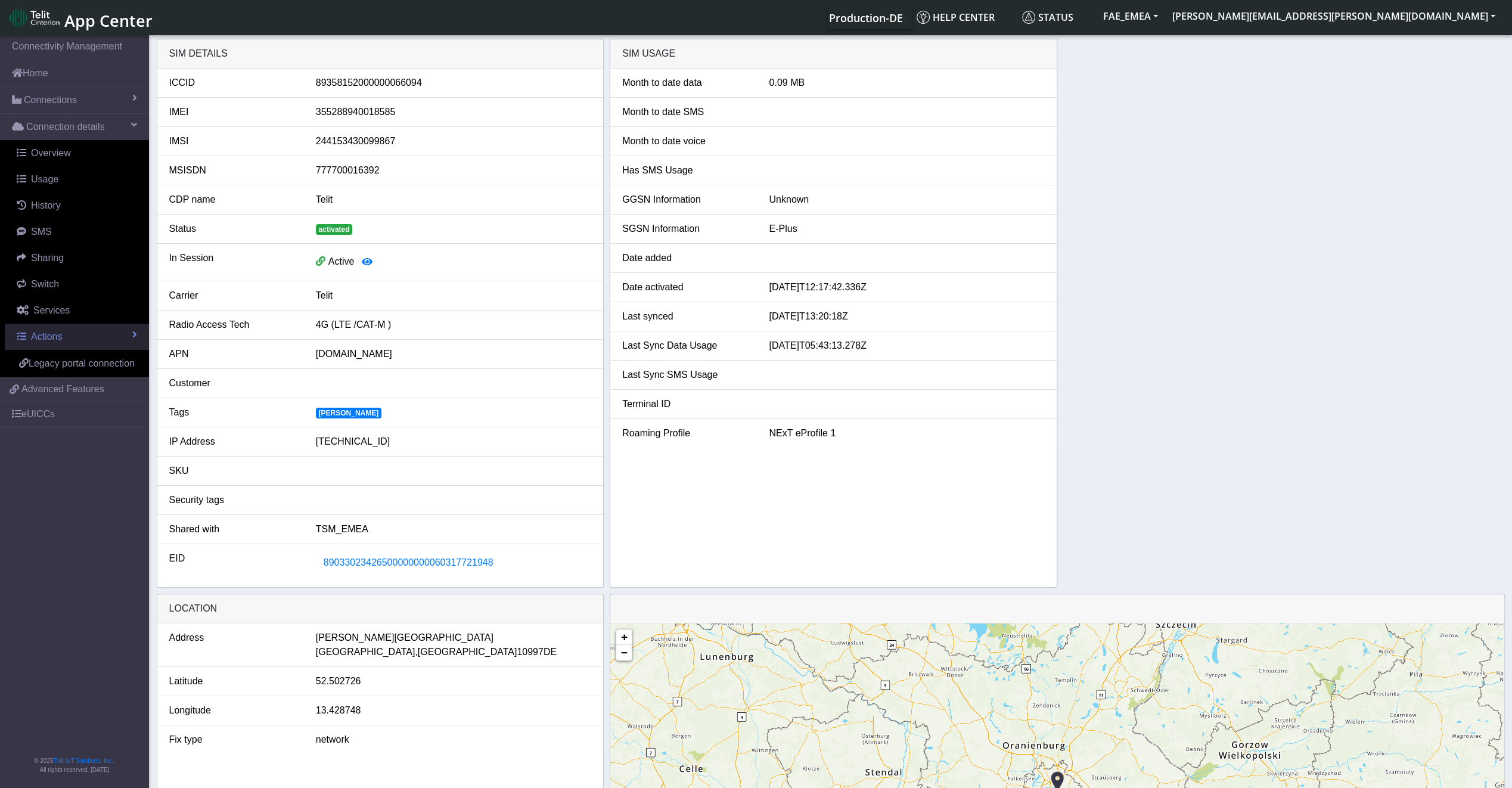
click at [87, 335] on link "Actions" at bounding box center [77, 337] width 144 height 26
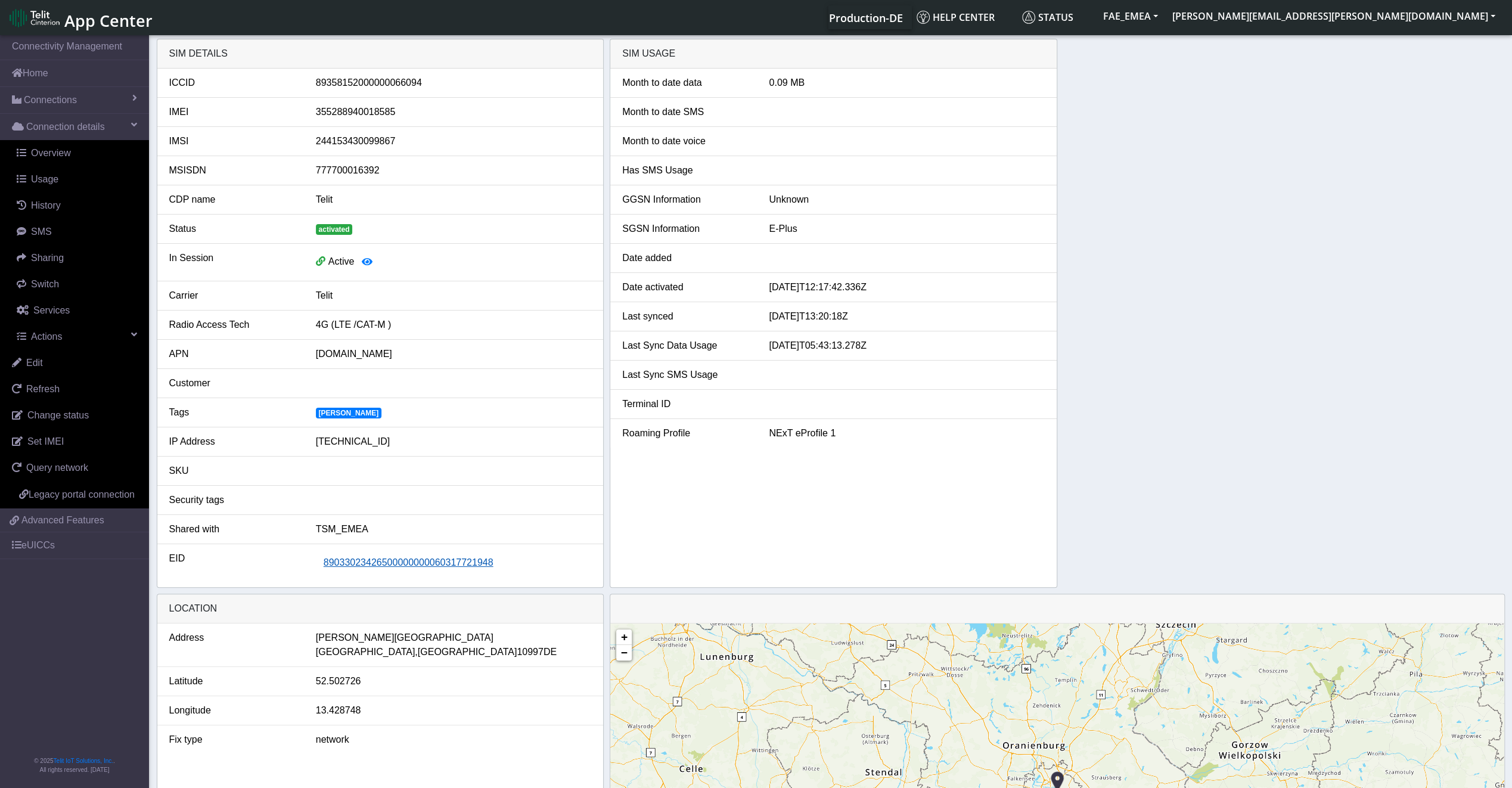
click at [457, 557] on span "89033023426500000000060317721948" at bounding box center [408, 562] width 170 height 10
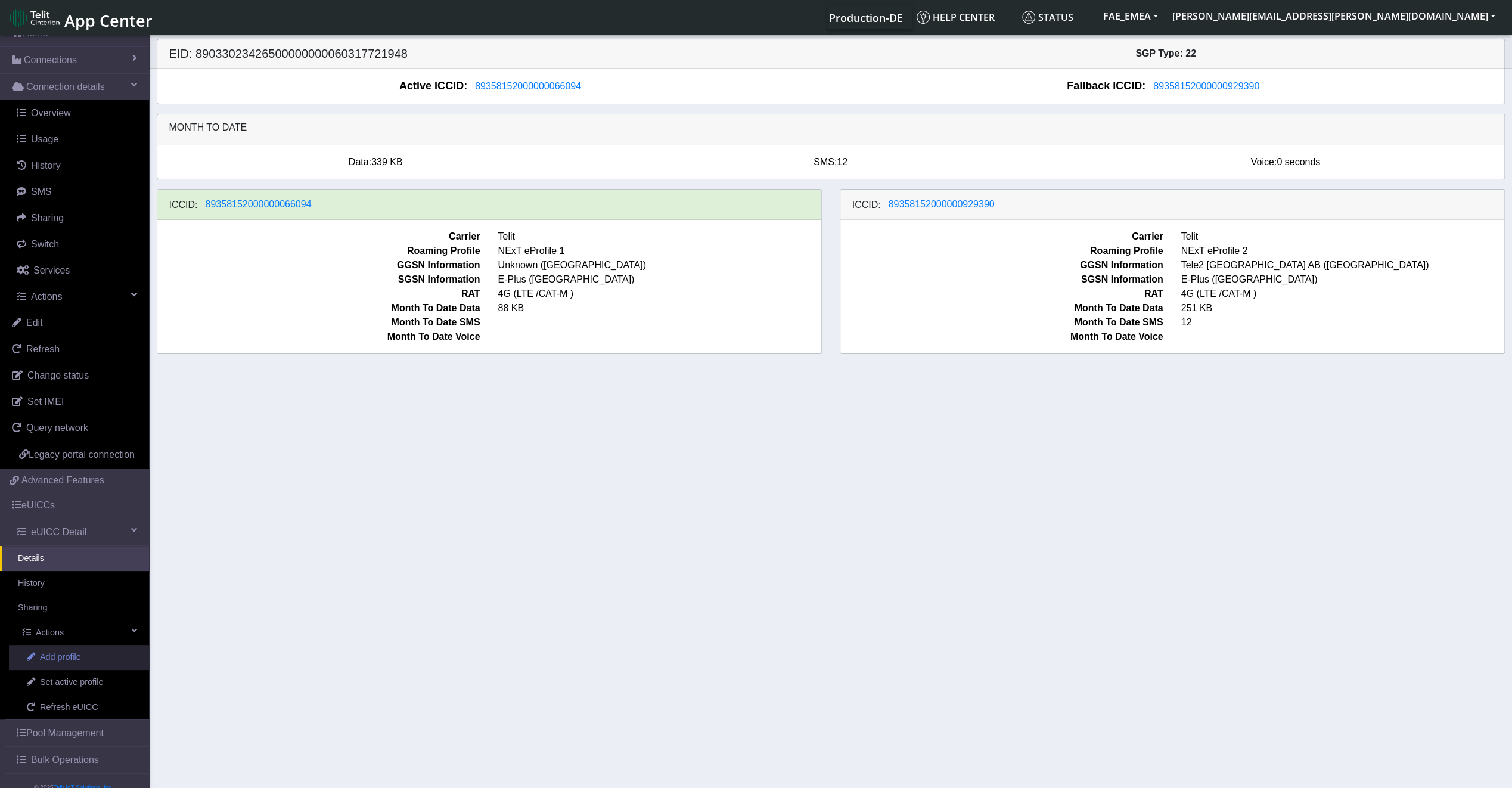
scroll to position [78, 0]
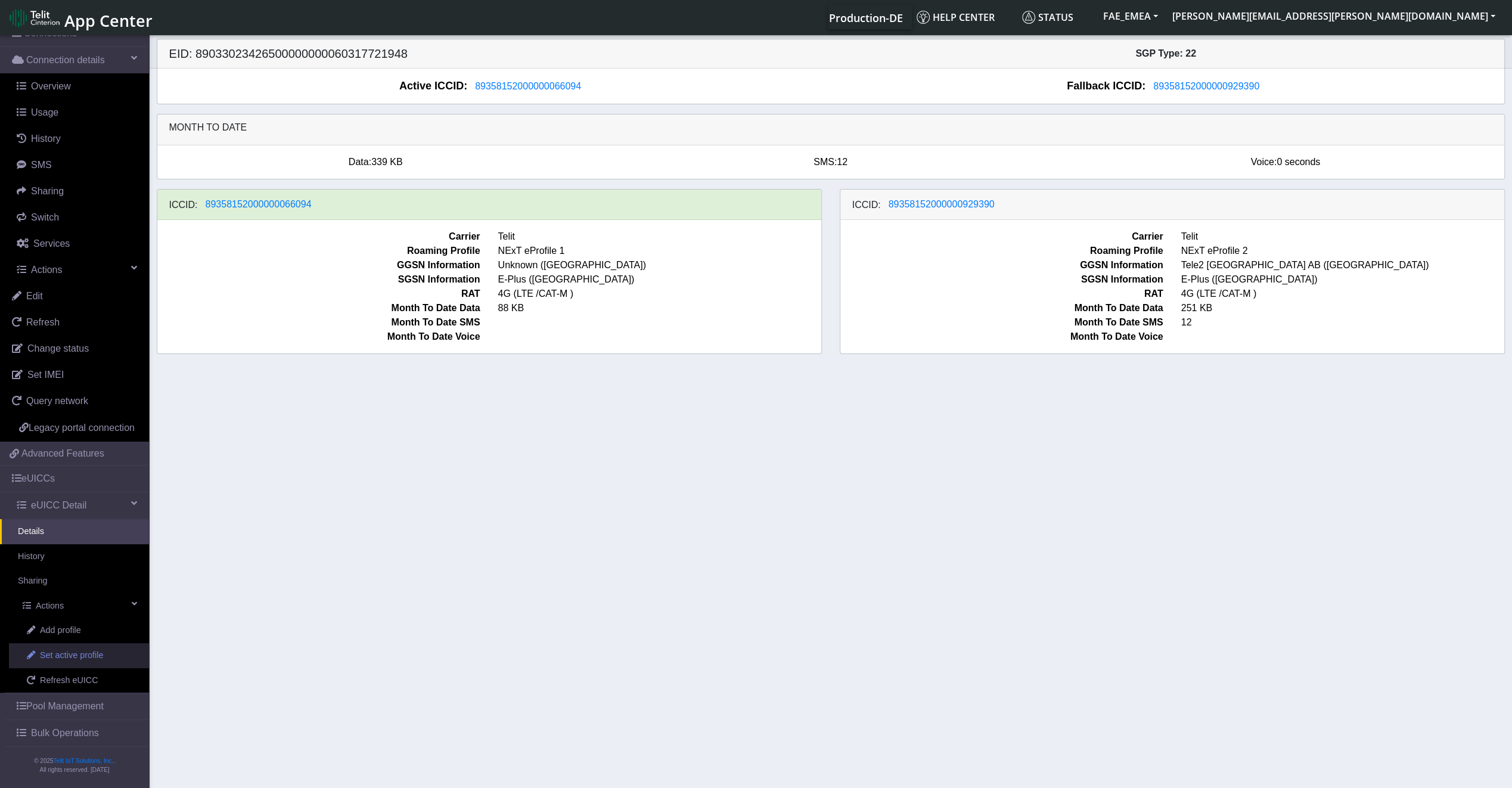
click at [81, 660] on span "Set active profile" at bounding box center [71, 655] width 63 height 13
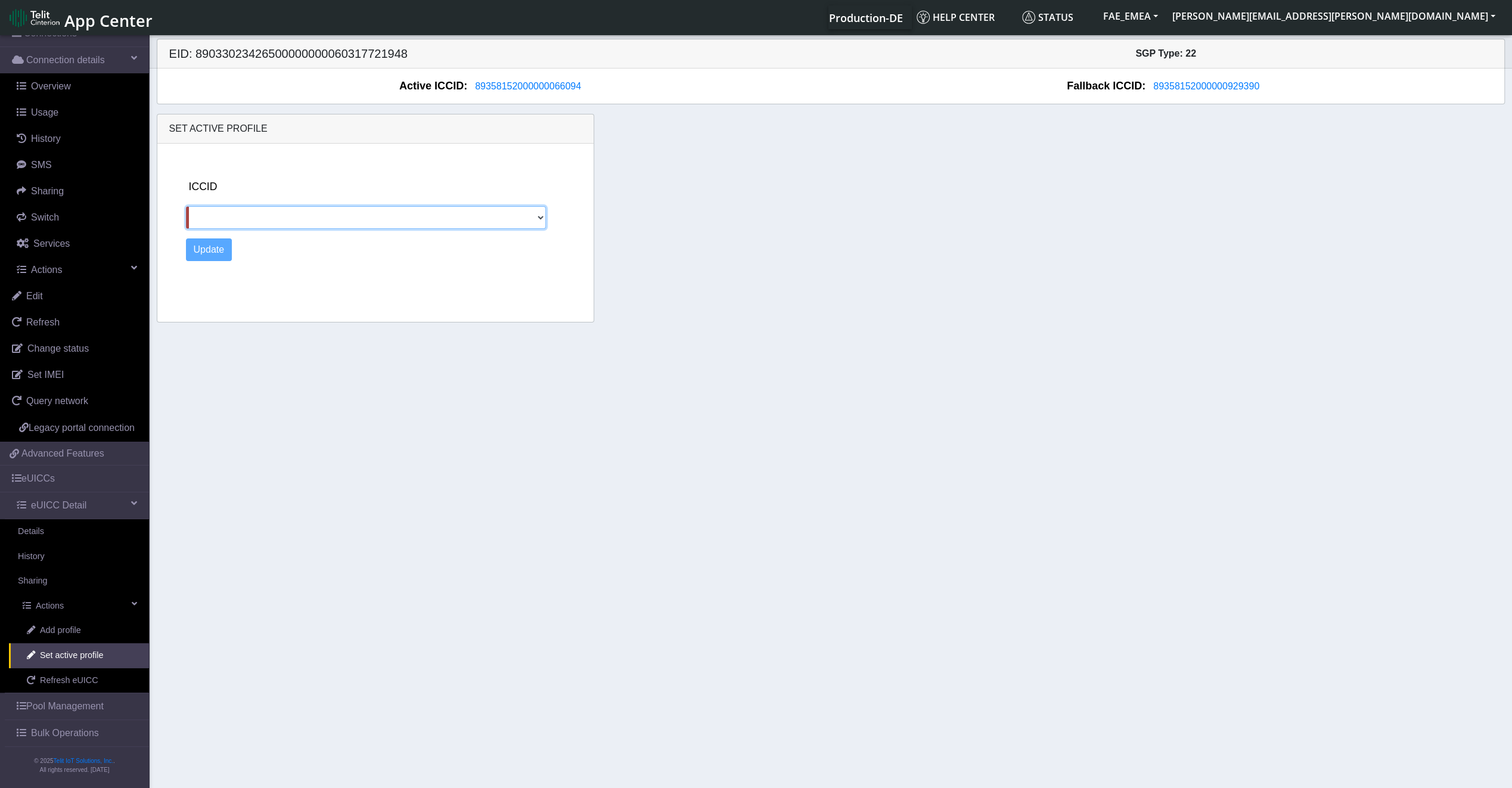
click at [218, 212] on select "89358152000000929390" at bounding box center [365, 218] width 360 height 23
select select "89358152000000929390"
click at [186, 206] on select "89358152000000929390" at bounding box center [365, 218] width 360 height 23
click at [214, 247] on button "Update" at bounding box center [208, 250] width 47 height 23
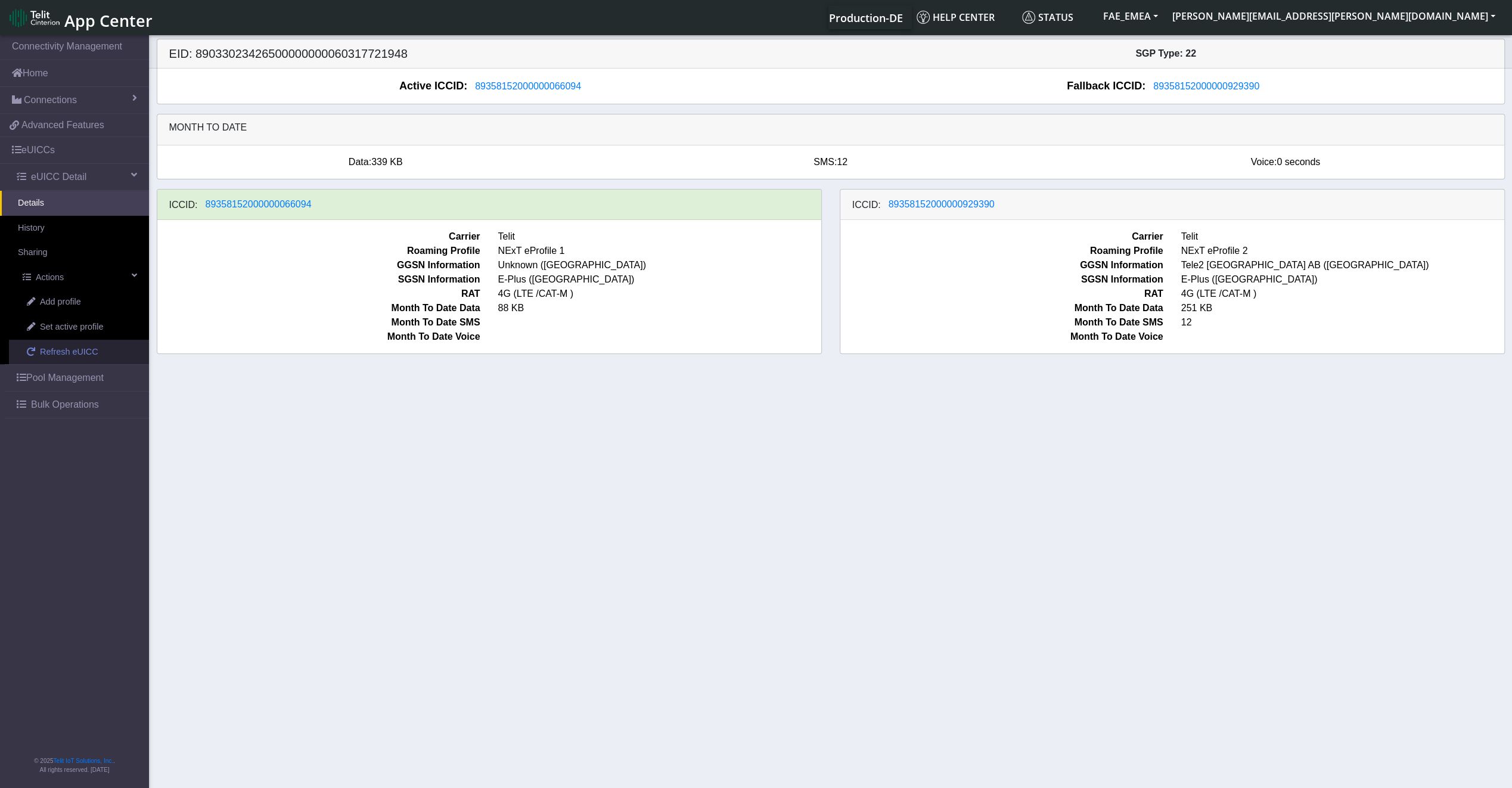
click at [40, 349] on link "Refresh eUICC" at bounding box center [79, 352] width 140 height 25
click at [56, 358] on link "Refresh eUICC" at bounding box center [79, 352] width 140 height 25
click at [74, 356] on link "Refresh eUICC" at bounding box center [79, 352] width 140 height 25
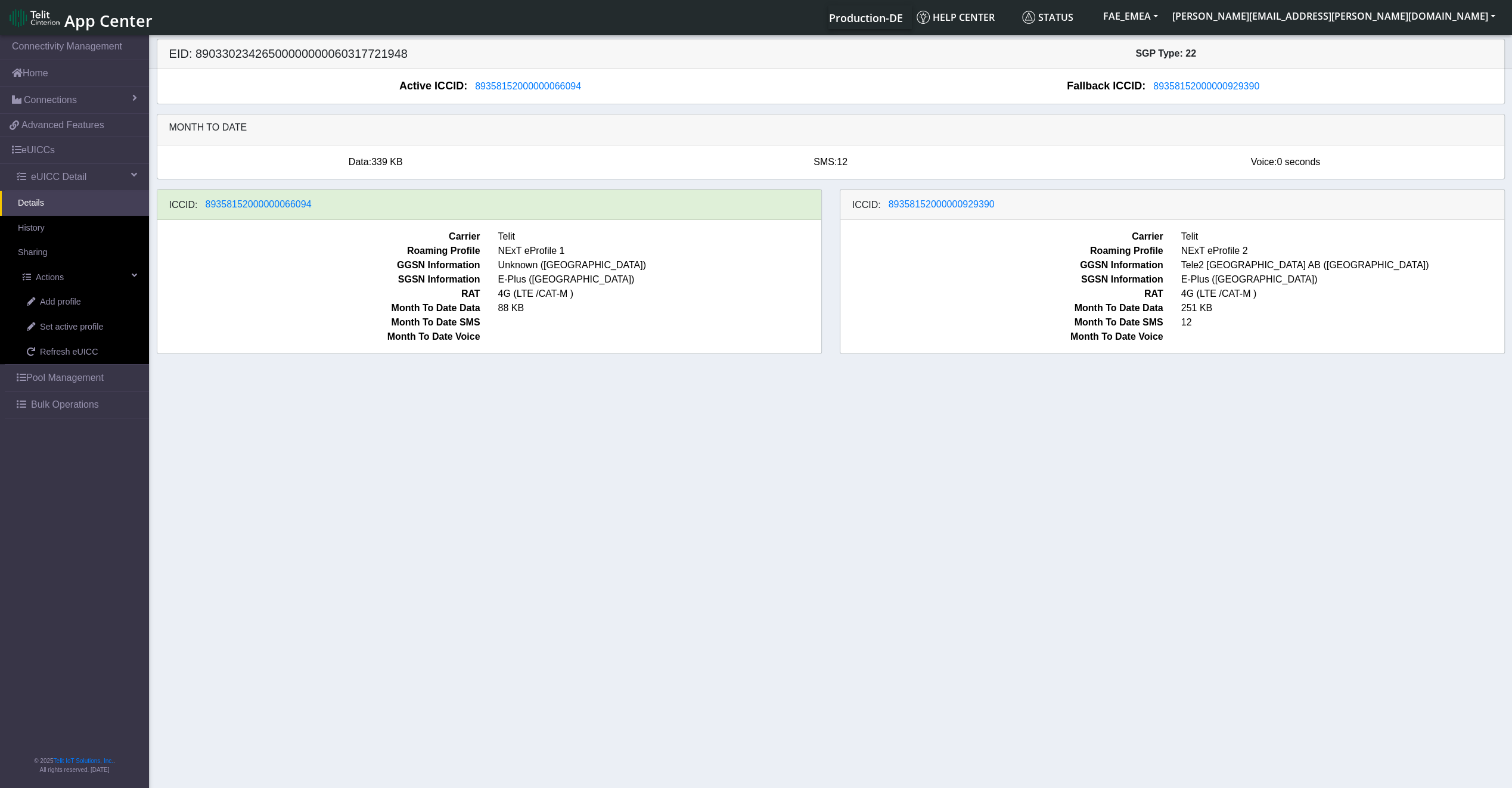
click at [66, 204] on link "Details" at bounding box center [74, 203] width 149 height 25
click at [56, 227] on link "History" at bounding box center [74, 228] width 149 height 25
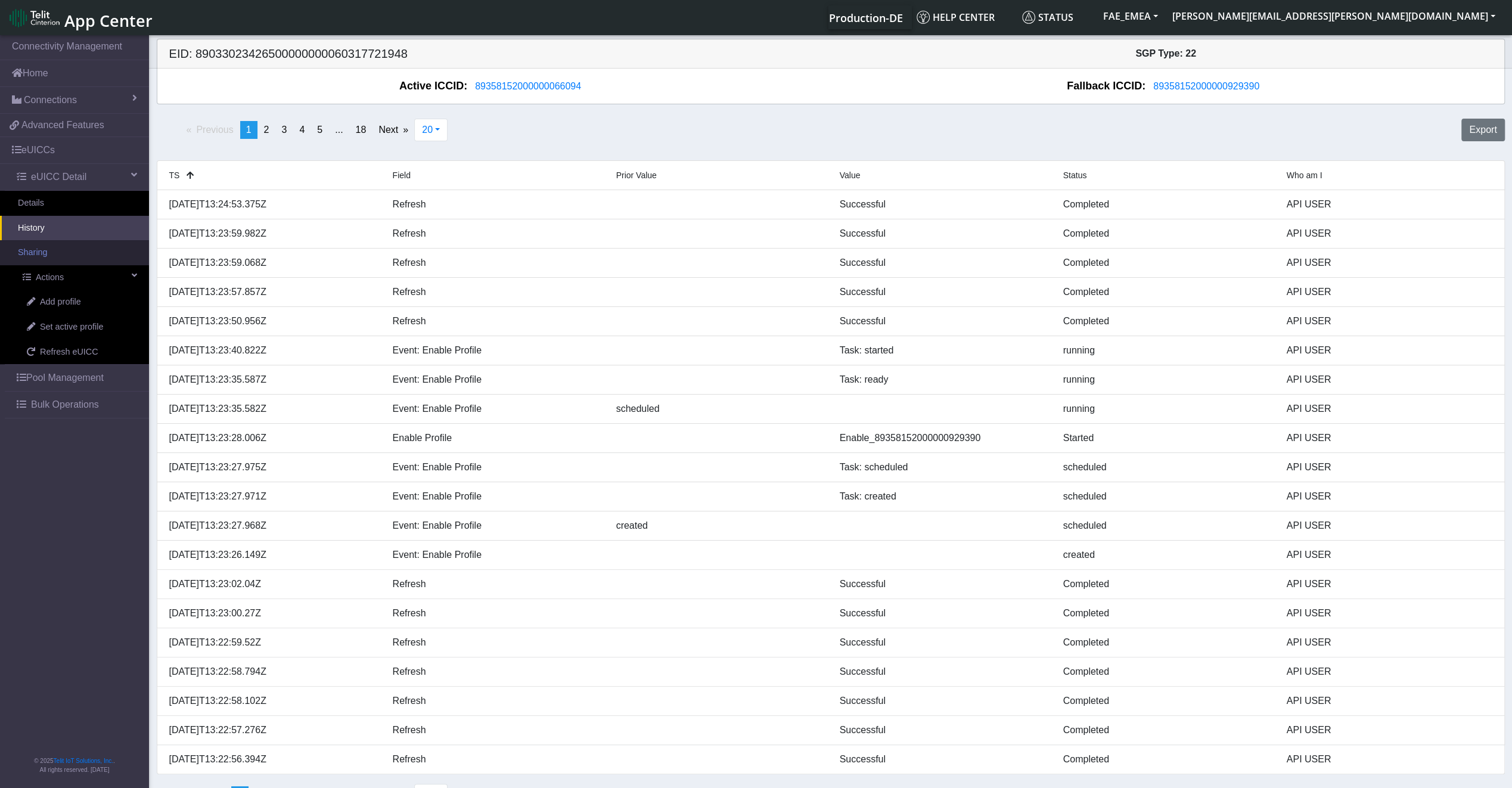
click at [51, 254] on link "Sharing" at bounding box center [74, 253] width 149 height 25
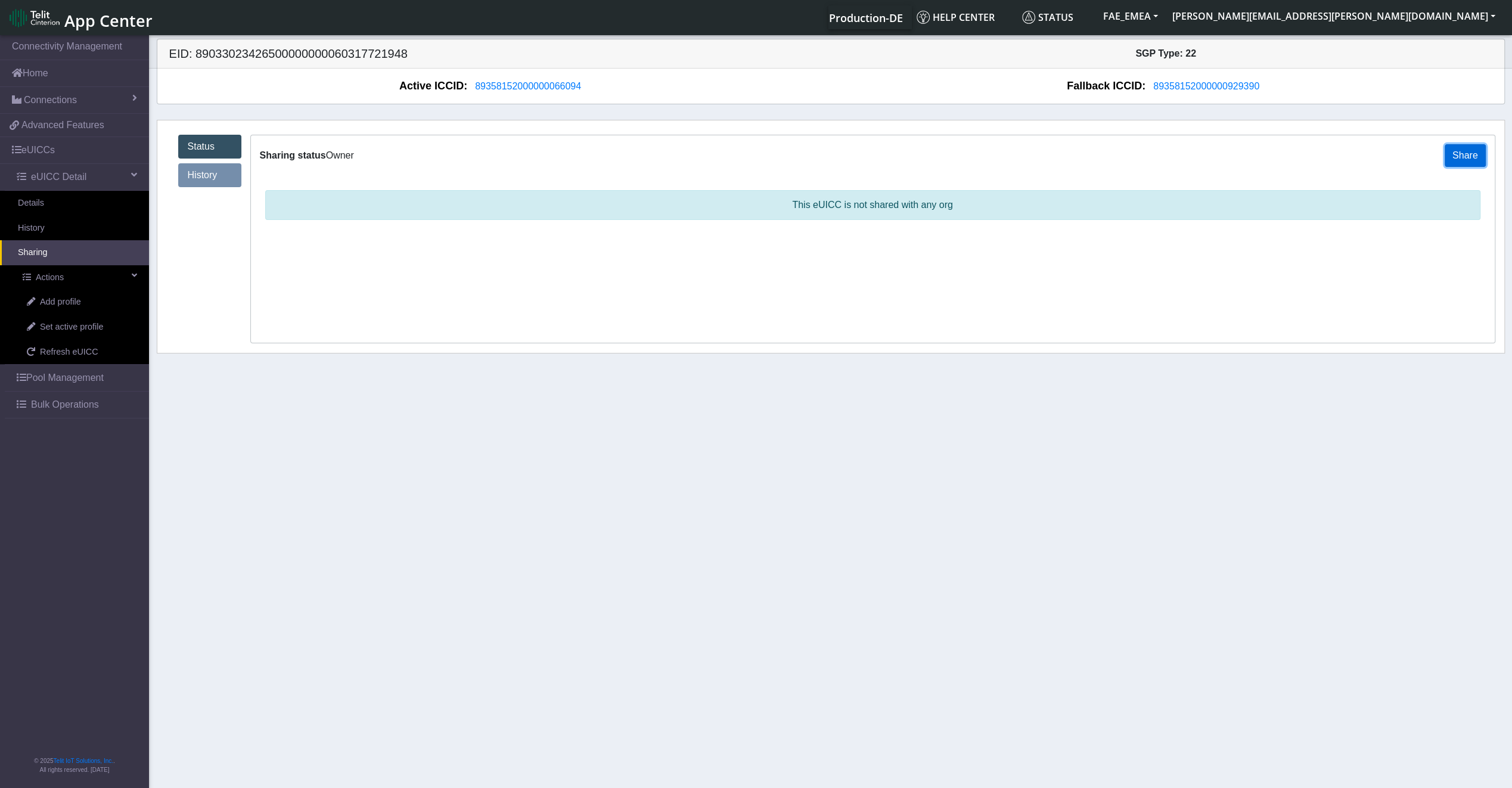
click at [1458, 153] on button "Share" at bounding box center [1465, 156] width 41 height 23
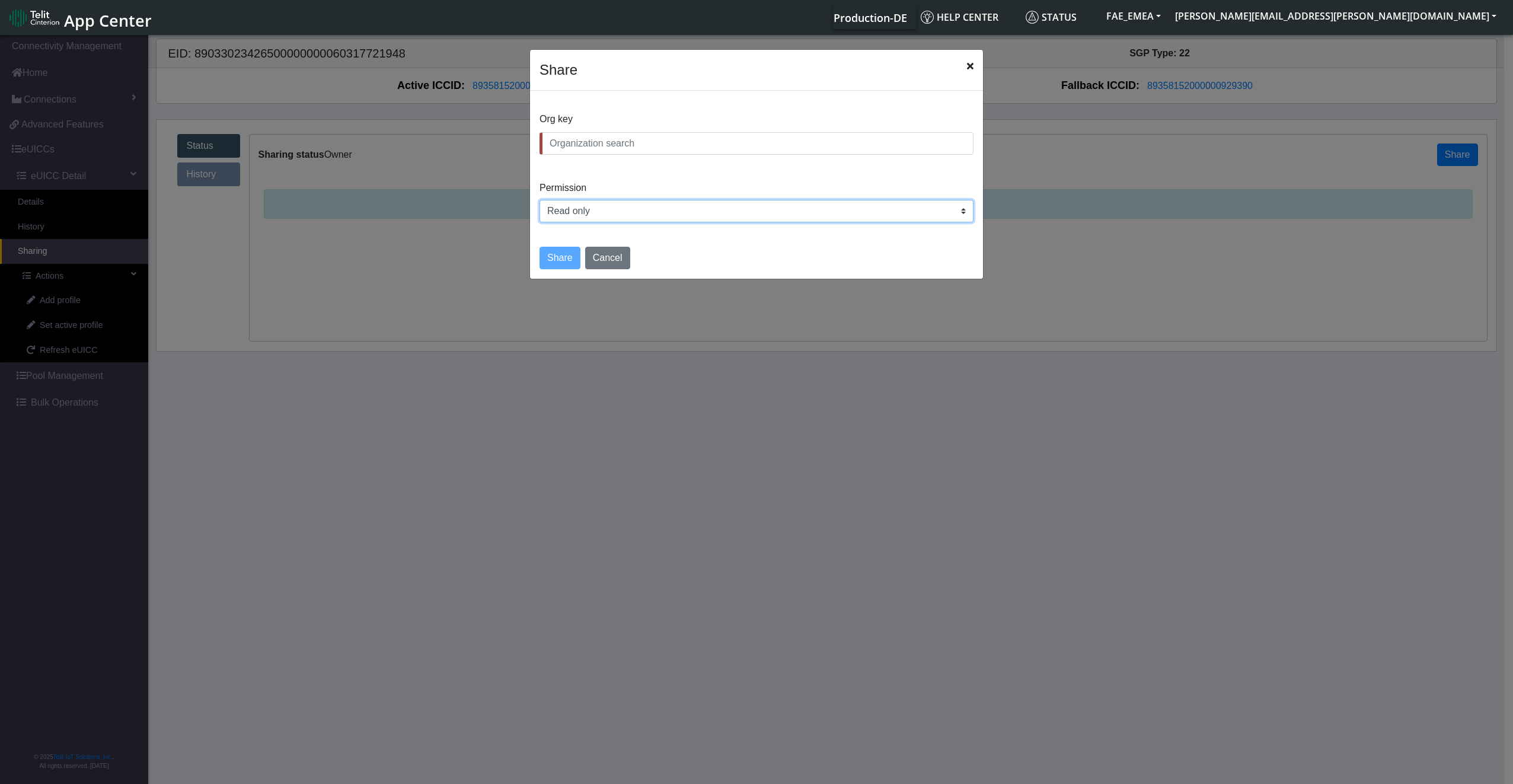
click at [555, 213] on select "Read only Read and write" at bounding box center [756, 212] width 434 height 23
select select "rw"
click at [540, 200] on select "Read only Read and write" at bounding box center [756, 212] width 434 height 23
click at [592, 140] on input "text" at bounding box center [756, 144] width 434 height 23
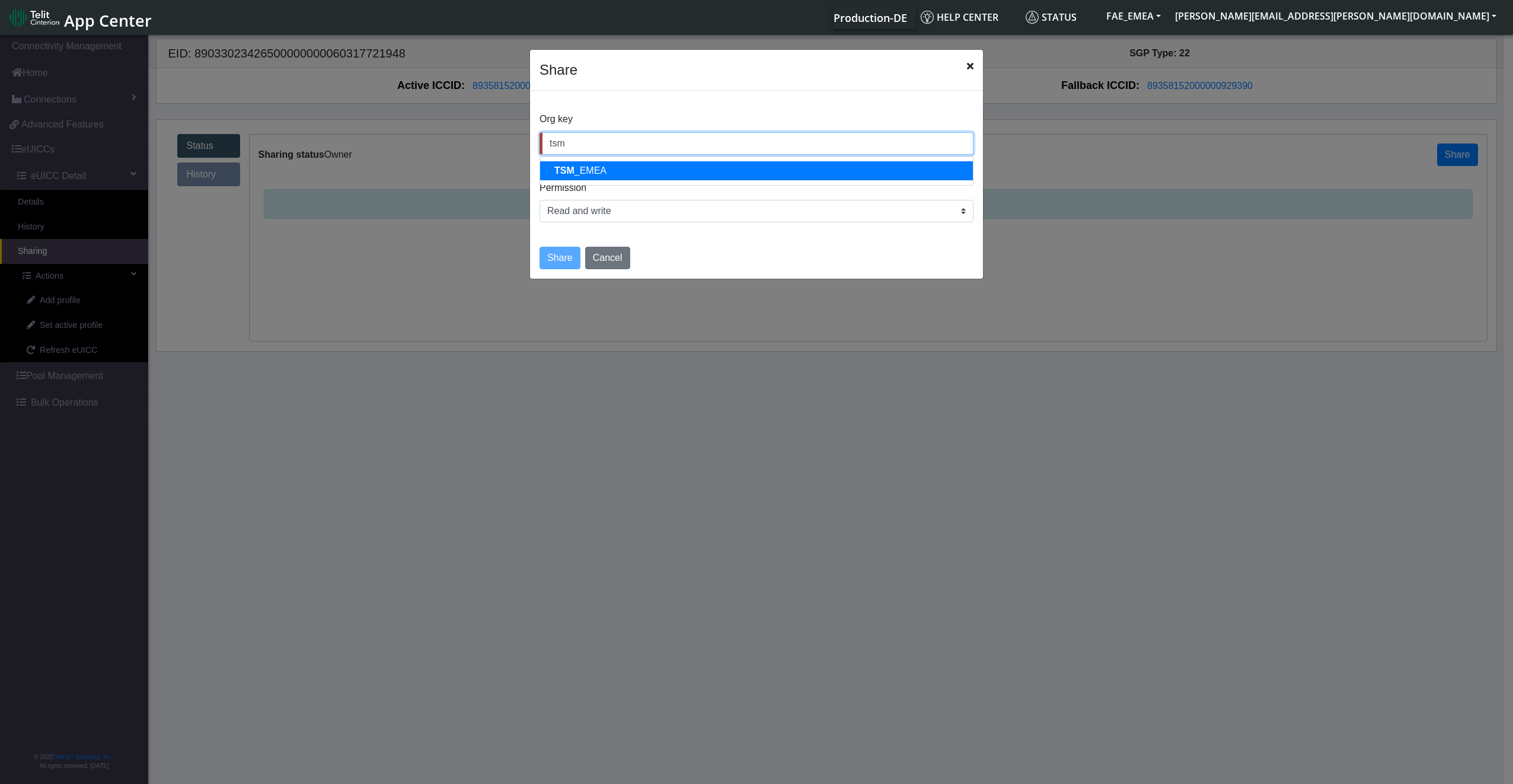
click at [587, 166] on ngb-highlight "TSM _EMEA" at bounding box center [581, 171] width 52 height 10
type input "TSM_EMEA"
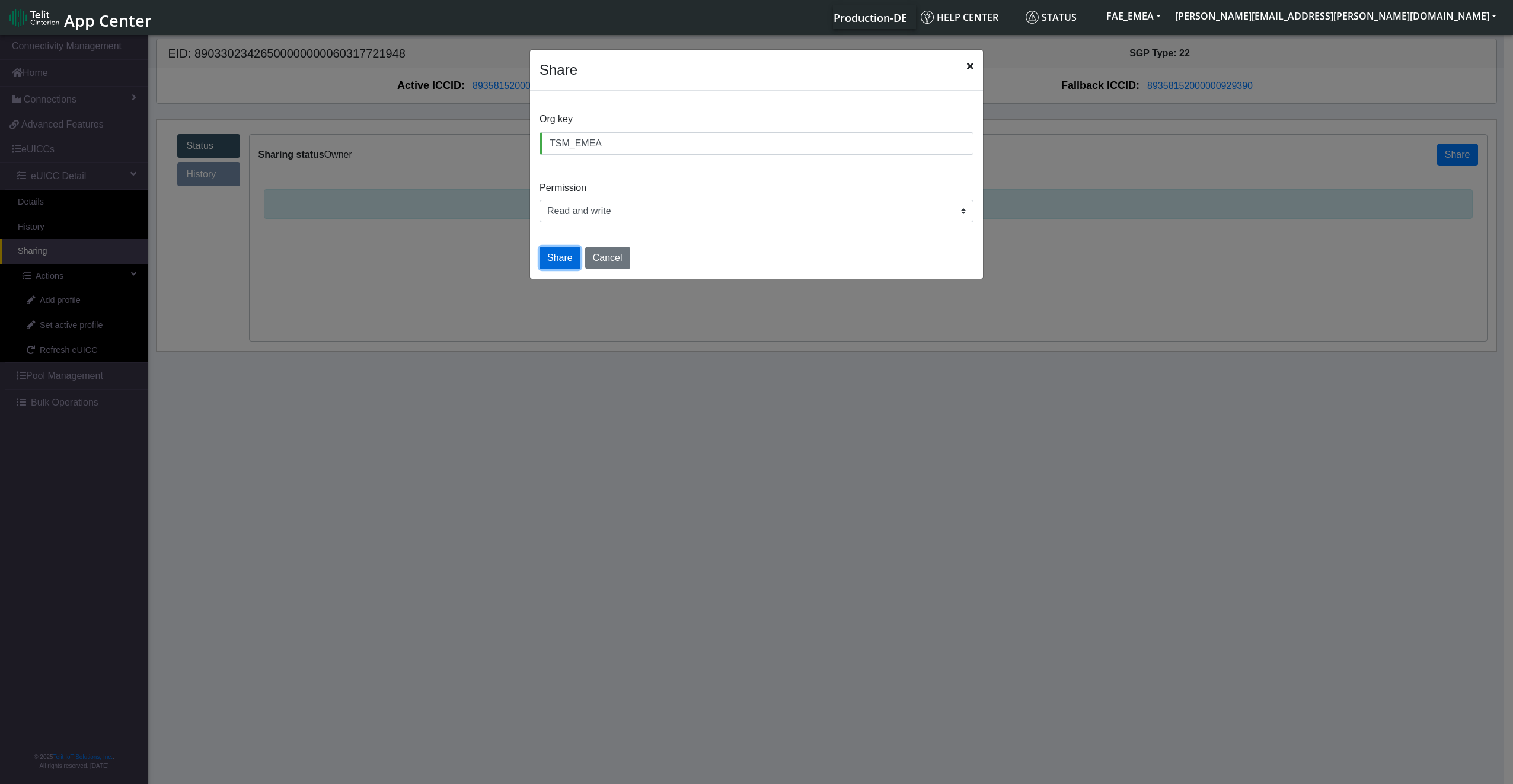
click at [551, 267] on button "Share" at bounding box center [560, 258] width 41 height 23
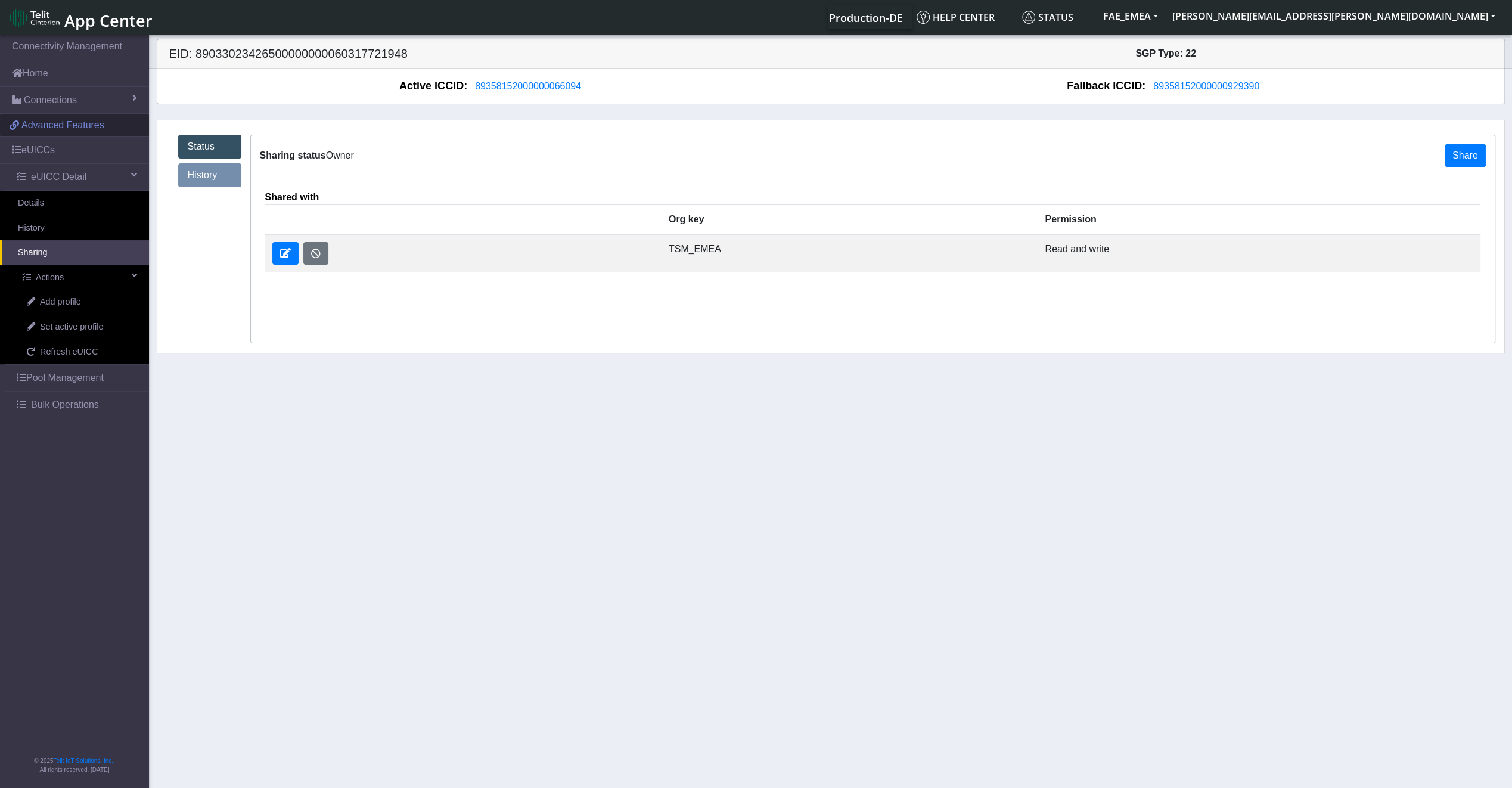
click at [60, 134] on link "Advanced Features" at bounding box center [74, 126] width 149 height 23
click at [1165, 23] on button "FAE_EMEA" at bounding box center [1130, 16] width 69 height 21
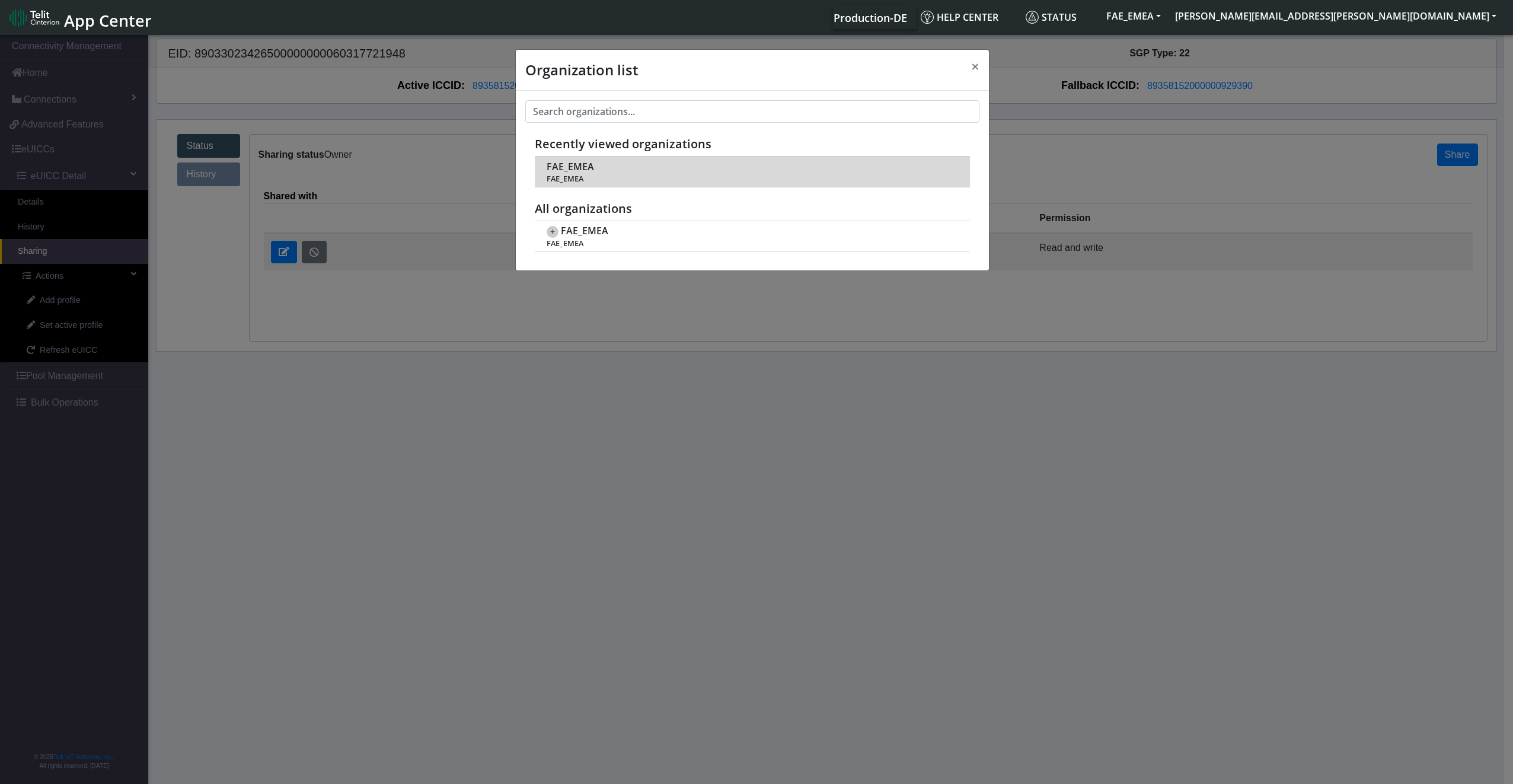
scroll to position [4, 0]
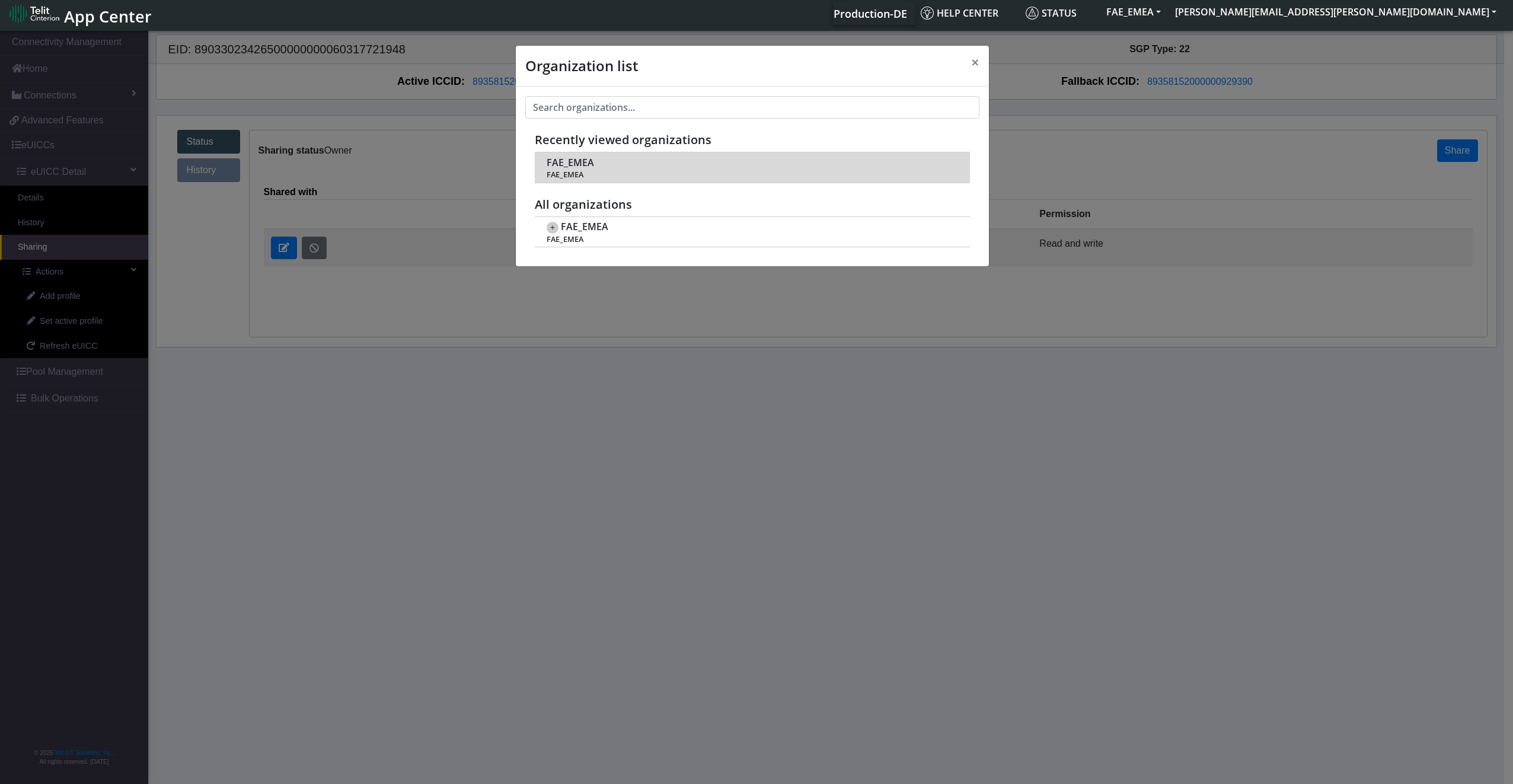
click at [590, 167] on span "FAE_EMEA" at bounding box center [570, 163] width 47 height 11
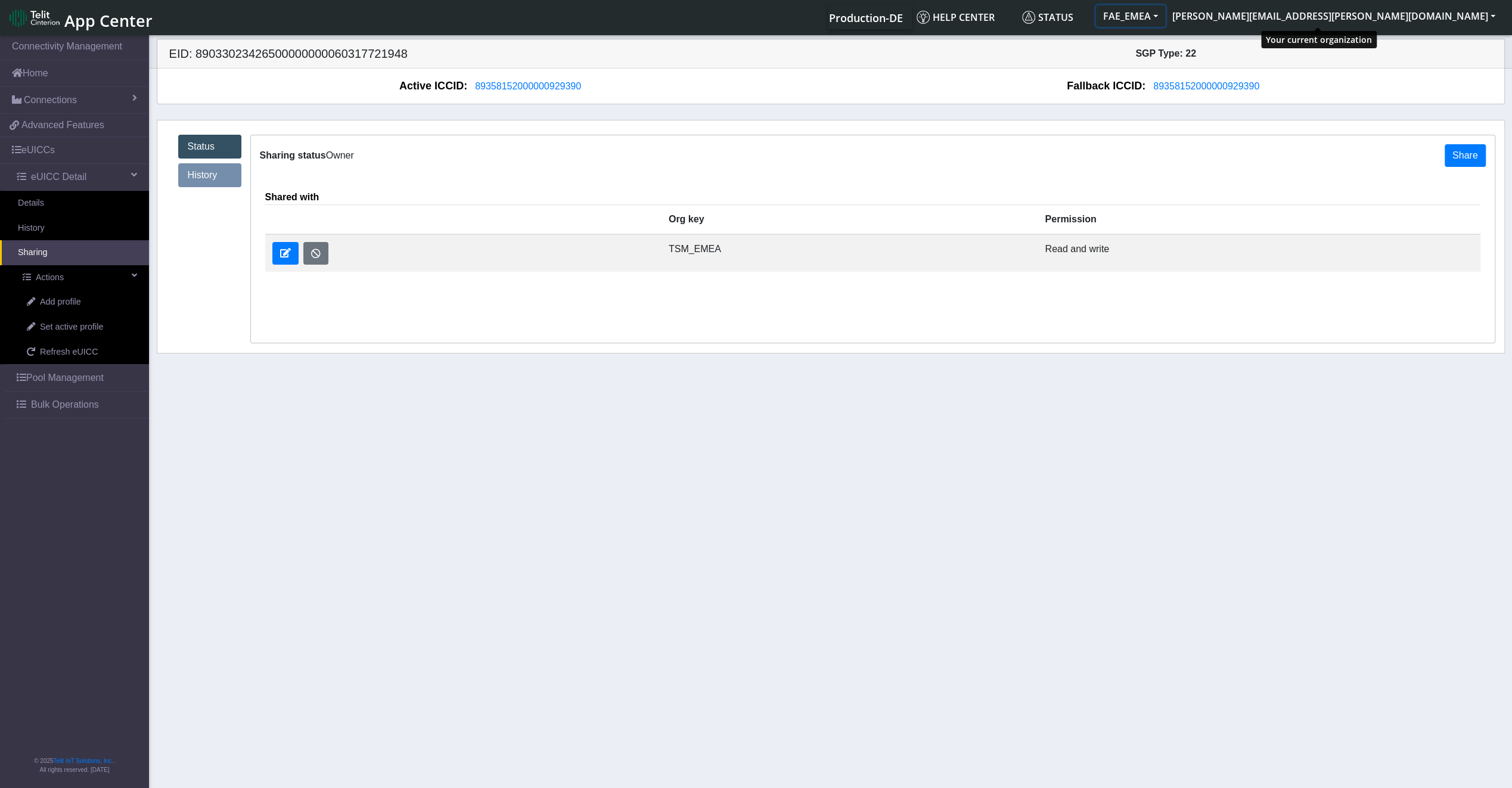
click at [1165, 9] on button "FAE_EMEA" at bounding box center [1130, 16] width 69 height 21
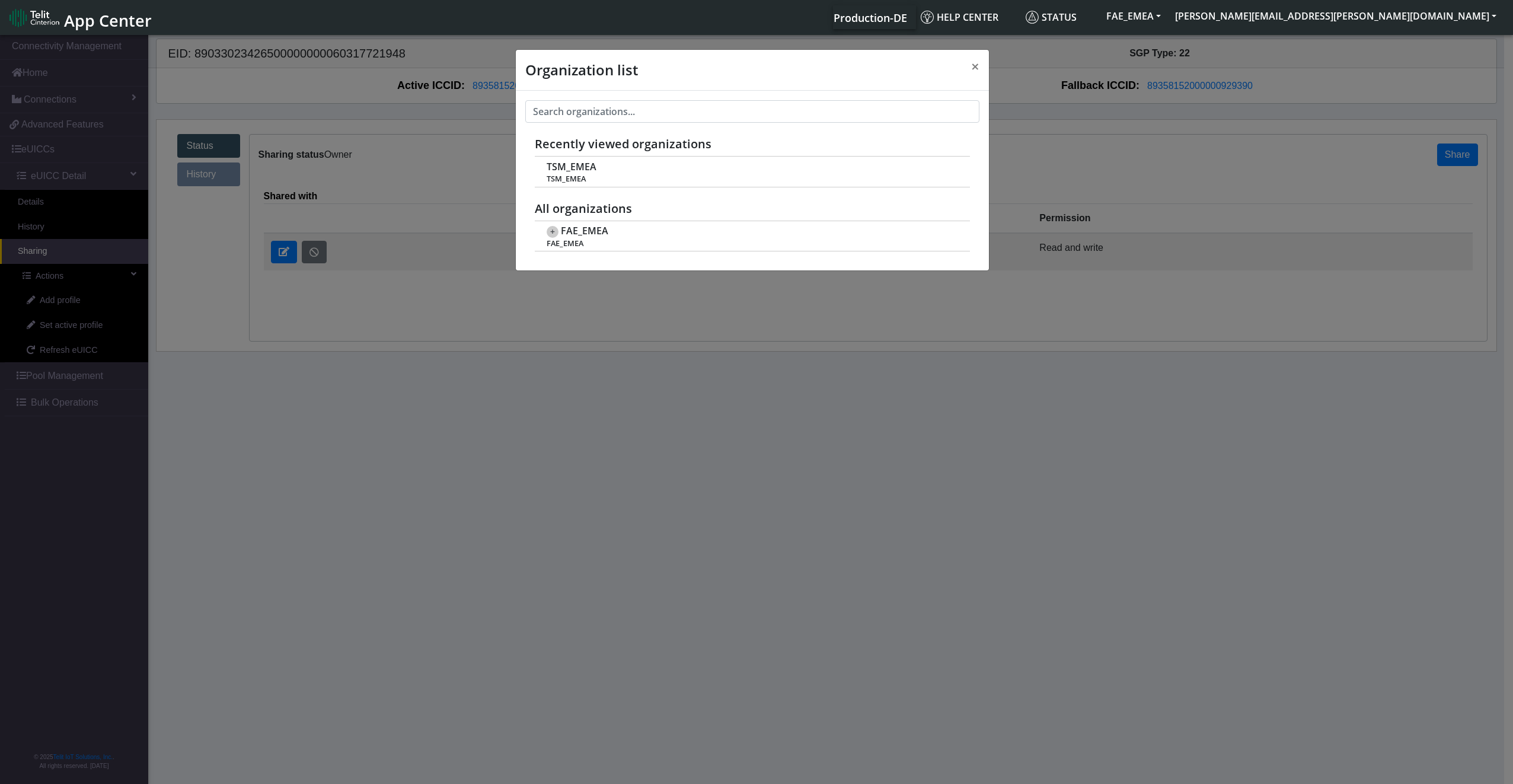
scroll to position [4, 0]
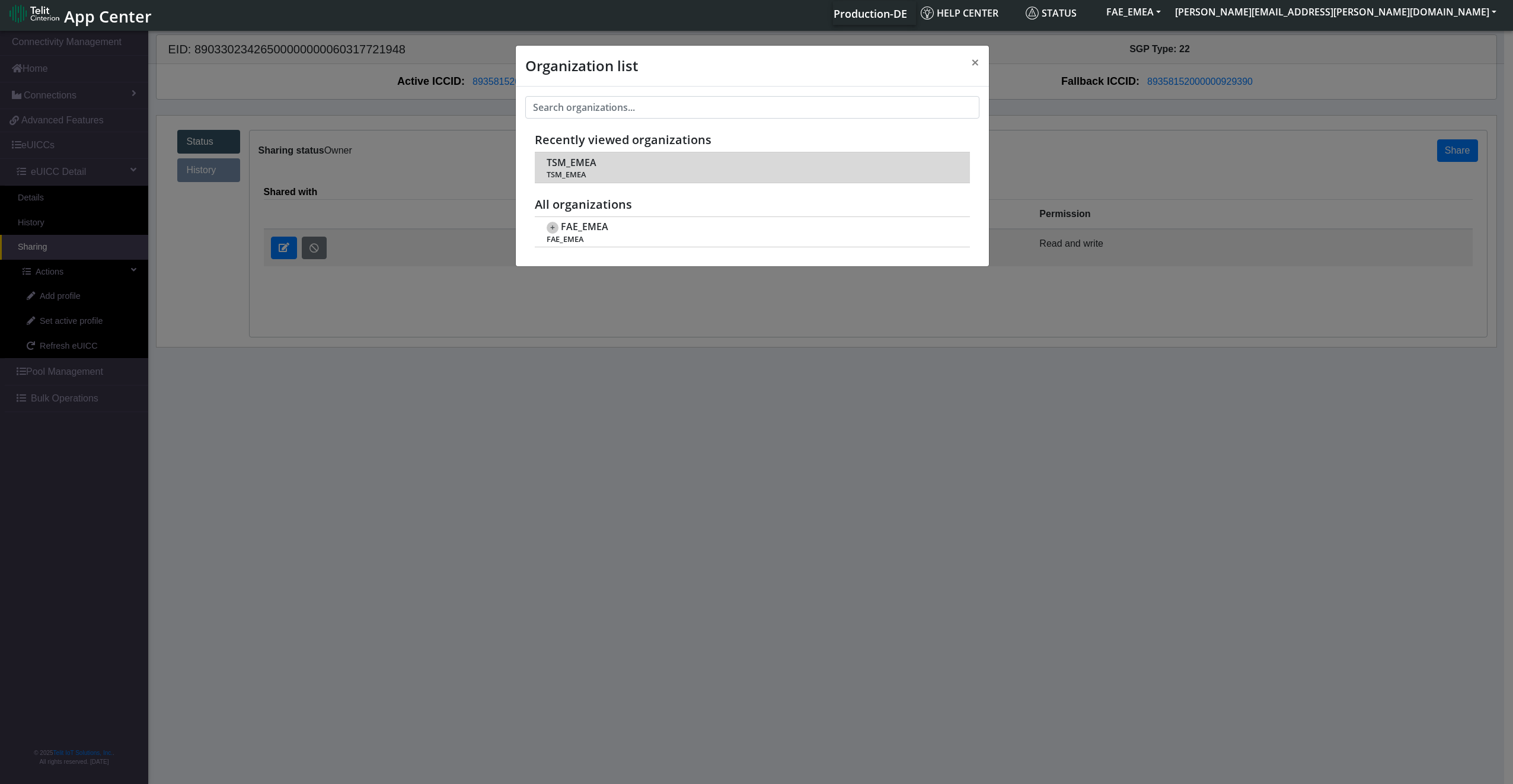
click at [554, 178] on span "TSM_EMEA" at bounding box center [752, 174] width 410 height 9
click at [565, 166] on span "TSM_EMEA" at bounding box center [571, 163] width 50 height 11
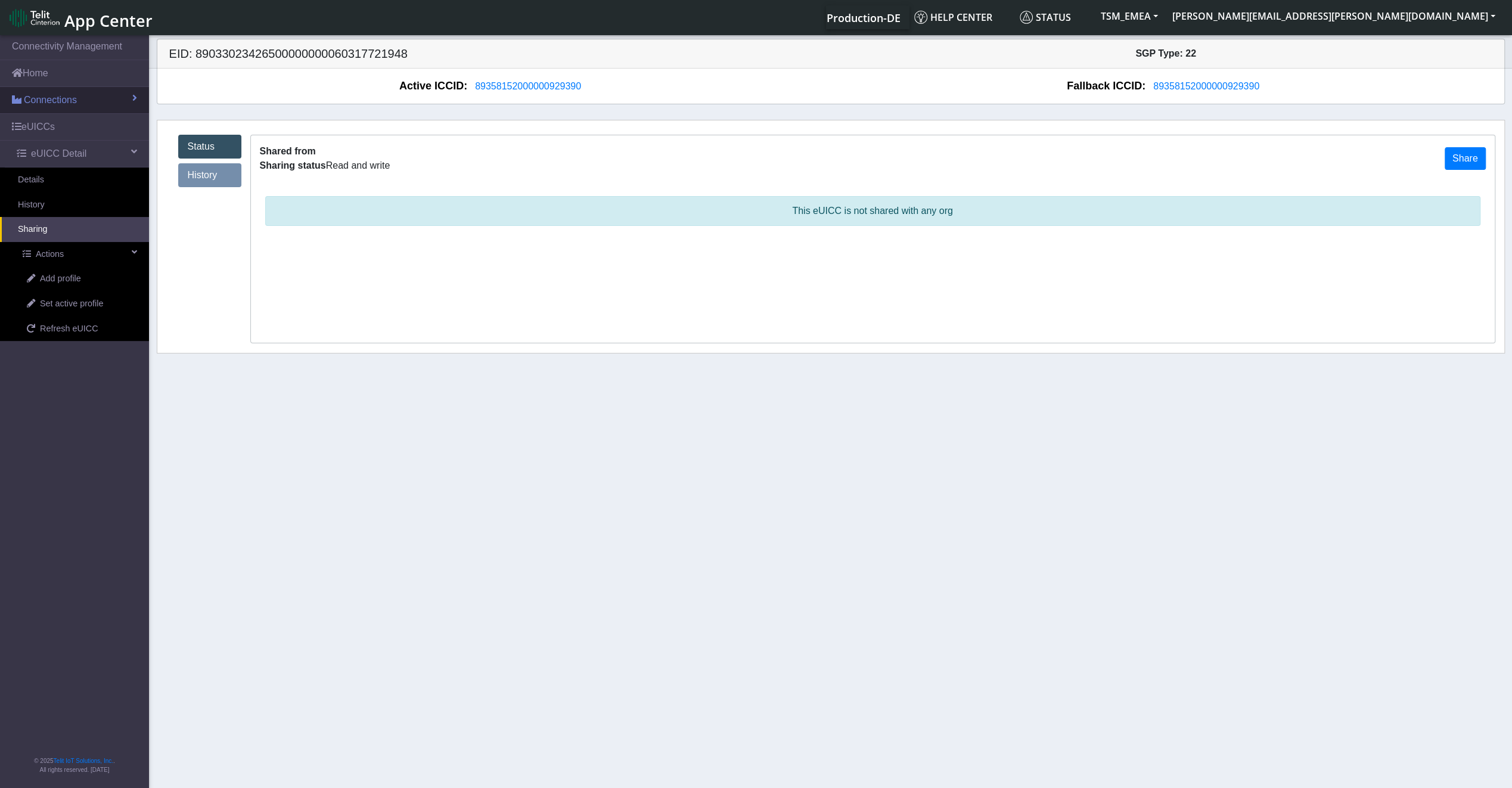
click at [71, 104] on span "Connections" at bounding box center [50, 99] width 53 height 14
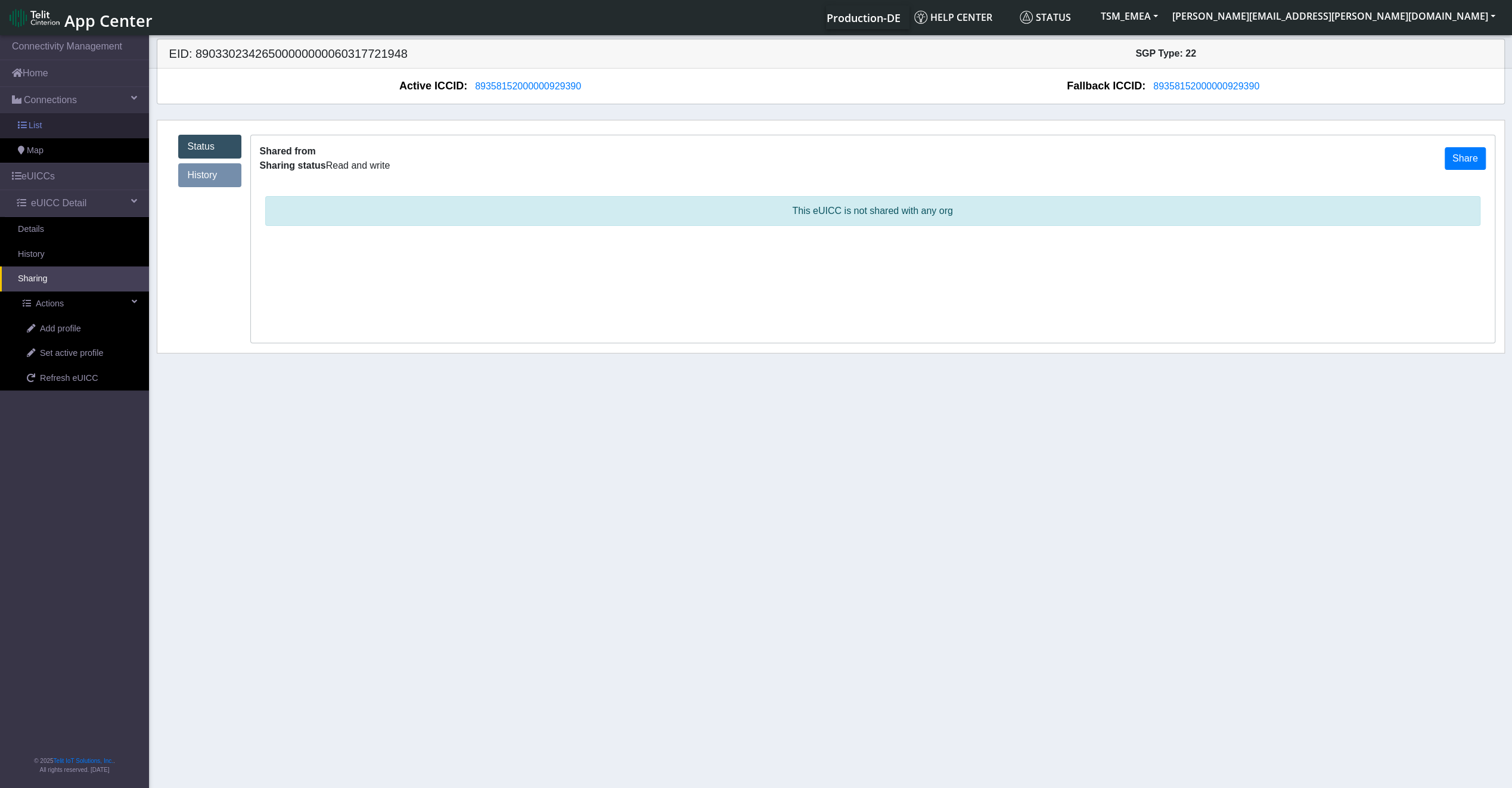
click at [47, 126] on link "List" at bounding box center [74, 126] width 149 height 25
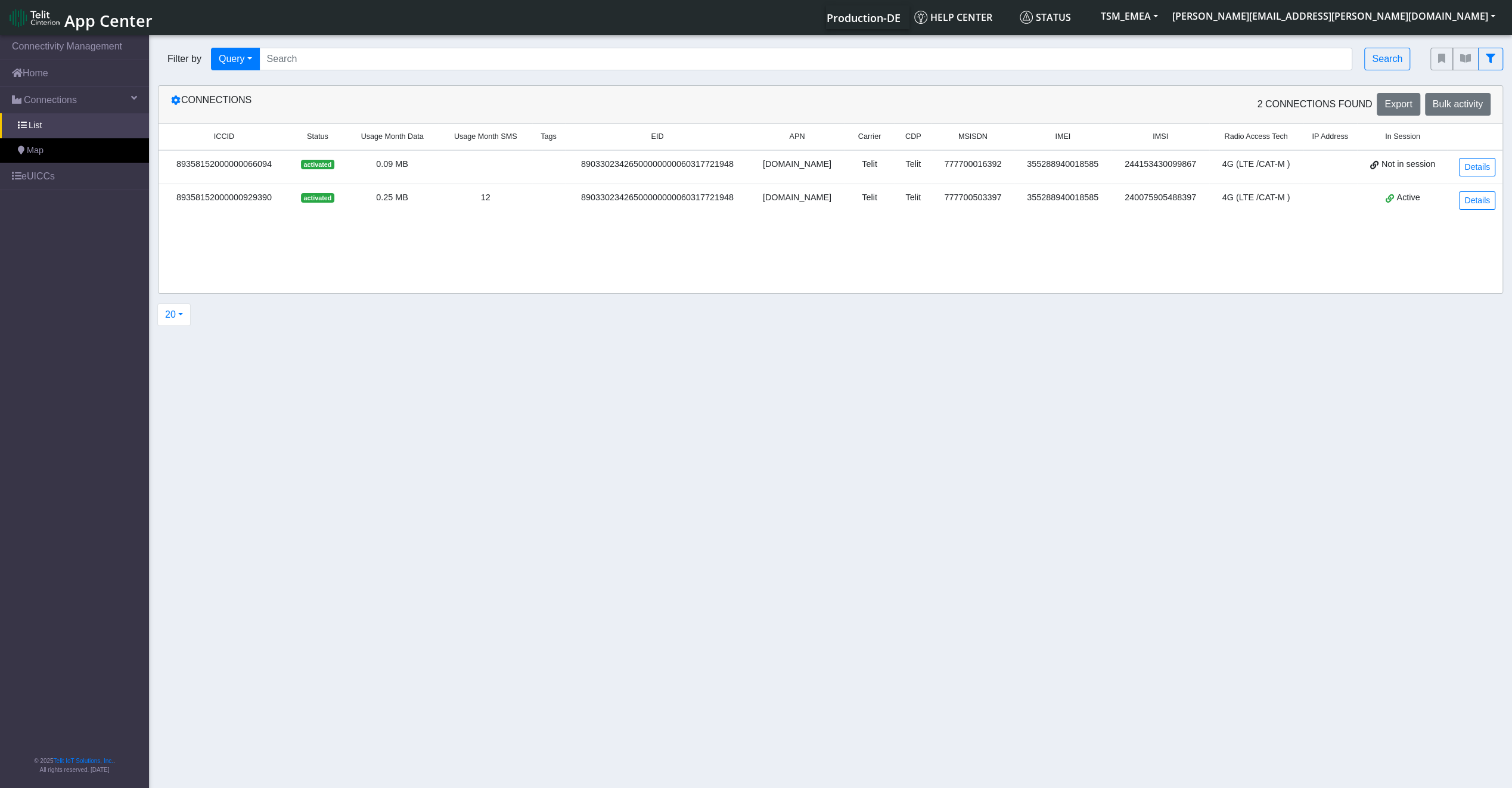
click at [263, 203] on td "89358152000000929390" at bounding box center [224, 200] width 131 height 34
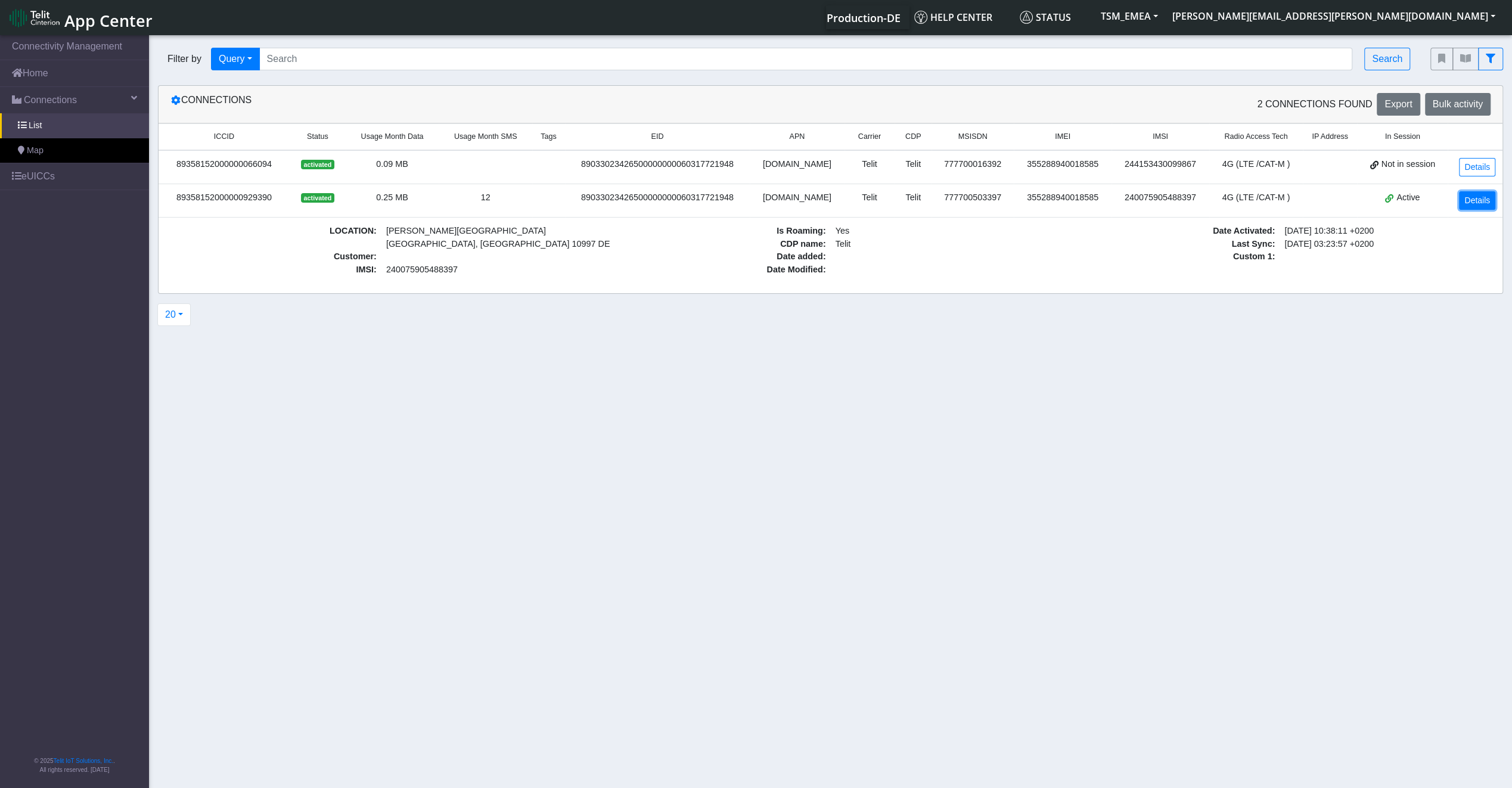
click at [1483, 192] on link "Details" at bounding box center [1477, 200] width 36 height 19
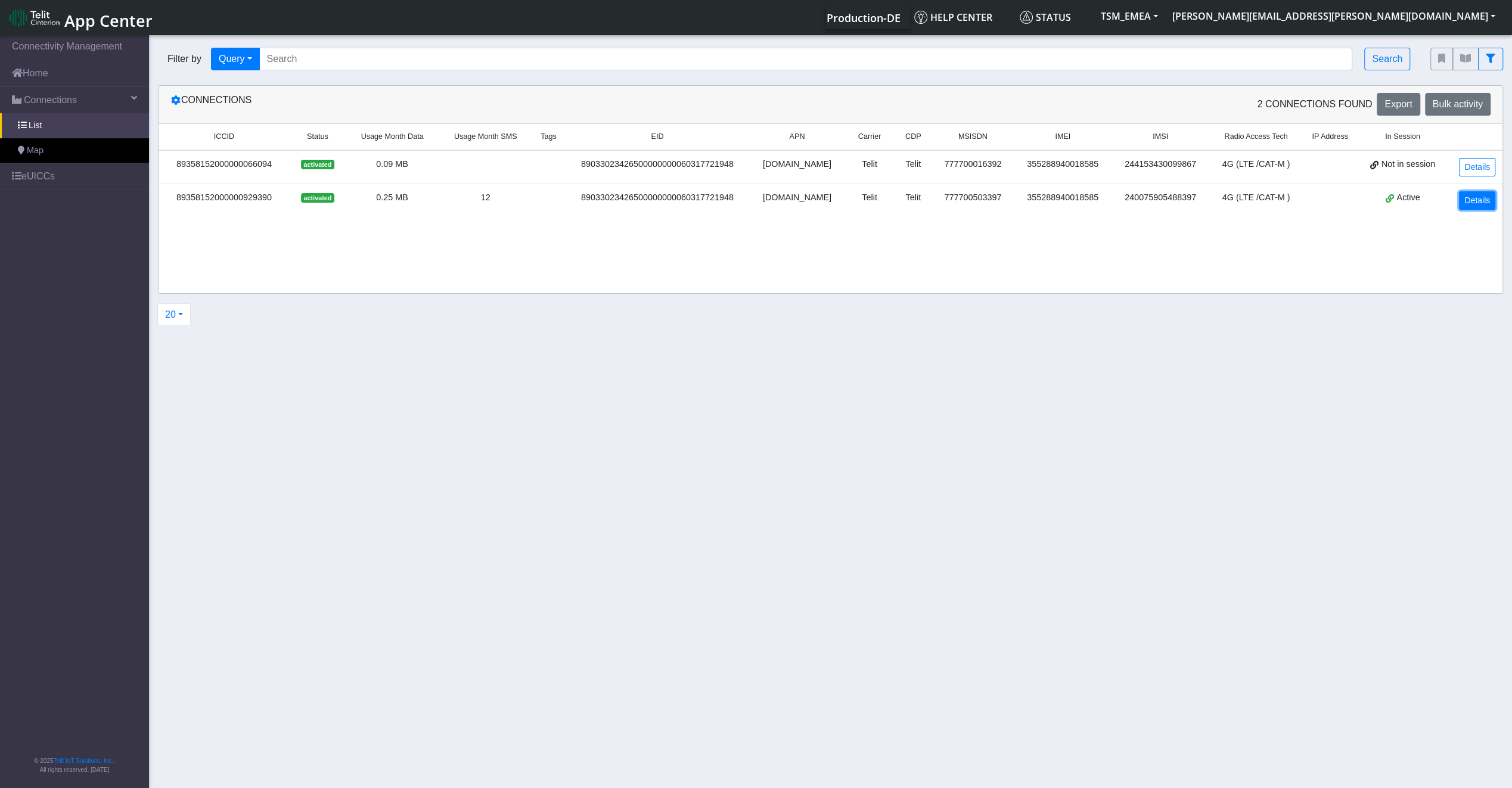
click at [1483, 192] on link "Details" at bounding box center [1477, 200] width 36 height 19
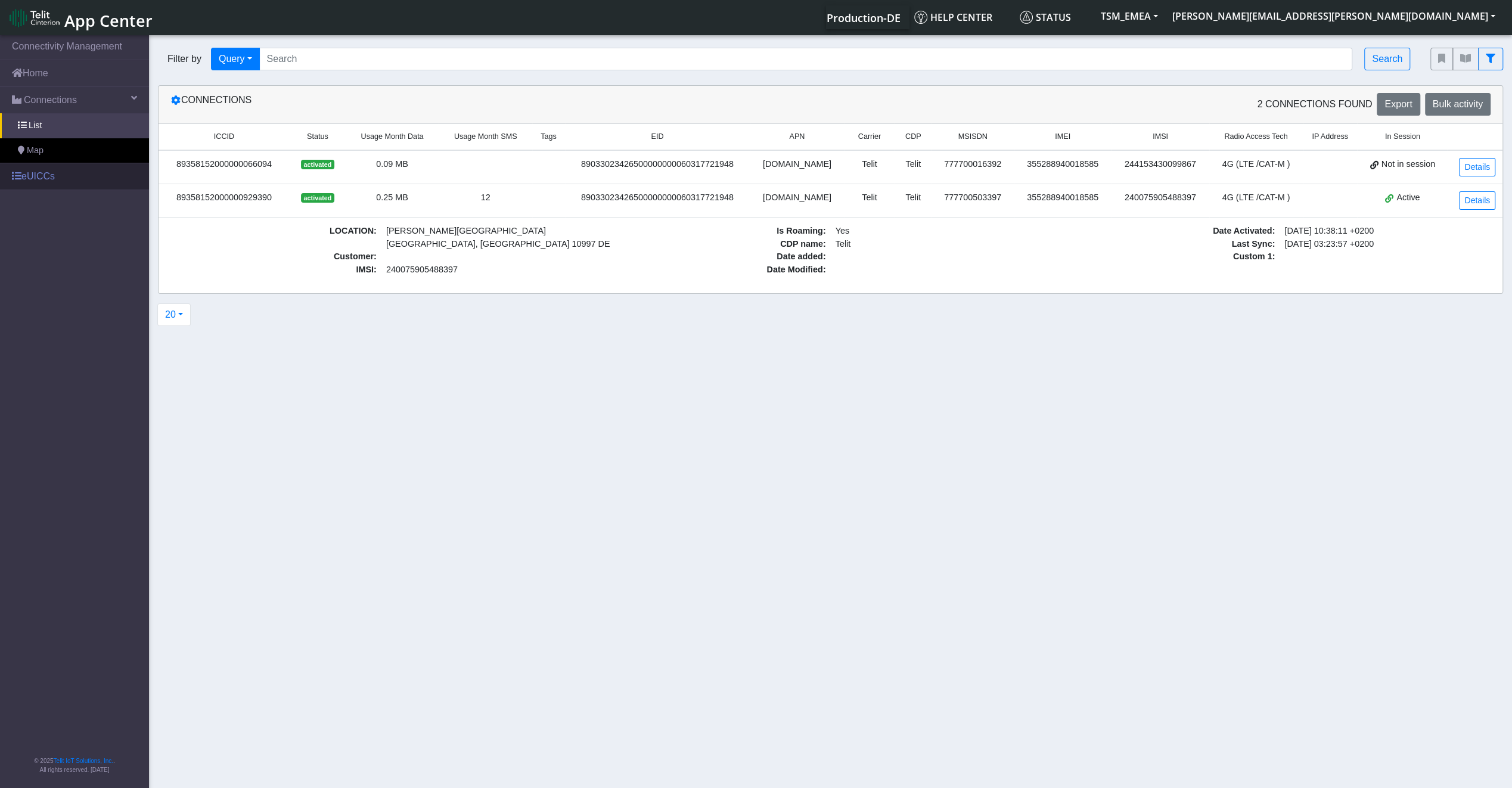
click at [53, 174] on link "eUICCs" at bounding box center [74, 176] width 149 height 26
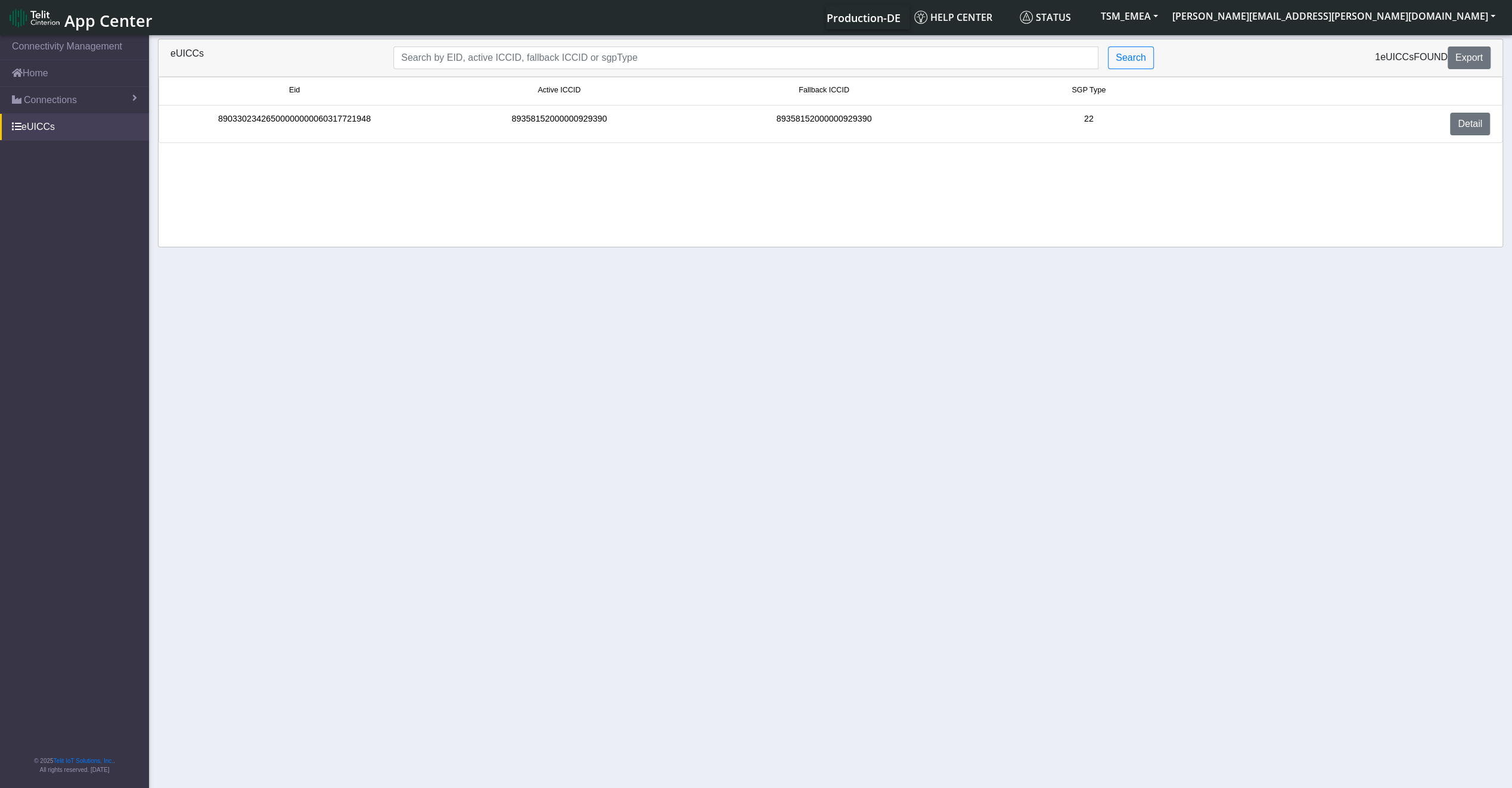
click at [346, 129] on div "89033023426500000000060317721948" at bounding box center [294, 124] width 264 height 23
click at [38, 126] on link "eUICCs" at bounding box center [74, 127] width 149 height 26
click at [250, 121] on div "89033023426500000000060317721948" at bounding box center [294, 124] width 264 height 23
click at [1445, 112] on div "Detail" at bounding box center [1359, 124] width 277 height 23
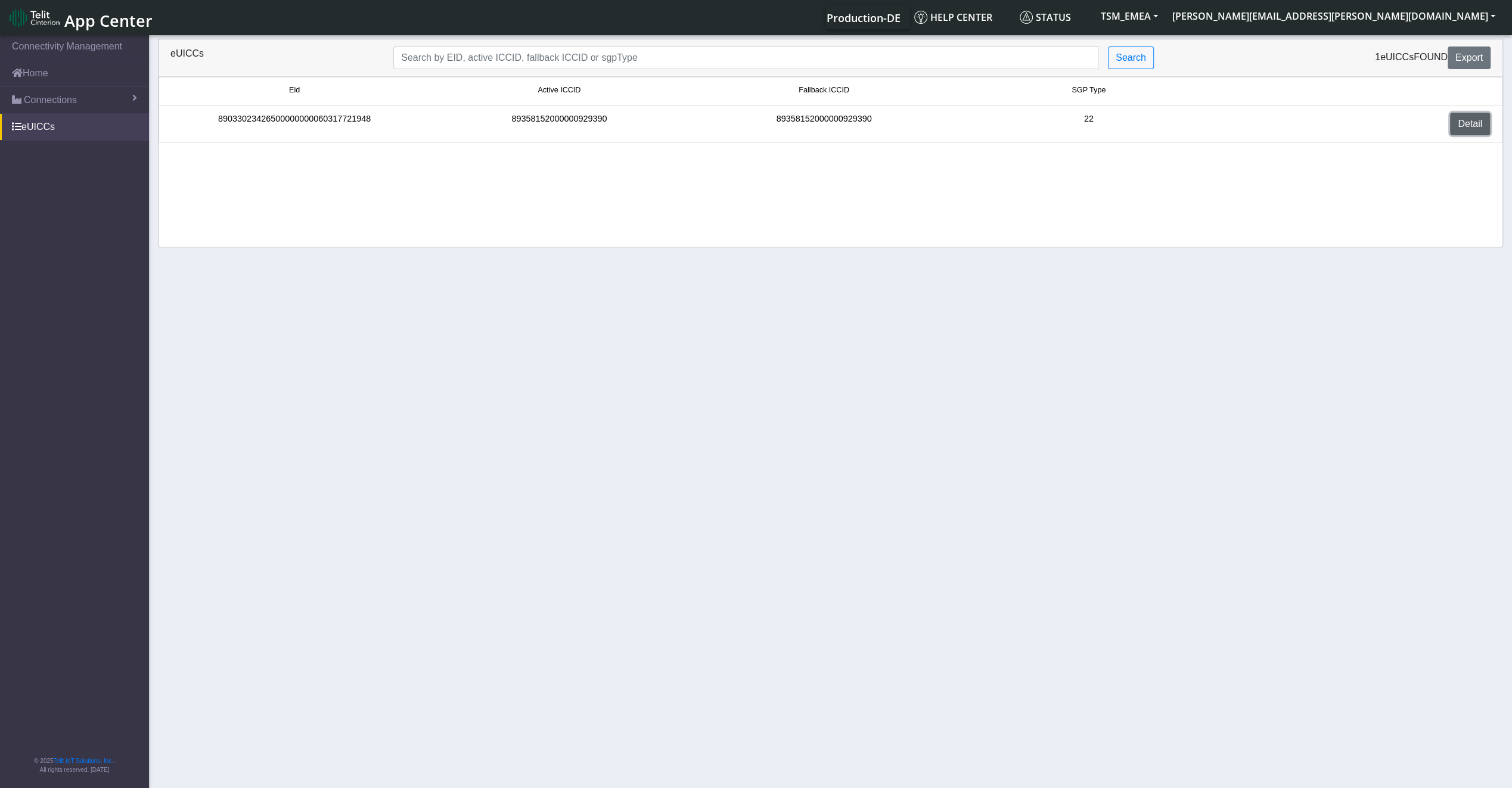
click at [1459, 121] on link "Detail" at bounding box center [1469, 124] width 40 height 23
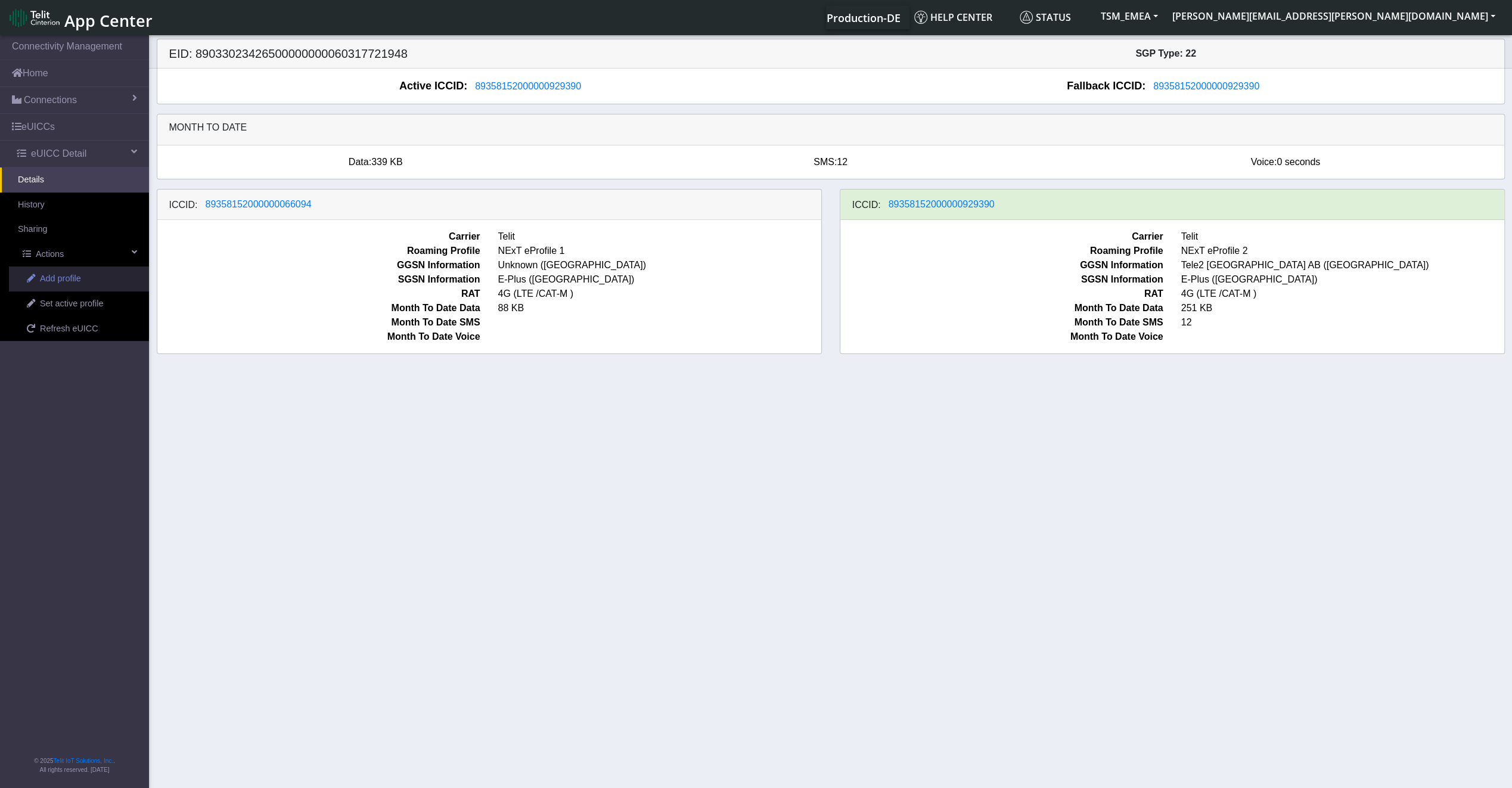
click at [78, 286] on link "Add profile" at bounding box center [79, 278] width 140 height 25
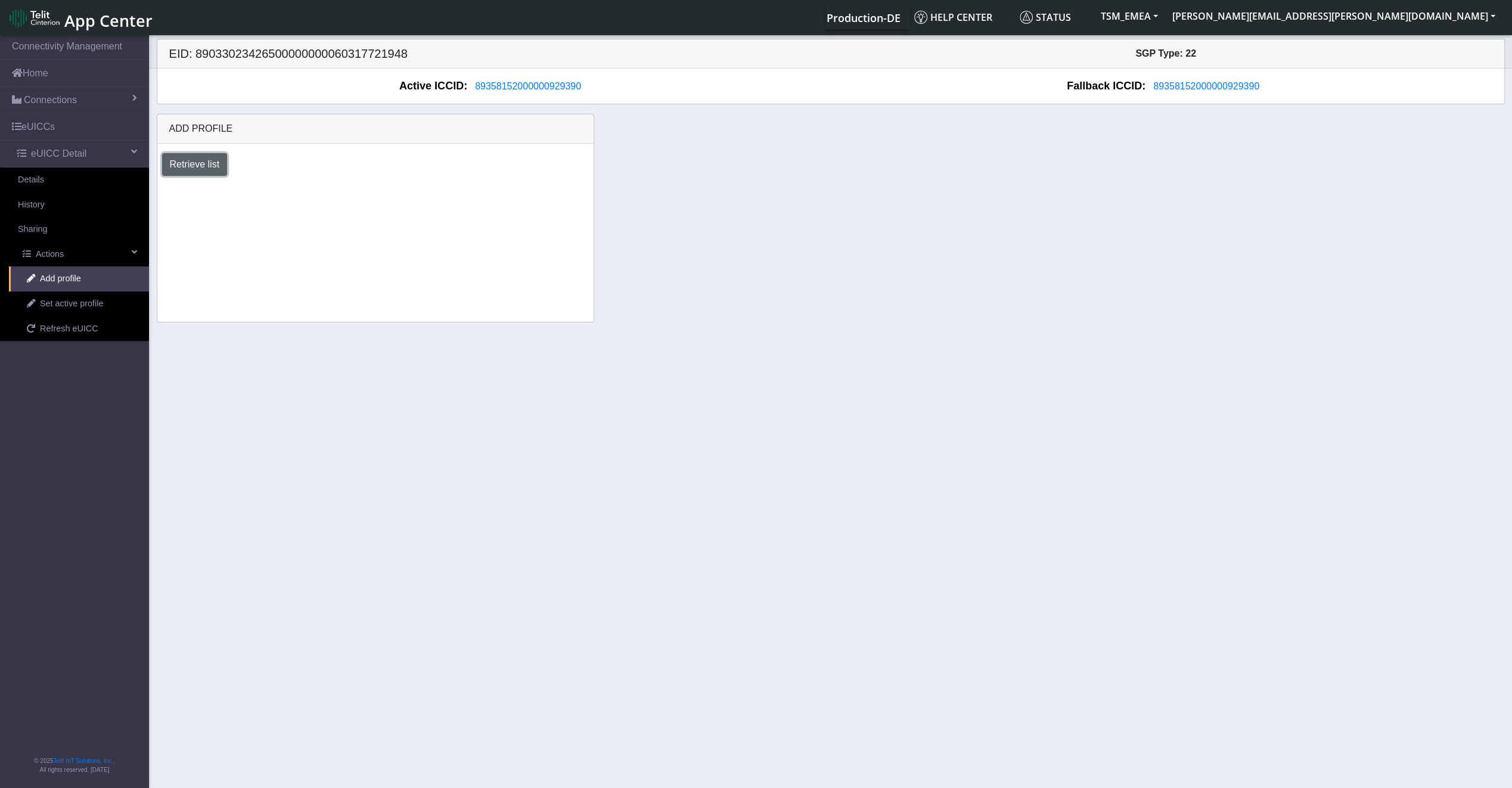
click at [204, 153] on button "Retrieve list" at bounding box center [195, 165] width 66 height 23
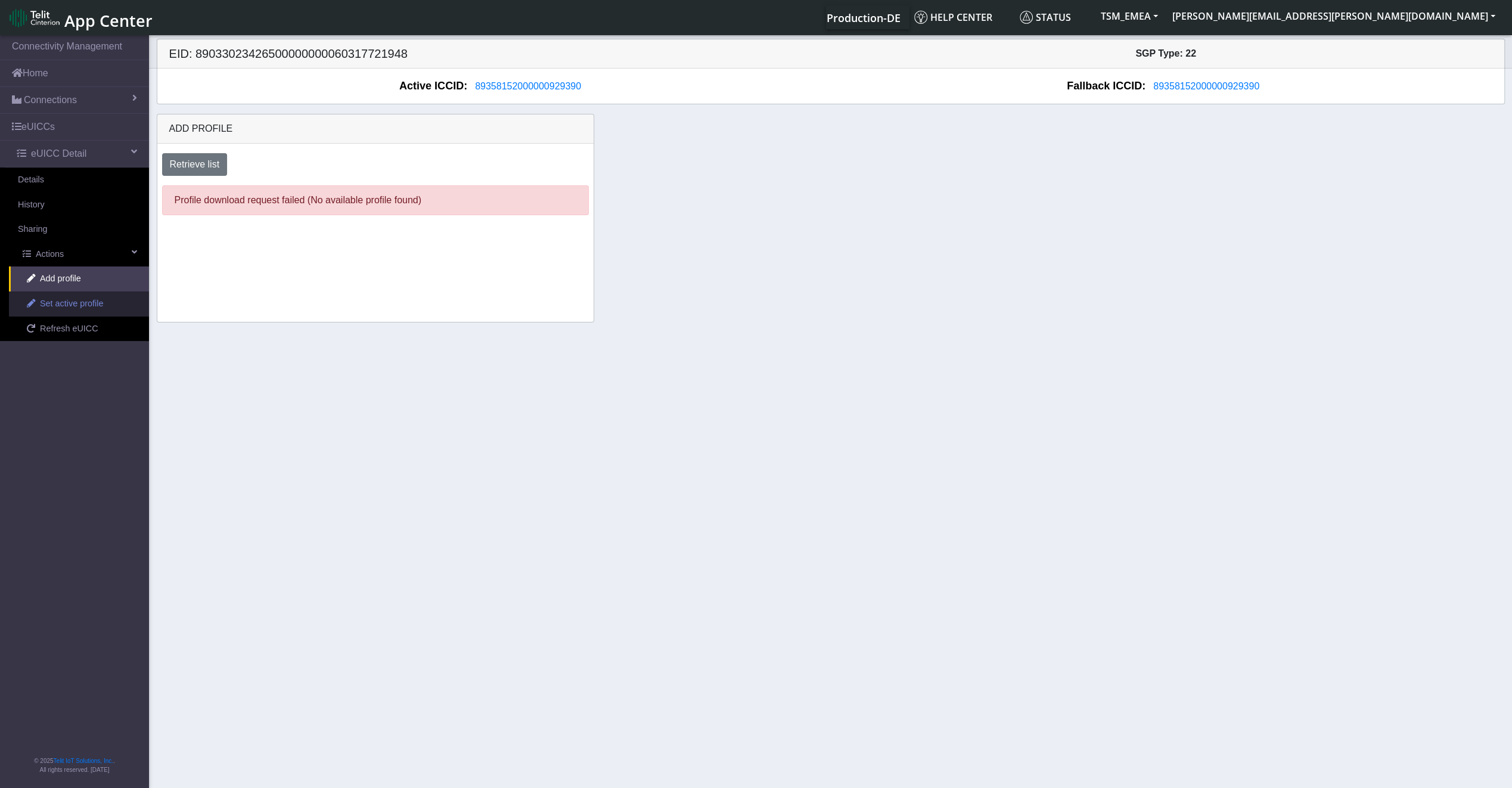
click at [58, 300] on span "Set active profile" at bounding box center [71, 304] width 63 height 13
select select
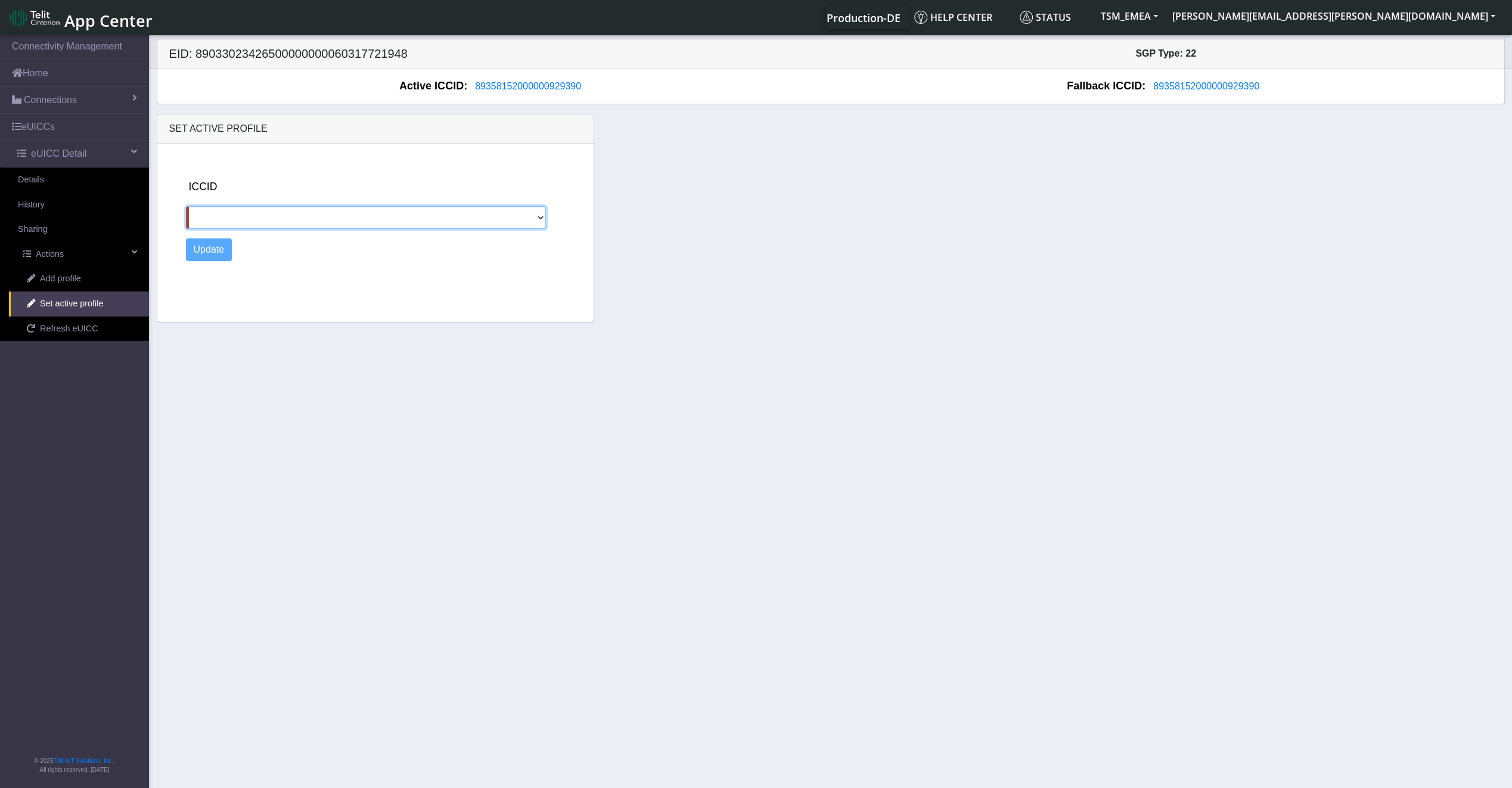
click at [272, 219] on select "89358152000000066094" at bounding box center [365, 218] width 360 height 23
click at [103, 327] on link "Refresh eUICC" at bounding box center [79, 328] width 140 height 25
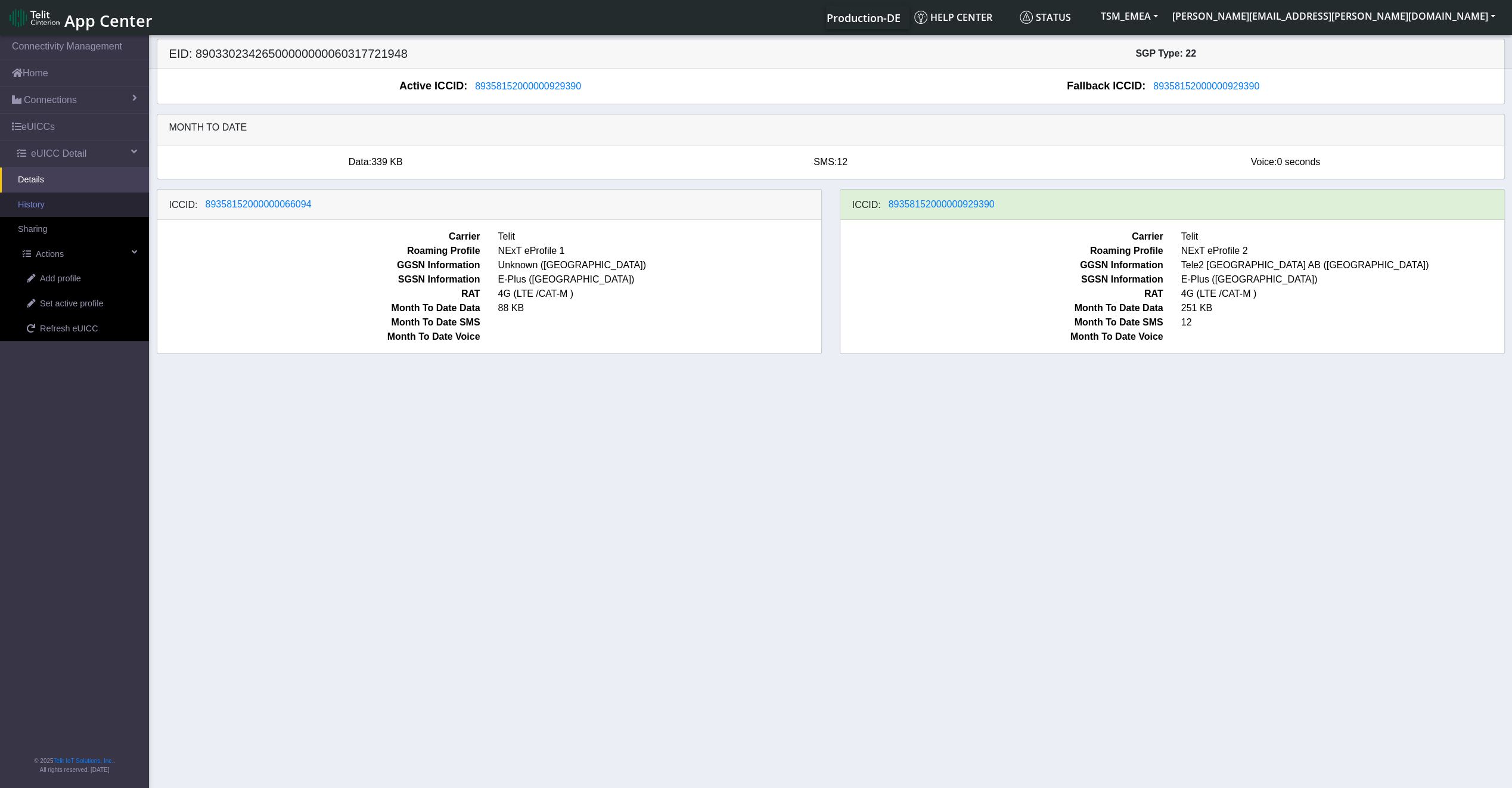
click at [36, 198] on link "History" at bounding box center [74, 204] width 149 height 25
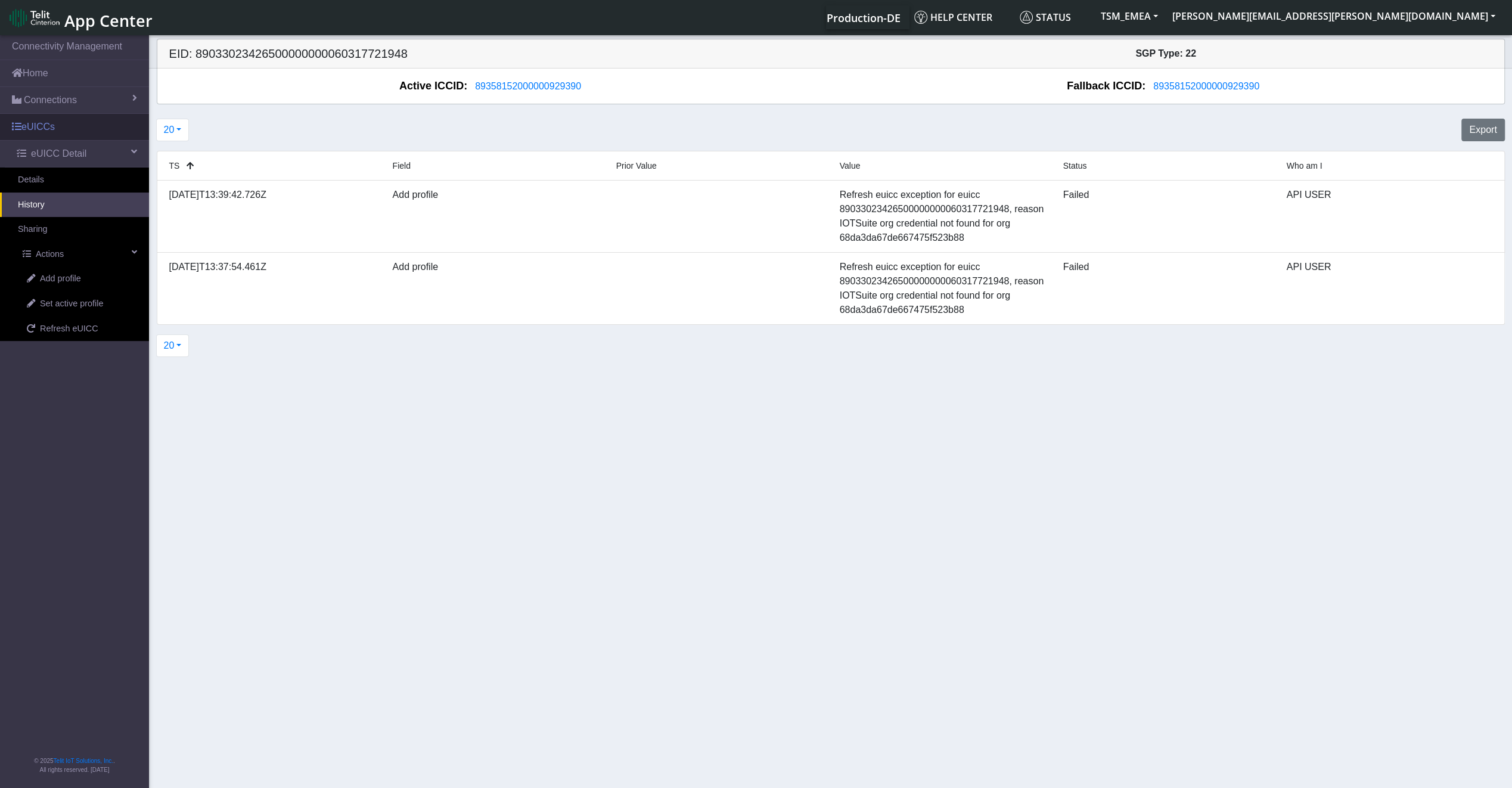
click at [54, 121] on link "eUICCs" at bounding box center [74, 127] width 149 height 26
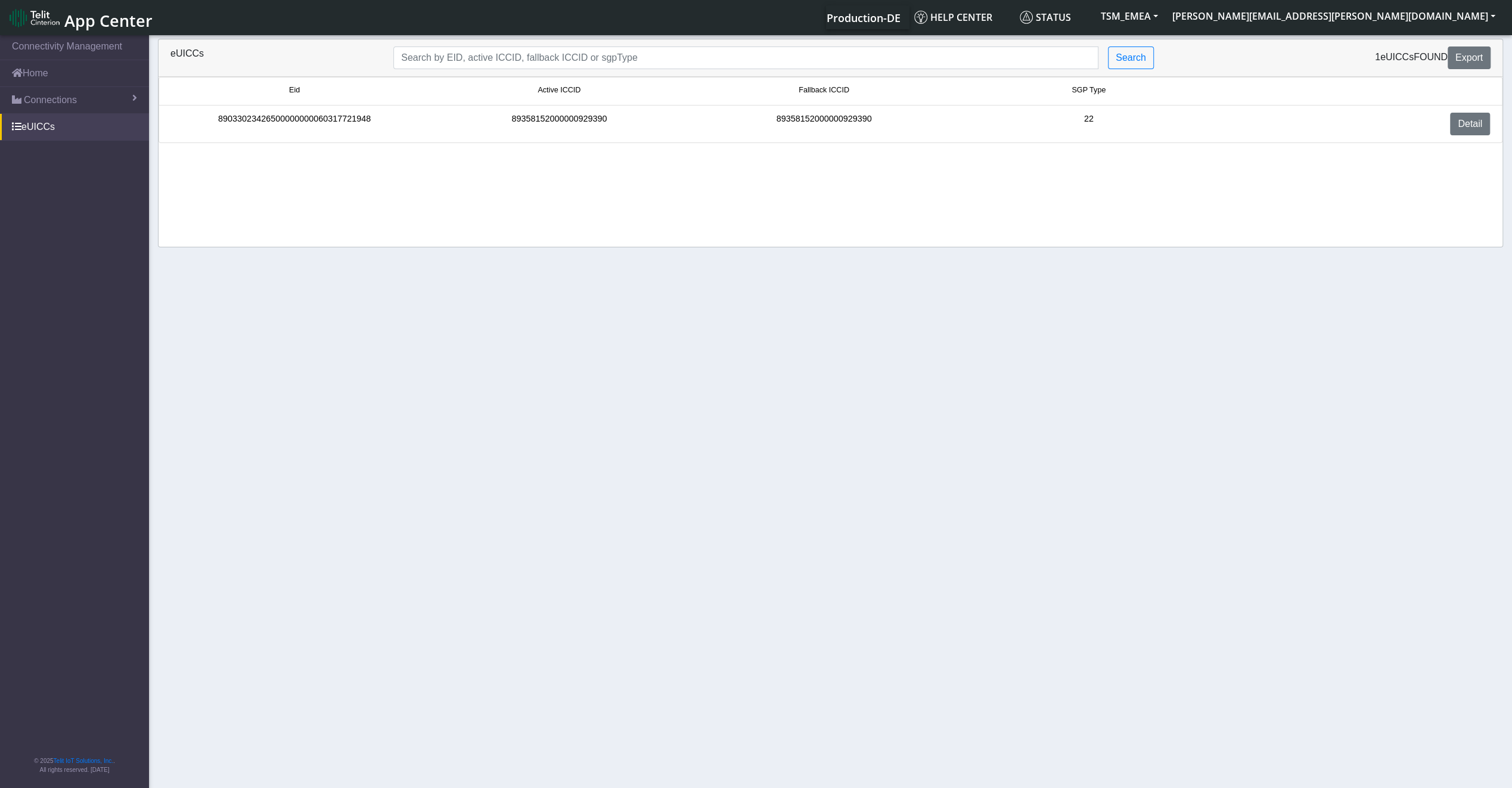
click at [1430, 136] on li "89033023426500000000060317721948 89358152000000929390 89358152000000929390 22 D…" at bounding box center [830, 124] width 1344 height 38
click at [1470, 125] on link "Detail" at bounding box center [1469, 124] width 40 height 23
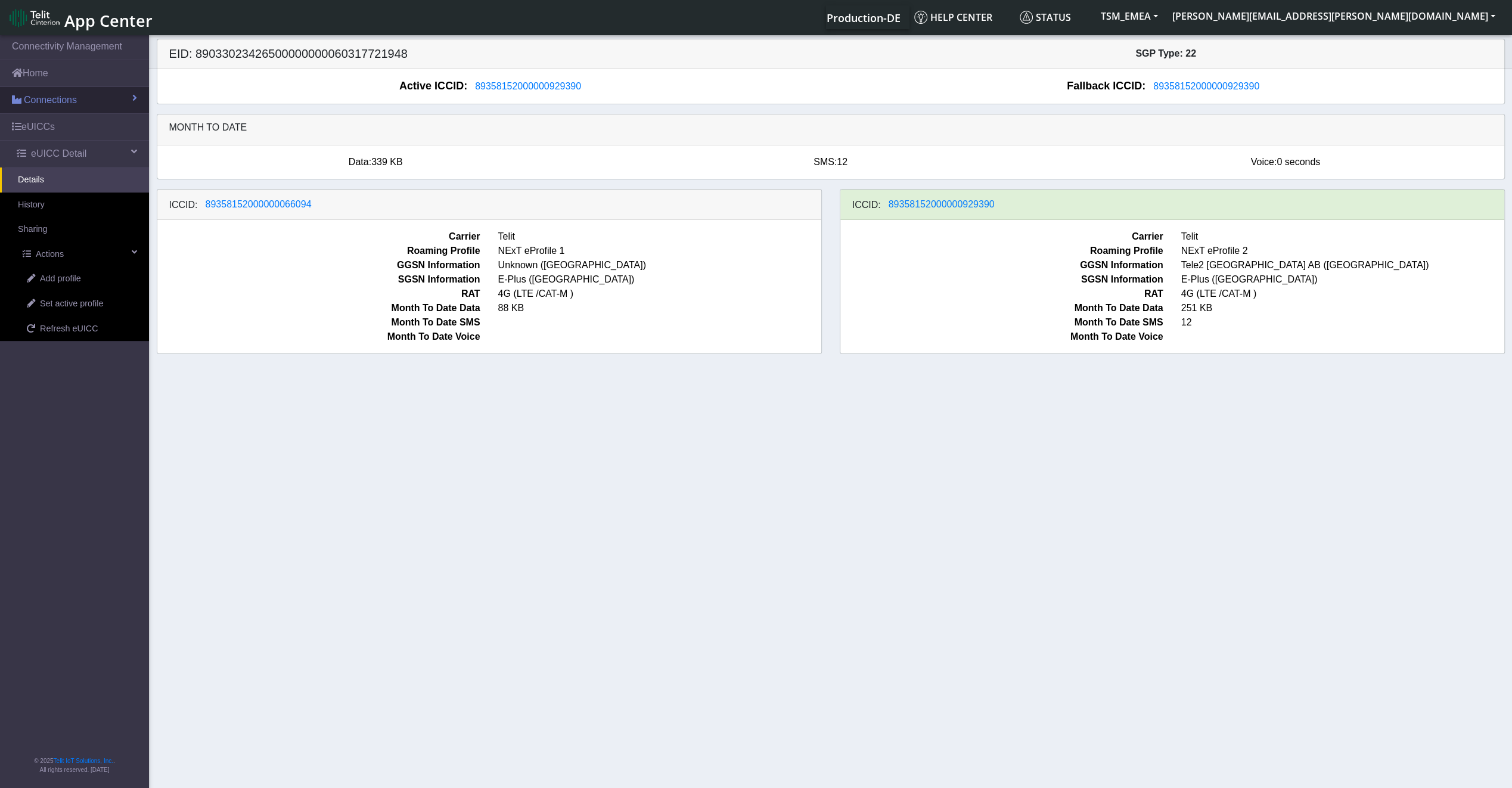
click at [70, 102] on span "Connections" at bounding box center [50, 99] width 53 height 14
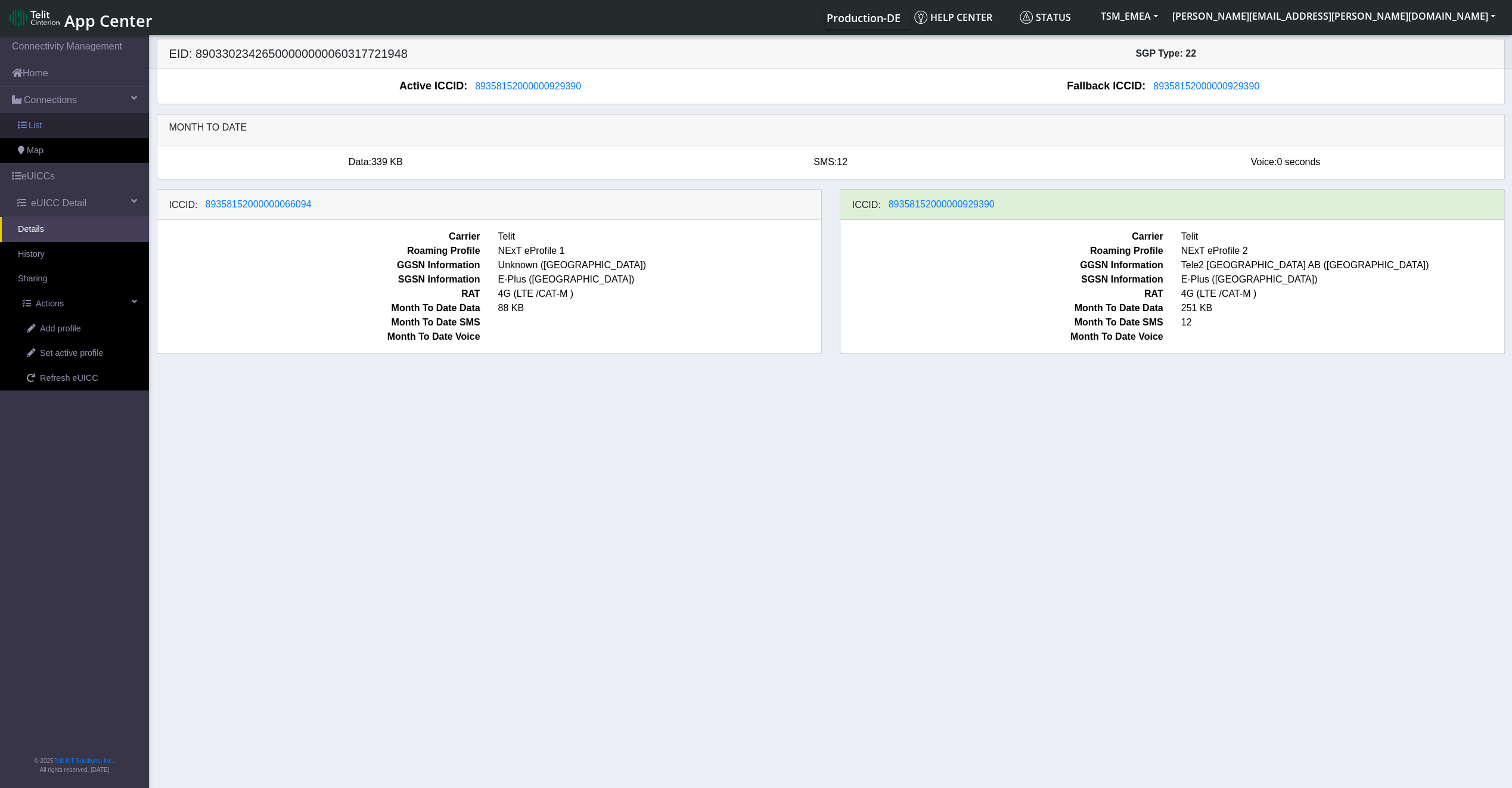
click at [70, 127] on link "List" at bounding box center [74, 126] width 149 height 25
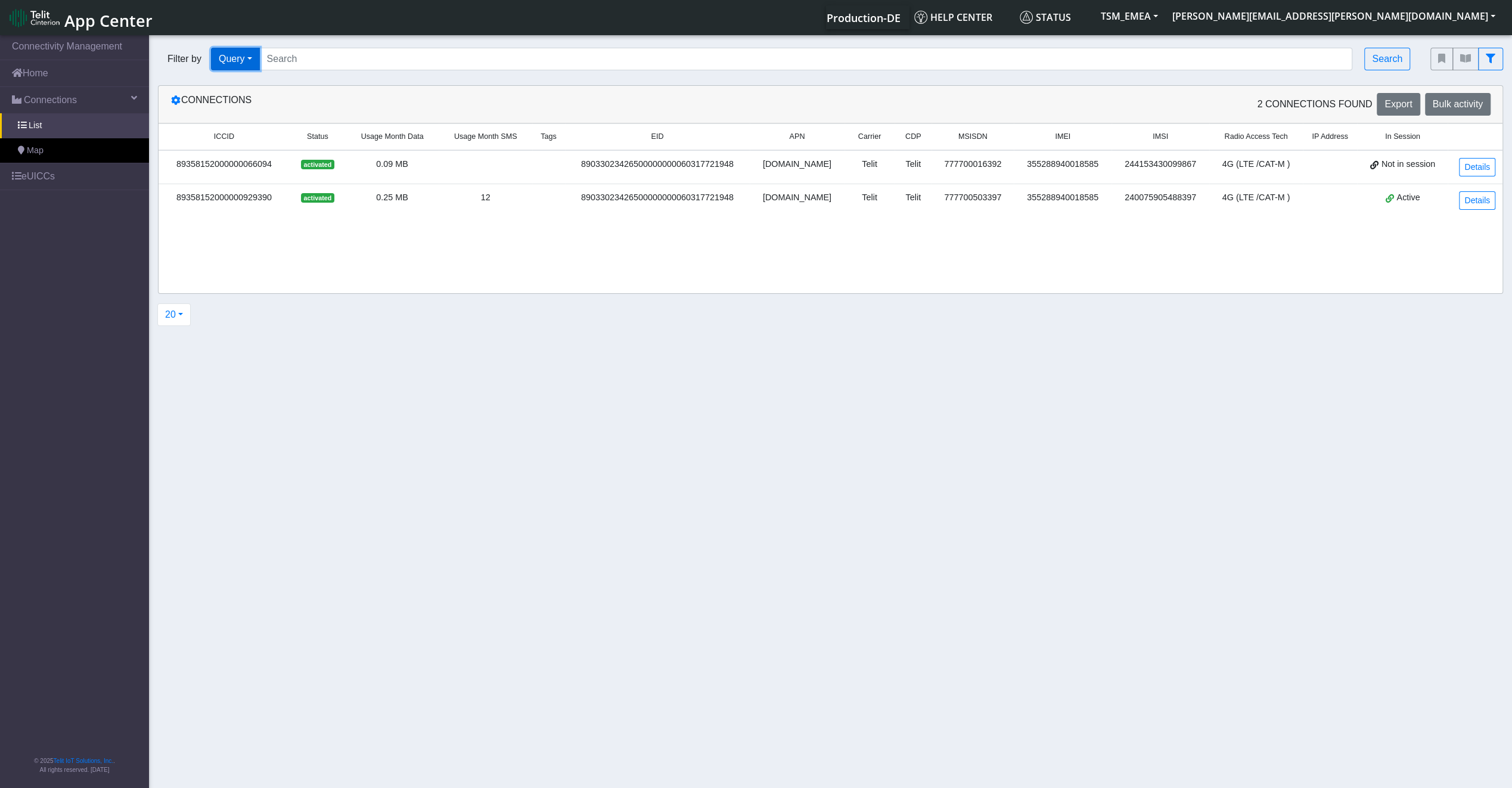
click at [256, 59] on button "Query" at bounding box center [236, 59] width 49 height 23
click at [369, 208] on td "0.25 MB" at bounding box center [392, 200] width 93 height 34
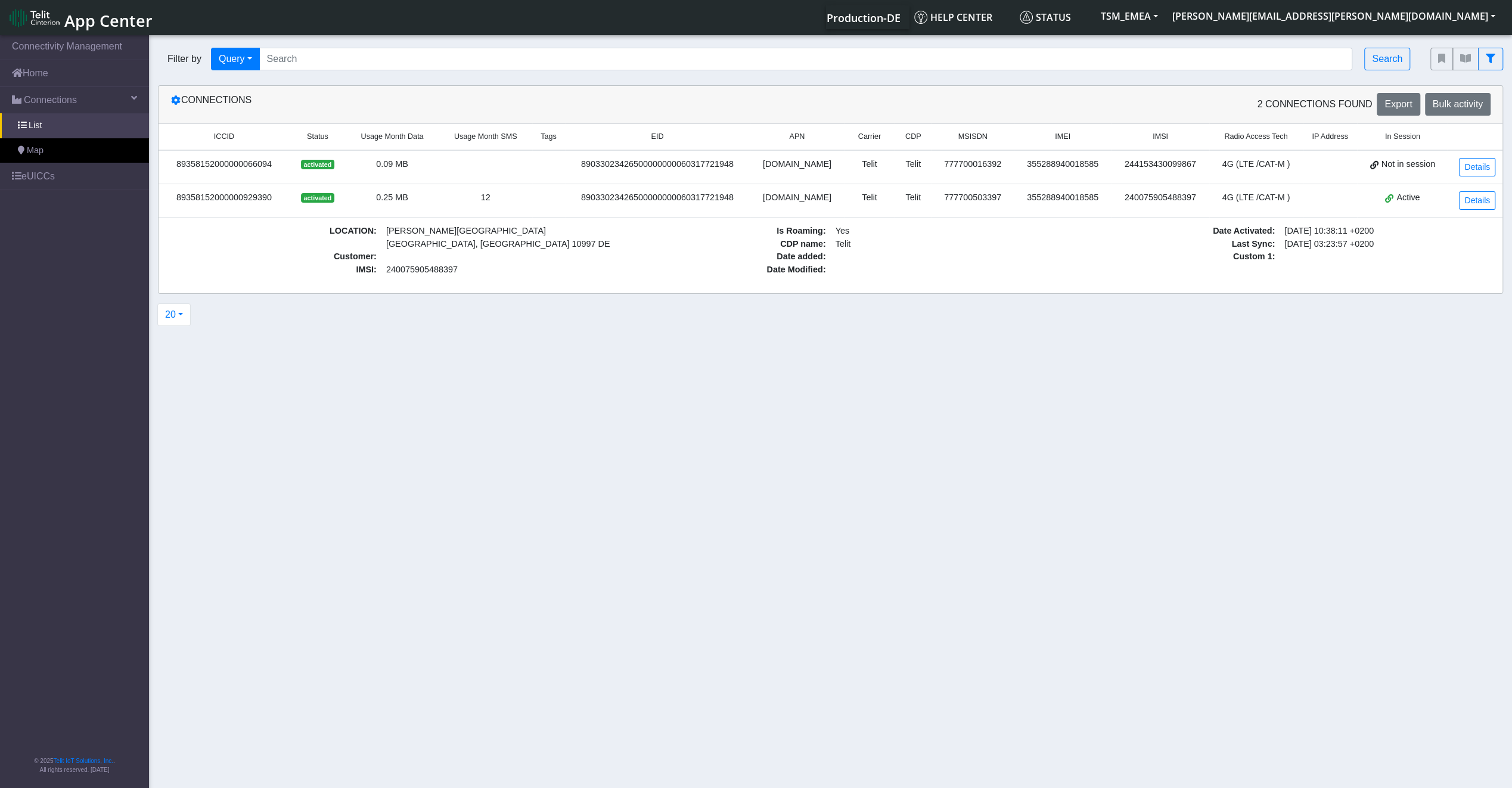
click at [386, 161] on div "0.09 MB" at bounding box center [392, 164] width 79 height 13
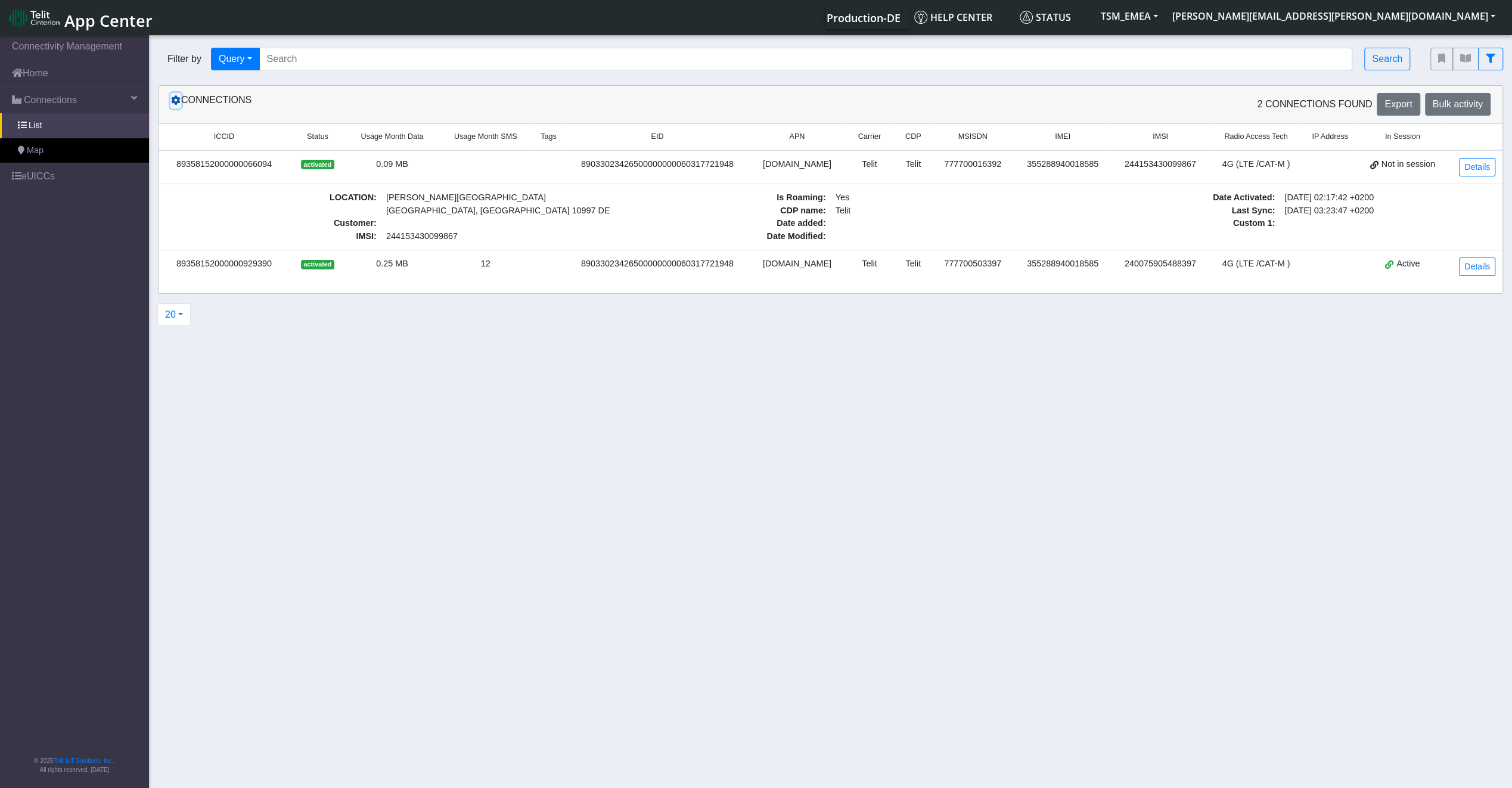
click at [175, 100] on icon at bounding box center [176, 100] width 10 height 10
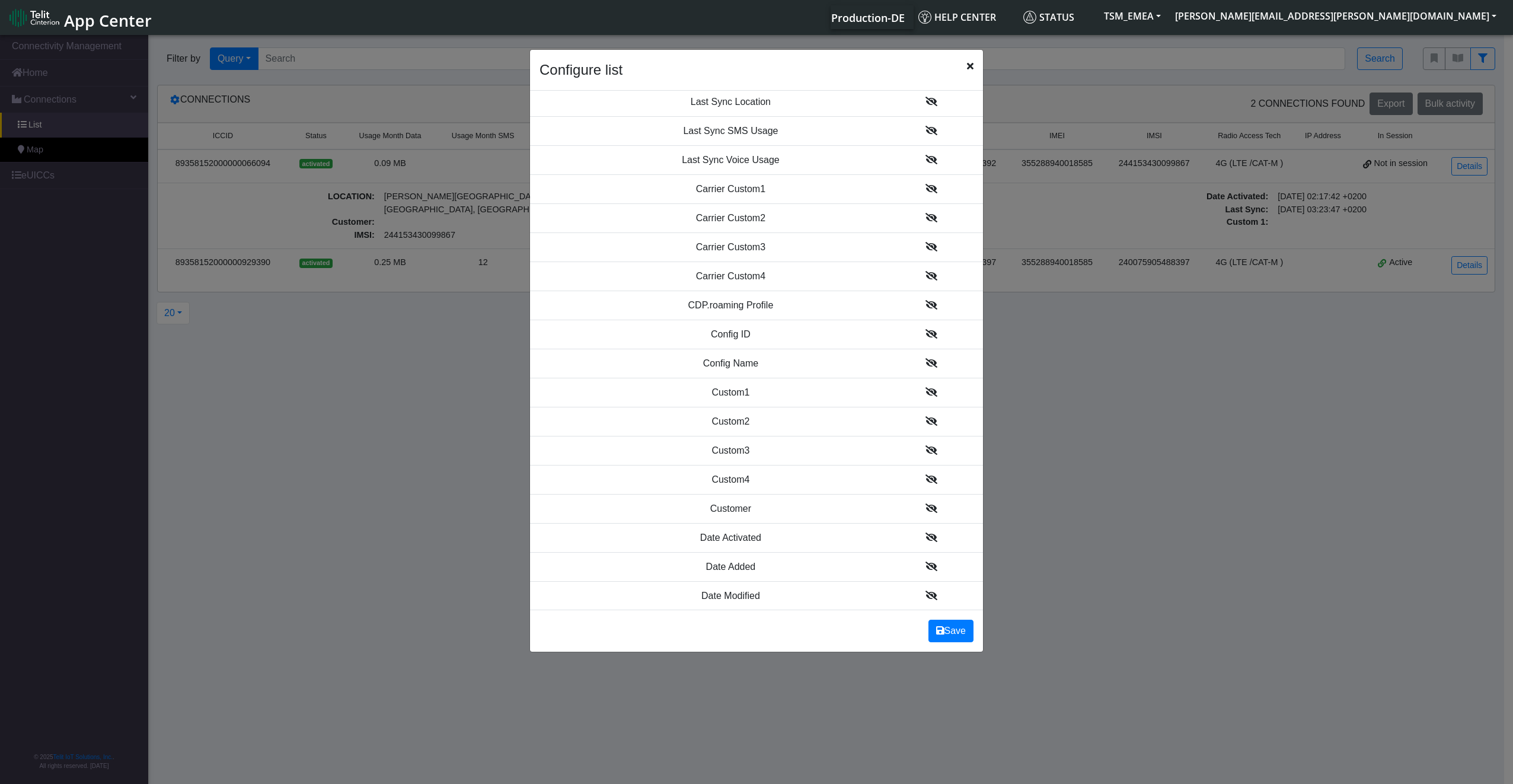
scroll to position [670, 0]
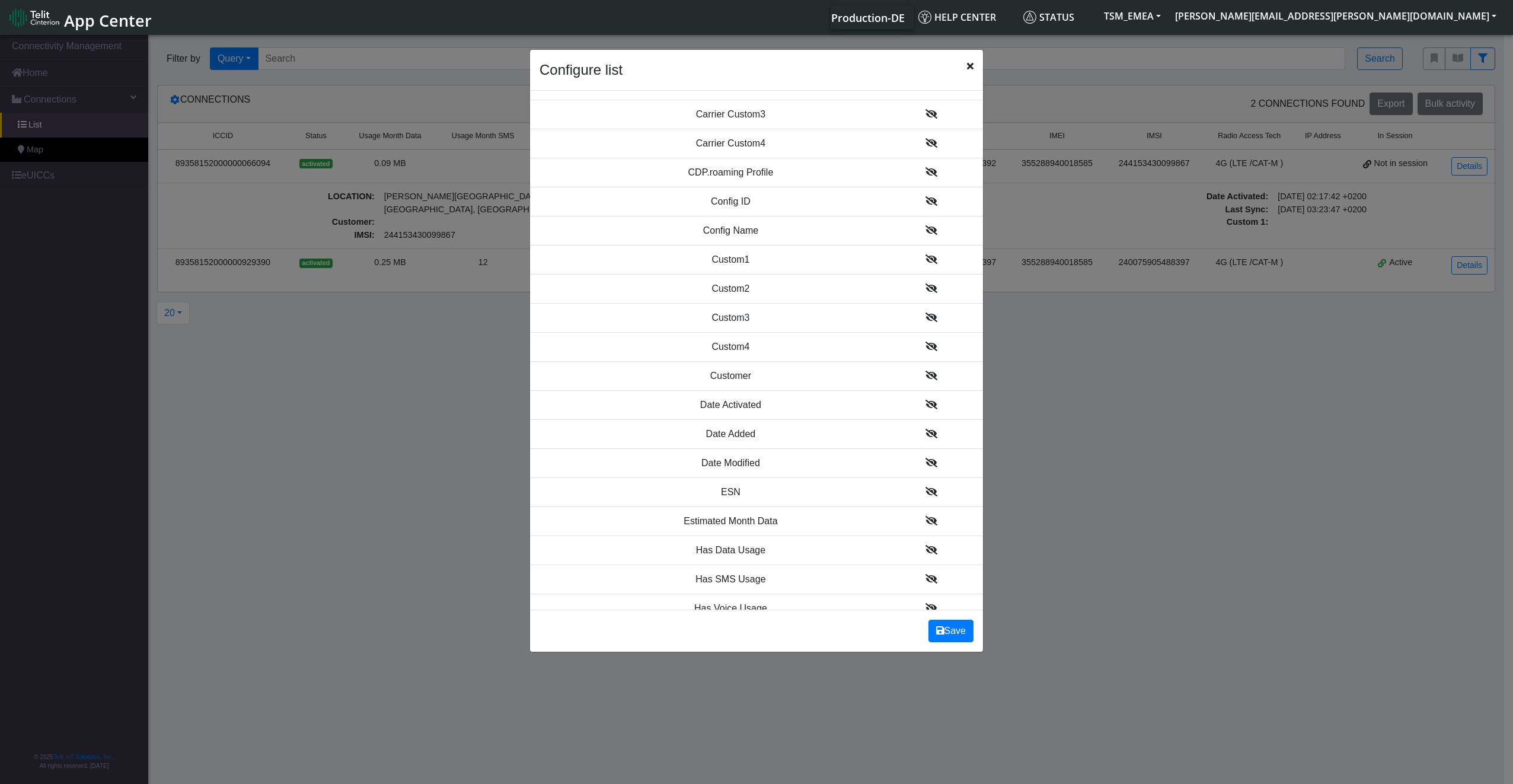
click at [970, 68] on icon "Close" at bounding box center [971, 66] width 7 height 10
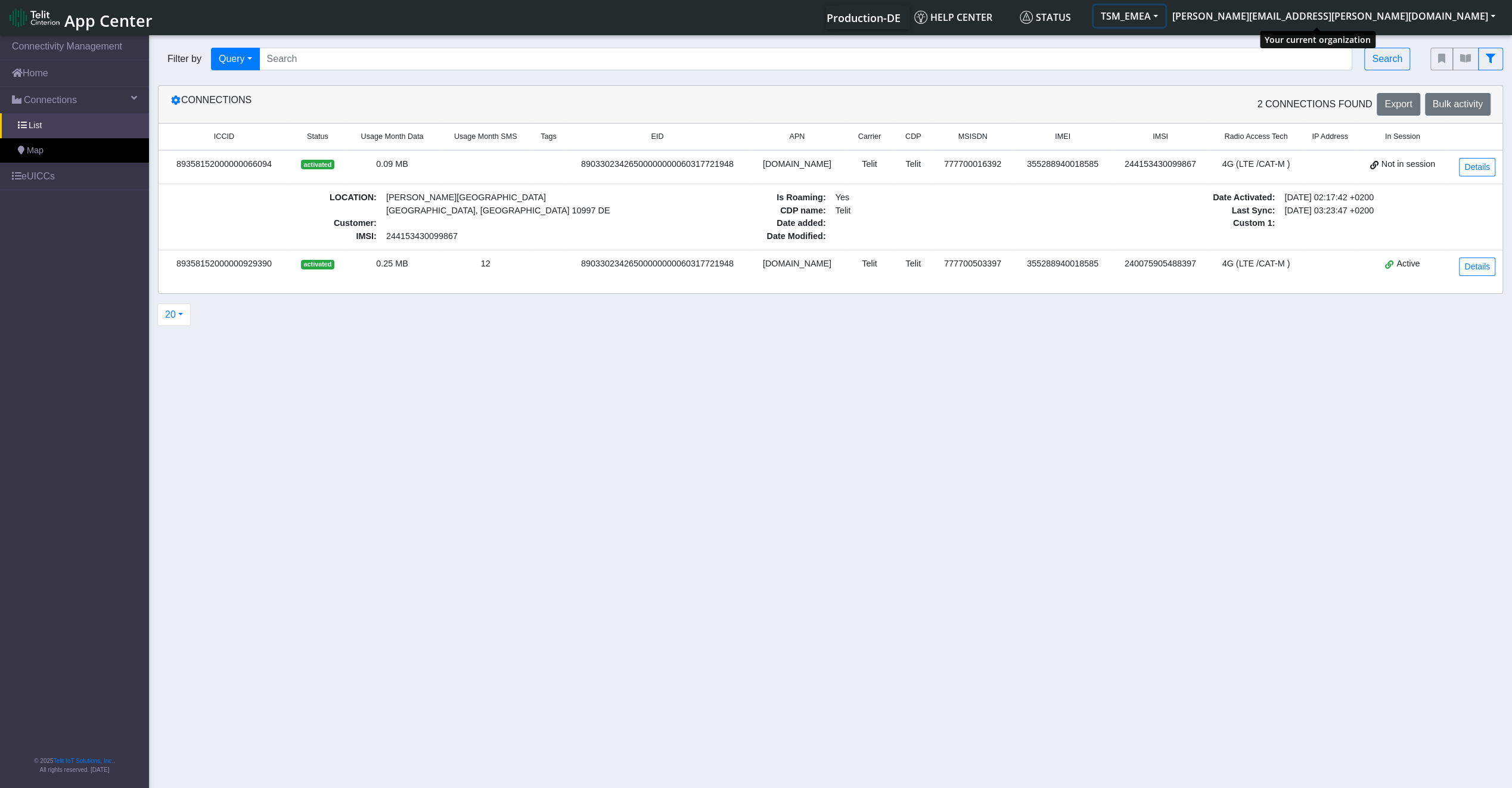
click at [1165, 22] on button "TSM_EMEA" at bounding box center [1129, 16] width 71 height 21
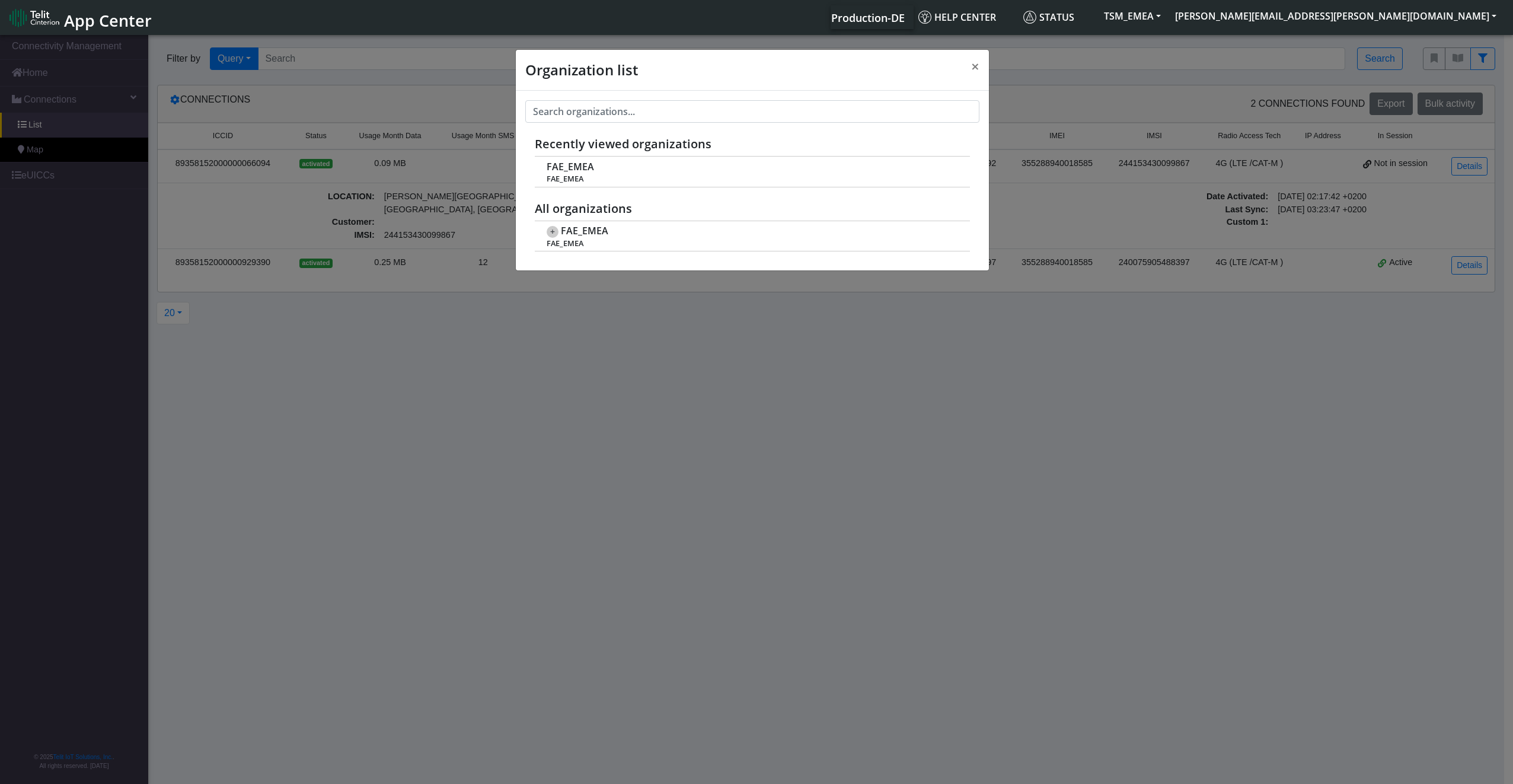
scroll to position [4, 0]
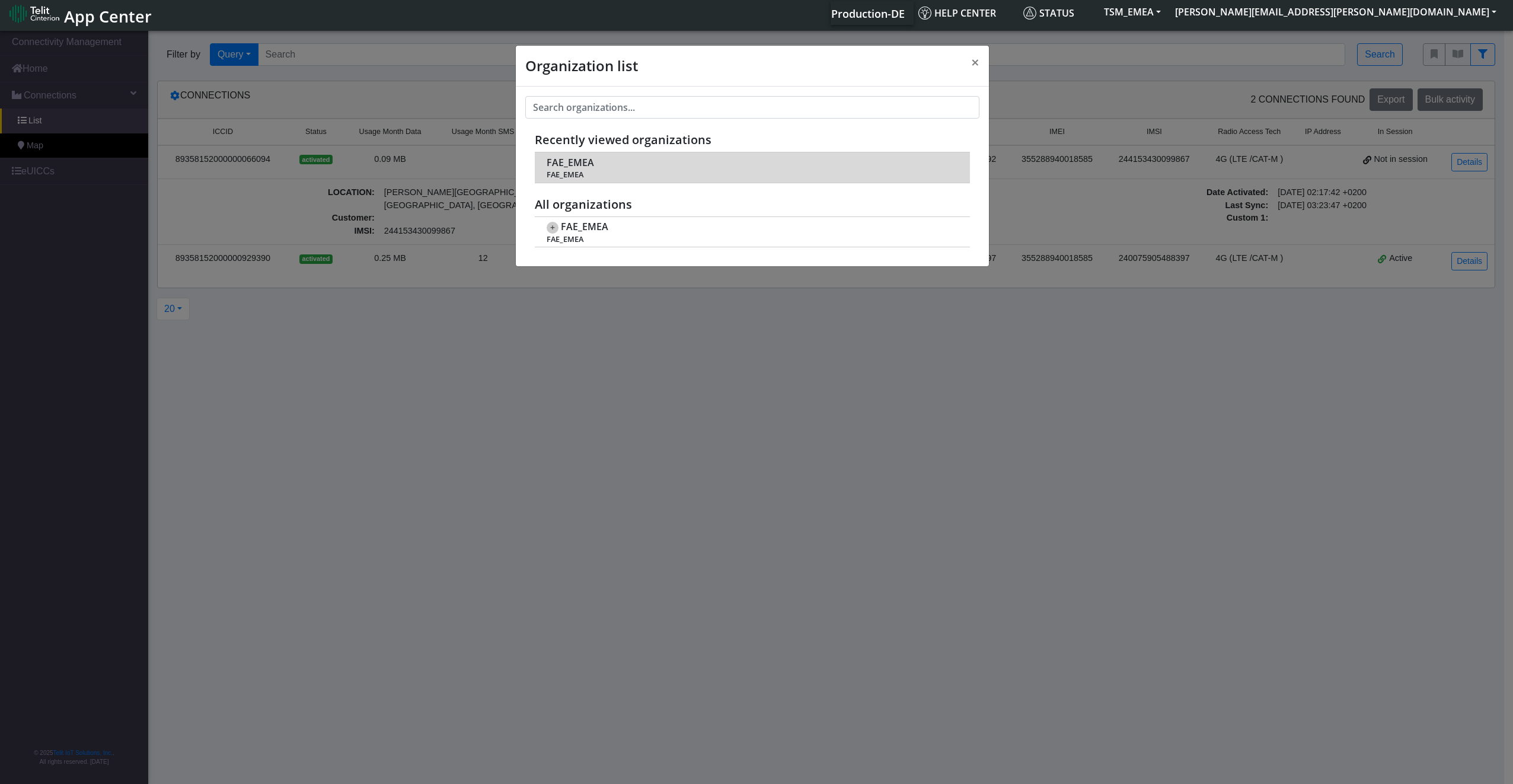
click at [588, 176] on span "FAE_EMEA" at bounding box center [752, 174] width 410 height 9
click at [581, 167] on td "FAE_EMEA FAE_EMEA" at bounding box center [752, 167] width 435 height 30
click at [579, 165] on span "FAE_EMEA" at bounding box center [570, 163] width 47 height 11
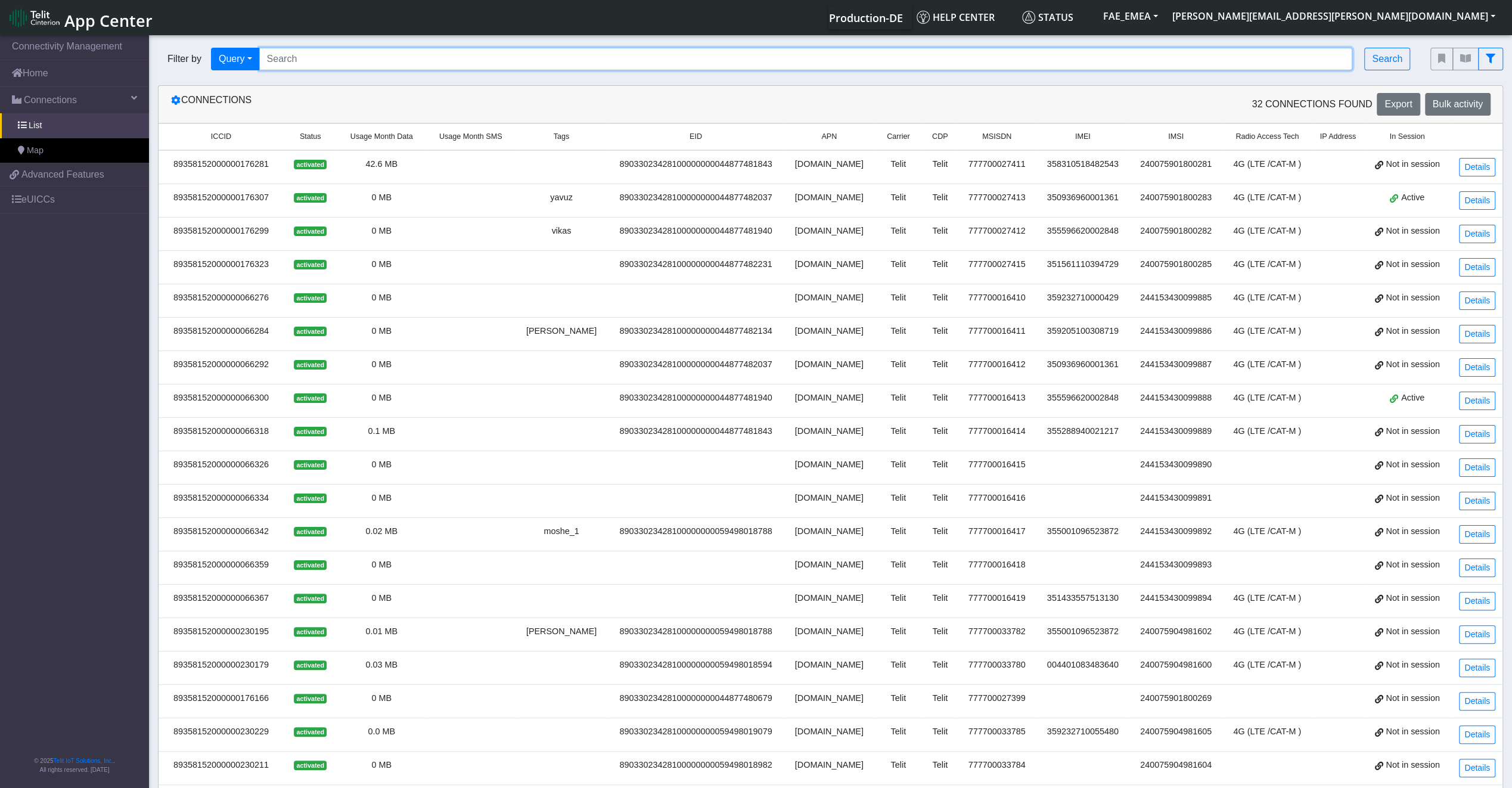
click at [417, 61] on input "Search..." at bounding box center [806, 59] width 1093 height 23
paste input "89358152000000929390"
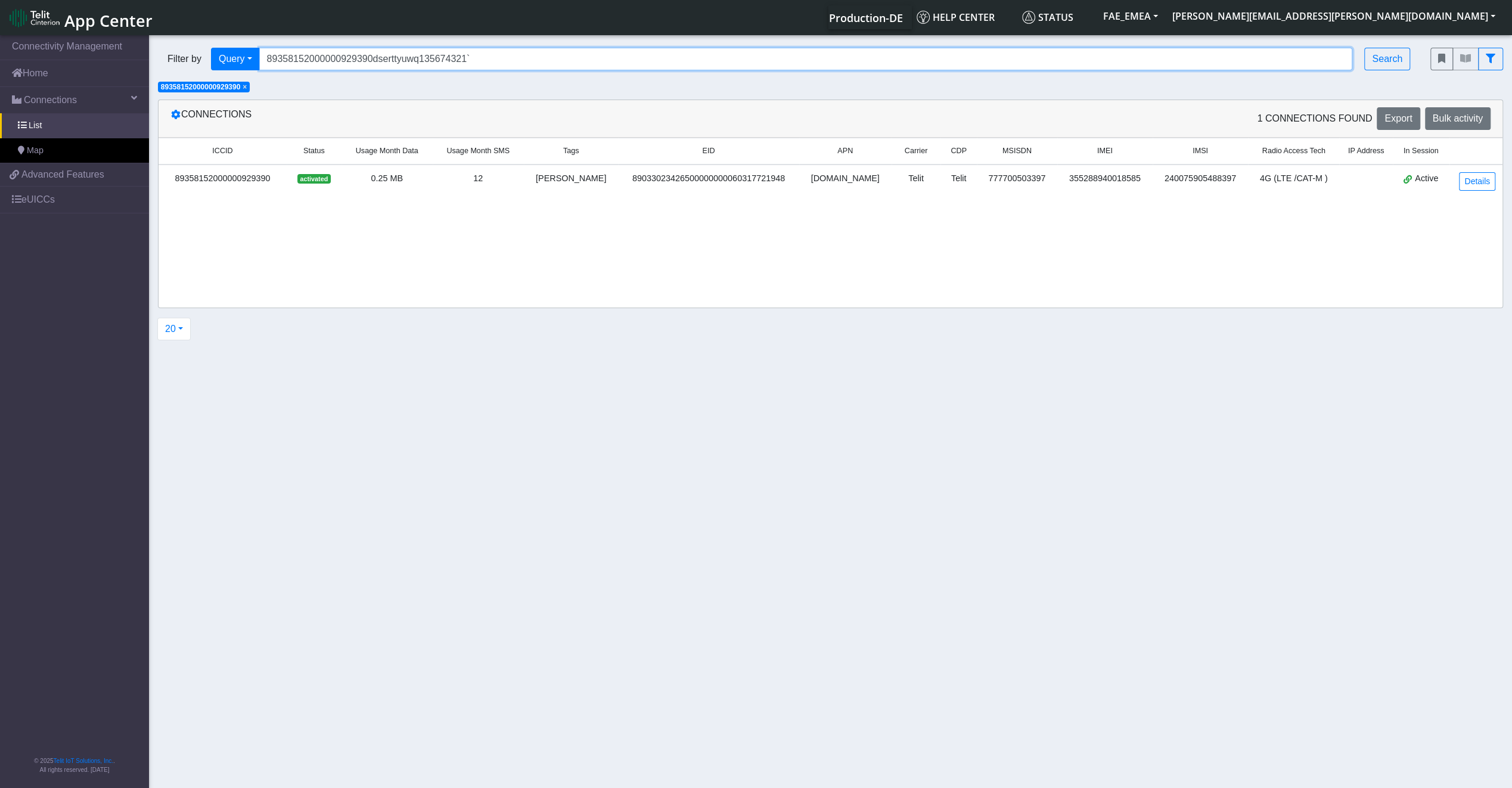
type input "89358152000000929390dserttyuwq135674321`"
click at [493, 50] on input "89358152000000929390dserttyuwq135674321`" at bounding box center [806, 59] width 1093 height 23
type input "89358152000000929390dserttyuwq135674321`BCSS"
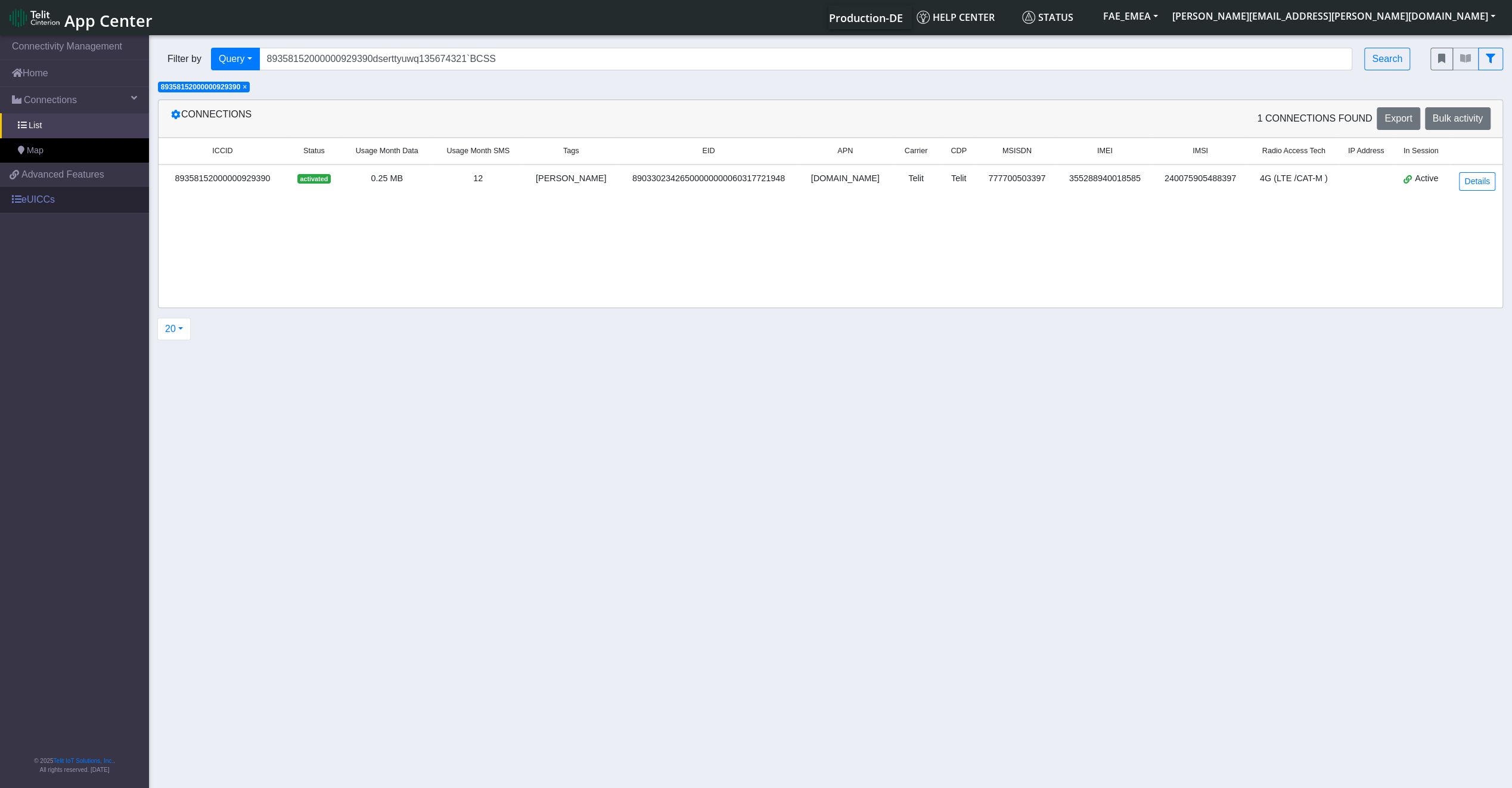
click at [76, 195] on link "eUICCs" at bounding box center [74, 199] width 149 height 26
